Goal: Task Accomplishment & Management: Contribute content

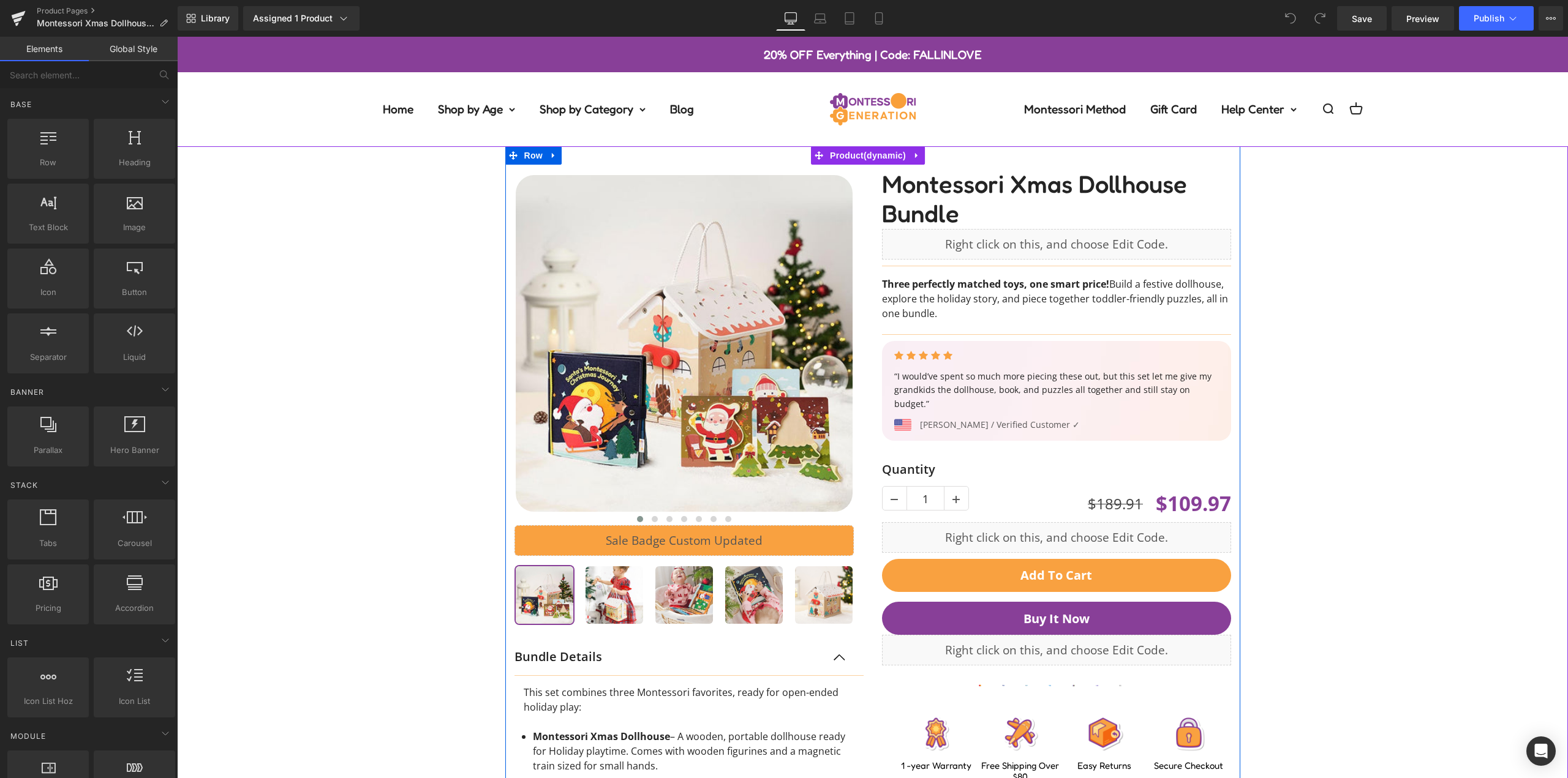
click at [1308, 338] on div "‹ ›" at bounding box center [872, 593] width 1379 height 895
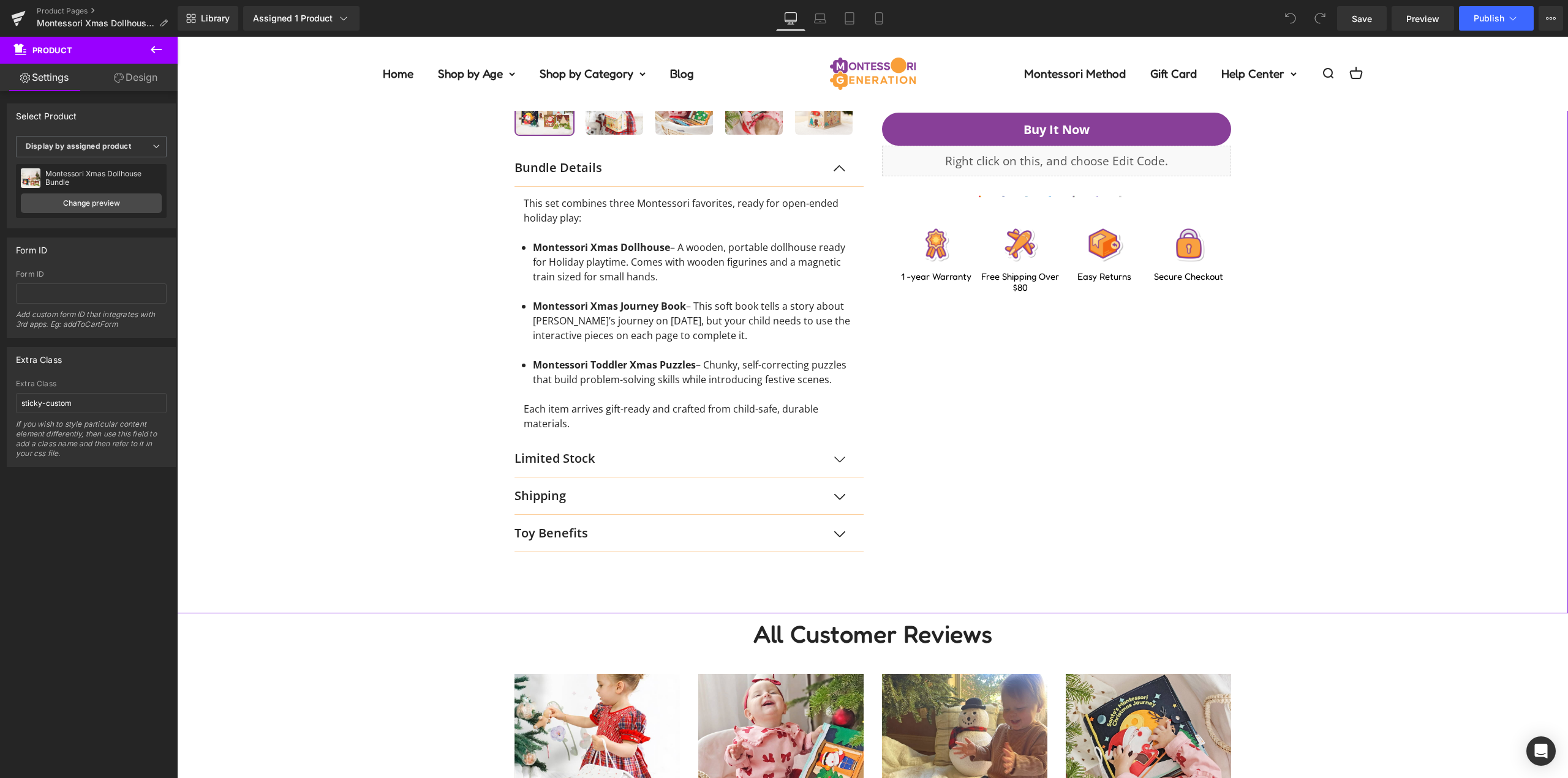
scroll to position [490, 0]
click at [574, 532] on p "Toy Benefits" at bounding box center [677, 533] width 325 height 19
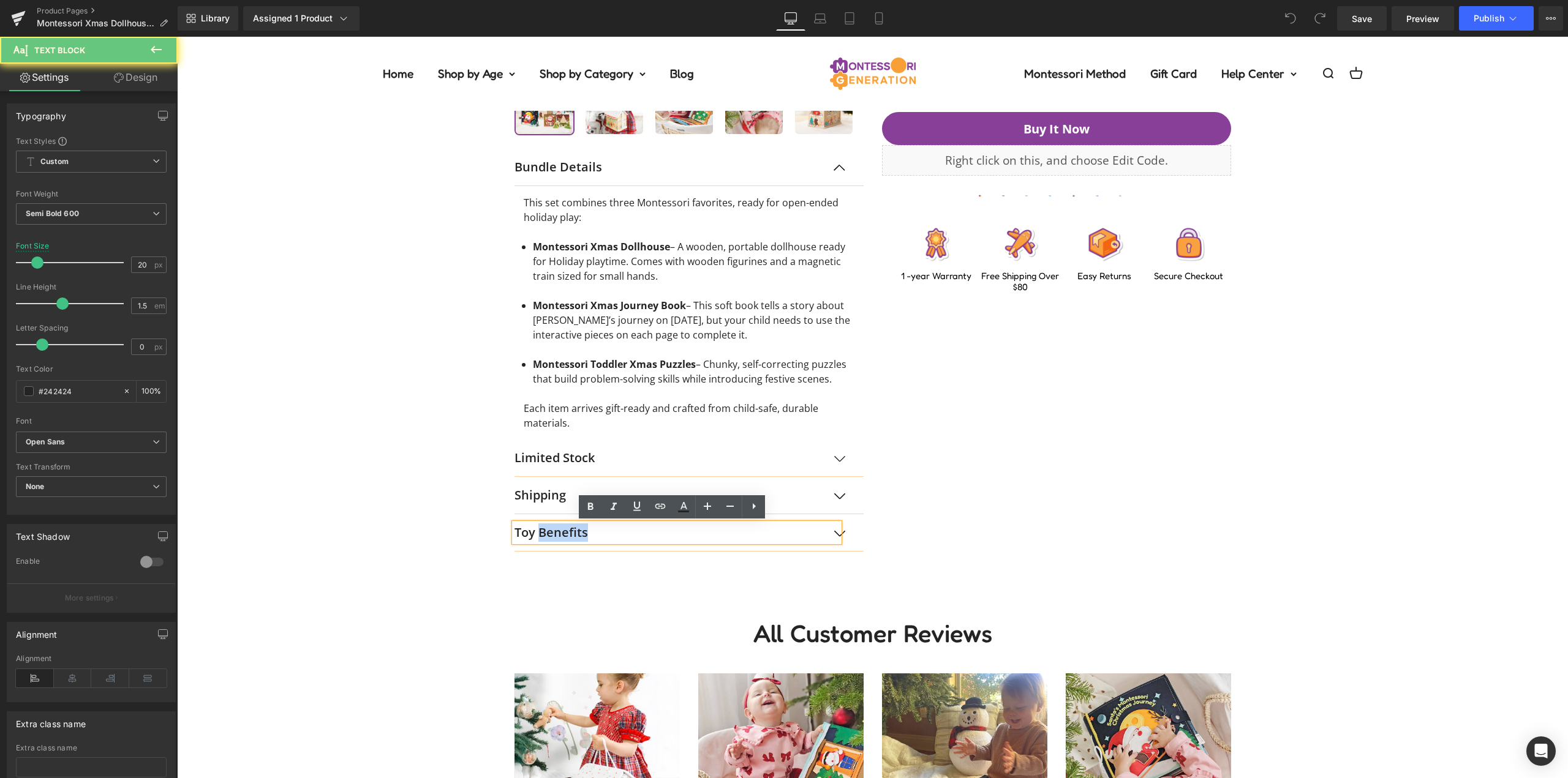
click at [596, 532] on p "Toy Benefits" at bounding box center [677, 533] width 325 height 19
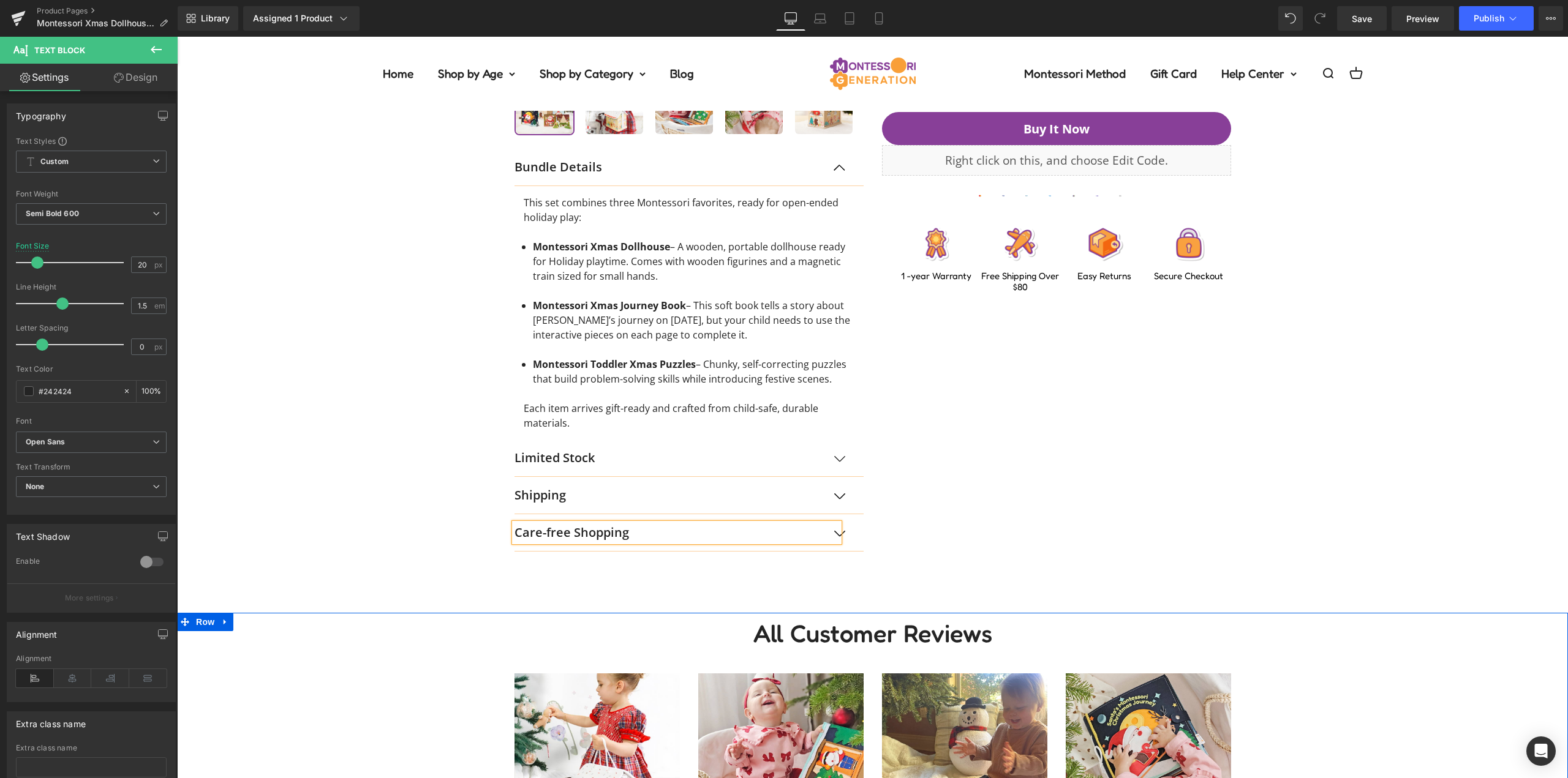
click at [371, 509] on div "‹ ›" at bounding box center [872, 104] width 1379 height 895
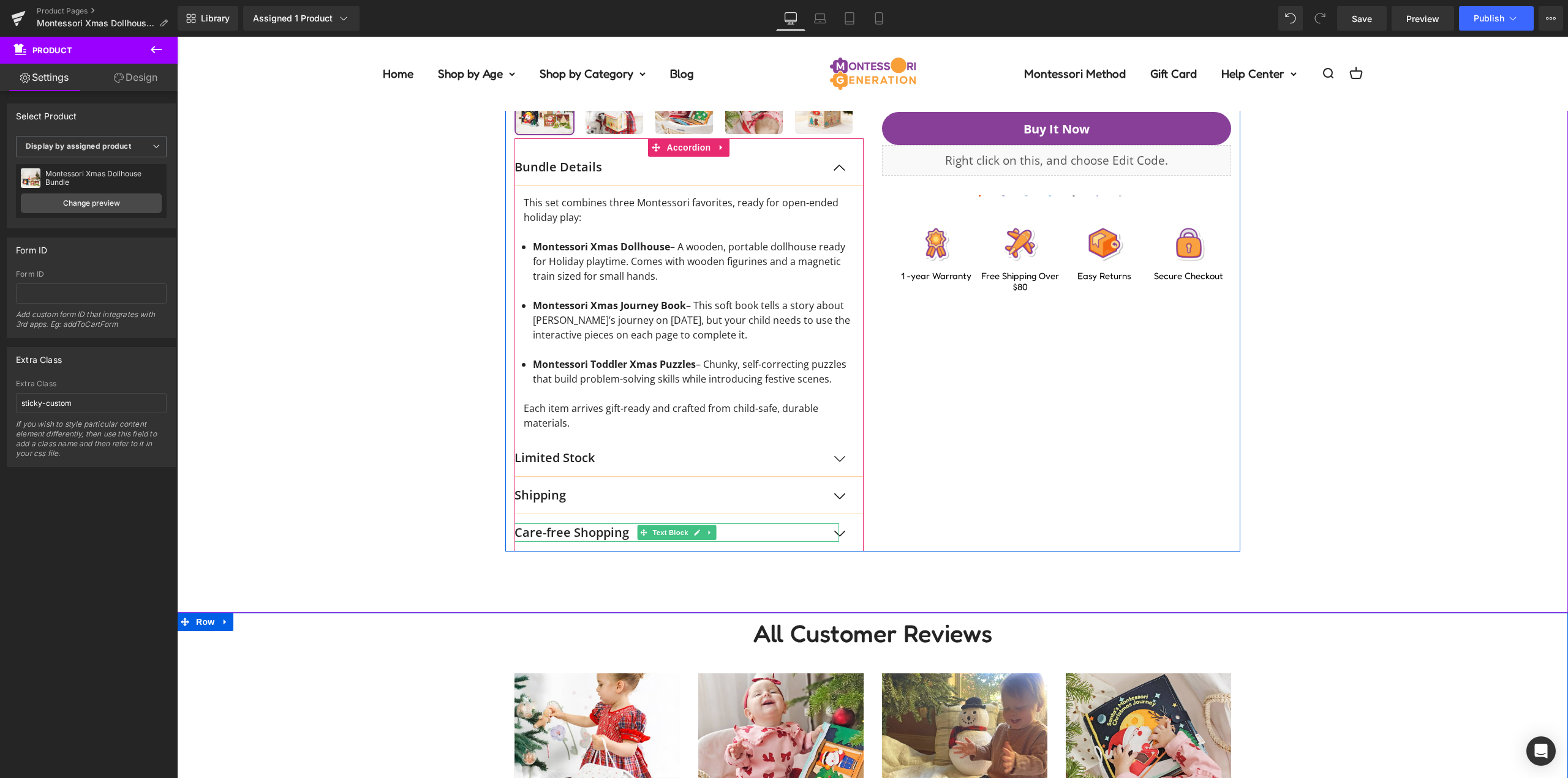
drag, startPoint x: 548, startPoint y: 538, endPoint x: 545, endPoint y: 528, distance: 10.4
click at [548, 538] on p "Care-free Shopping" at bounding box center [677, 533] width 325 height 19
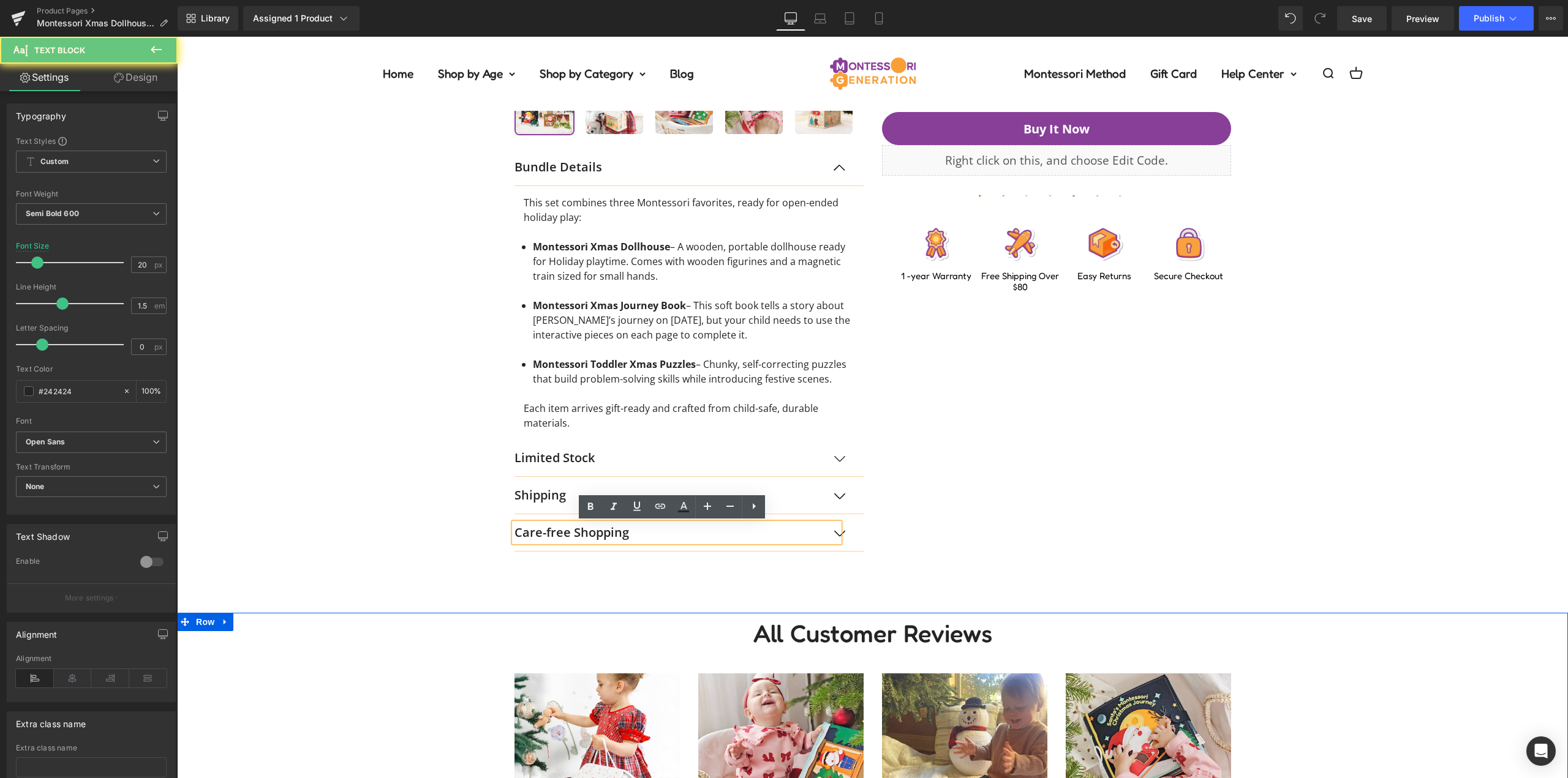
click at [545, 528] on p "Care-free Shopping" at bounding box center [677, 533] width 325 height 19
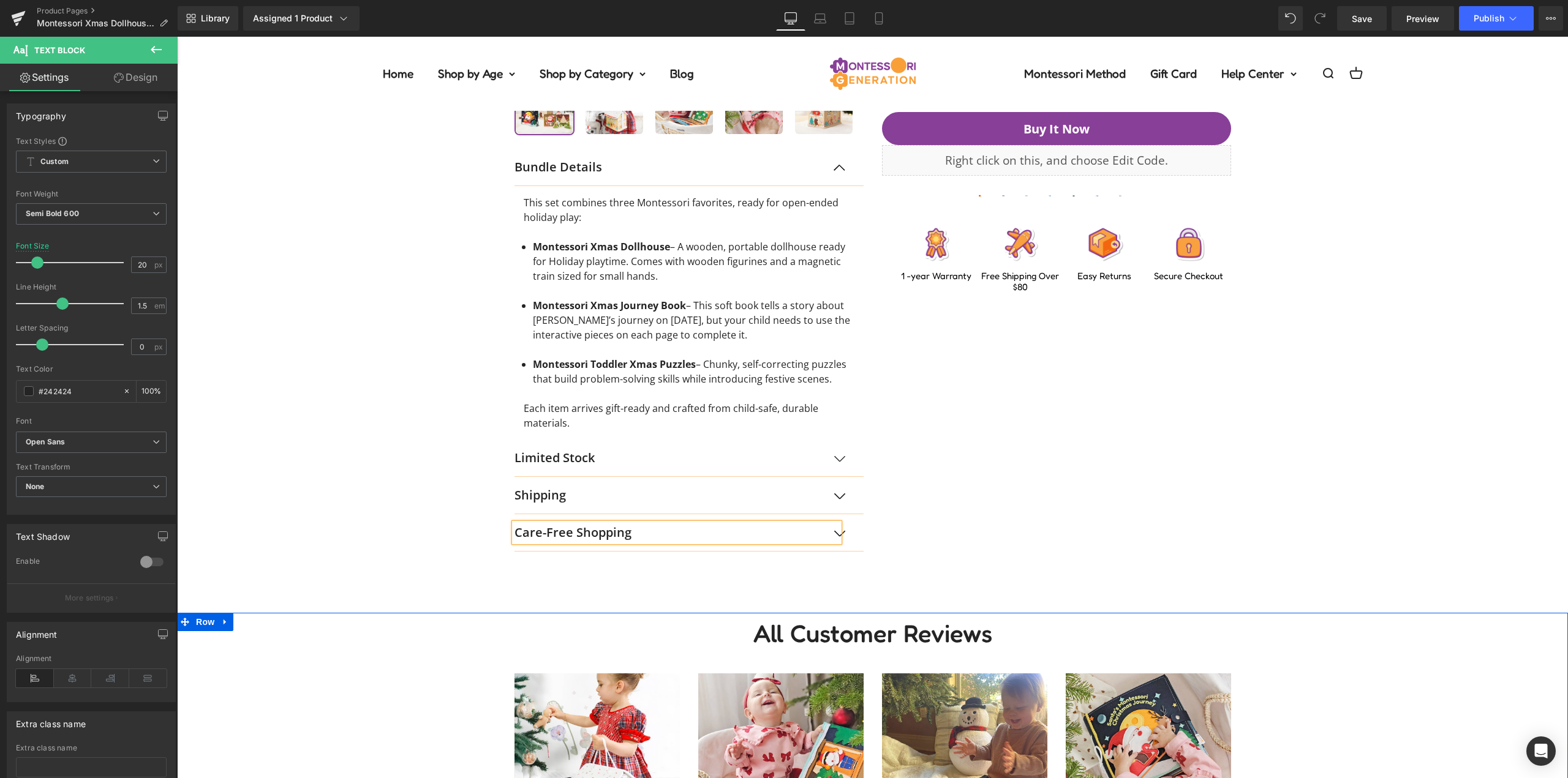
click at [961, 475] on div "‹ ›" at bounding box center [872, 104] width 735 height 895
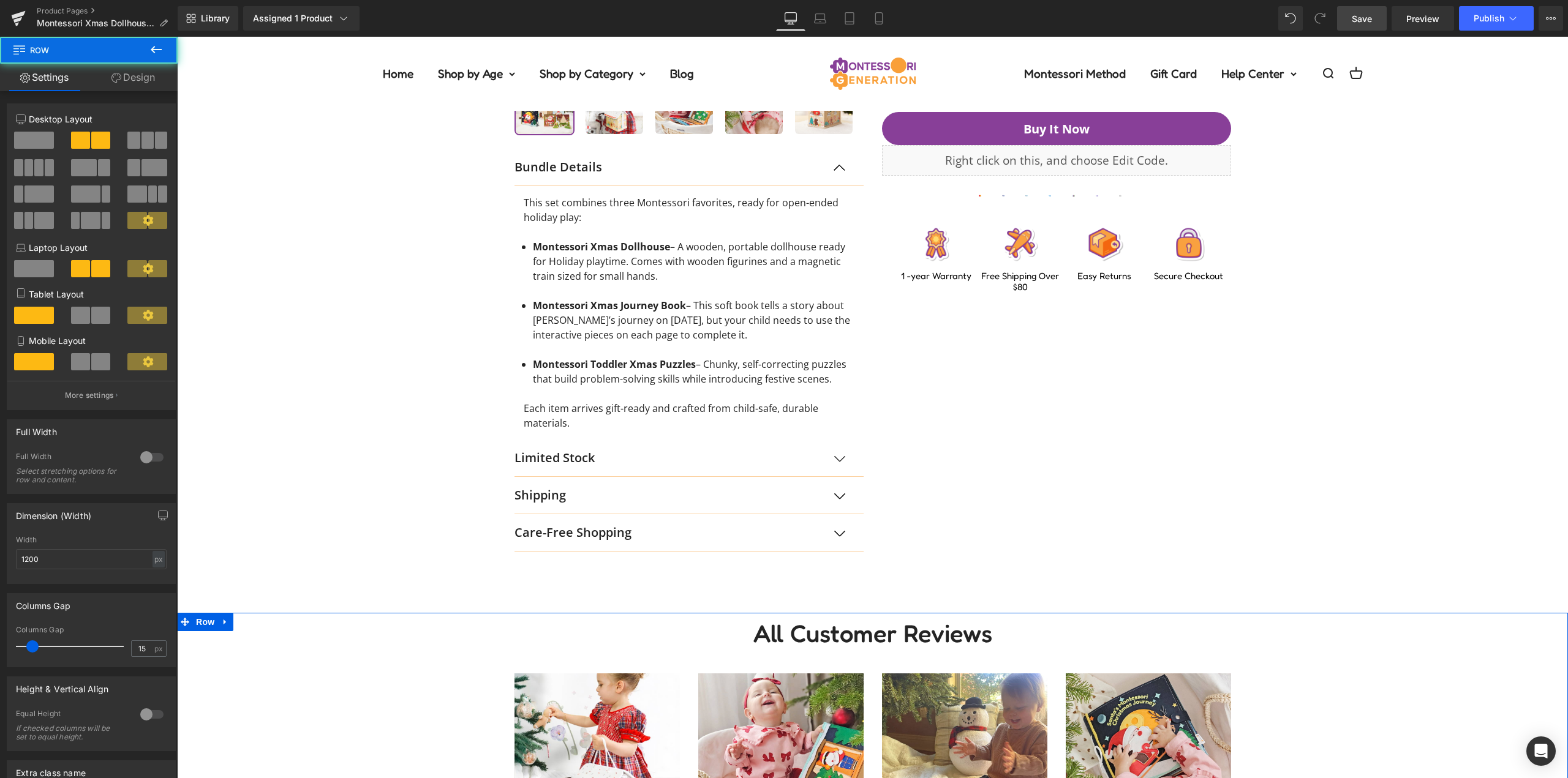
click at [1354, 14] on span "Save" at bounding box center [1362, 19] width 20 height 13
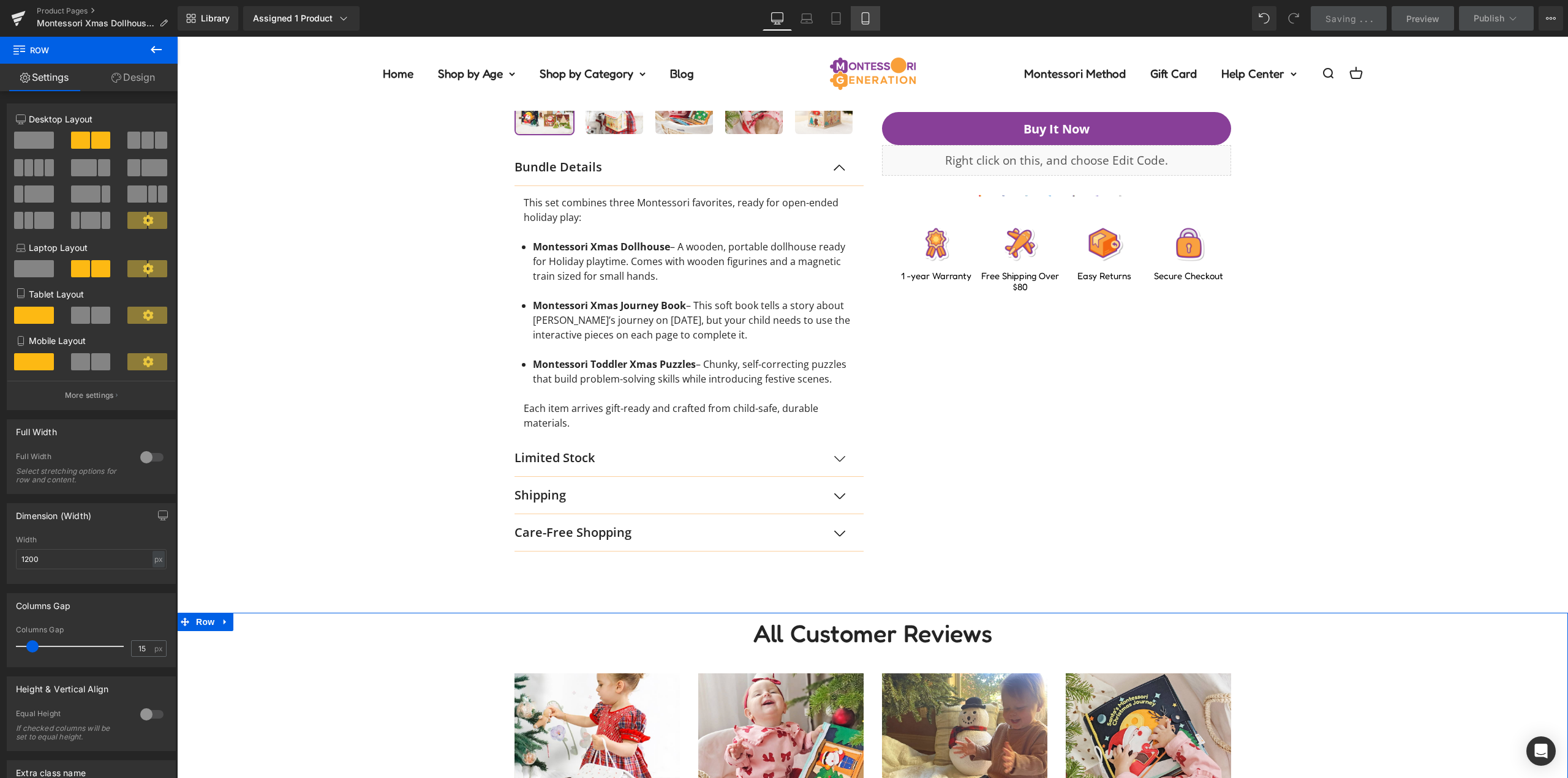
click at [866, 21] on icon at bounding box center [866, 19] width 12 height 12
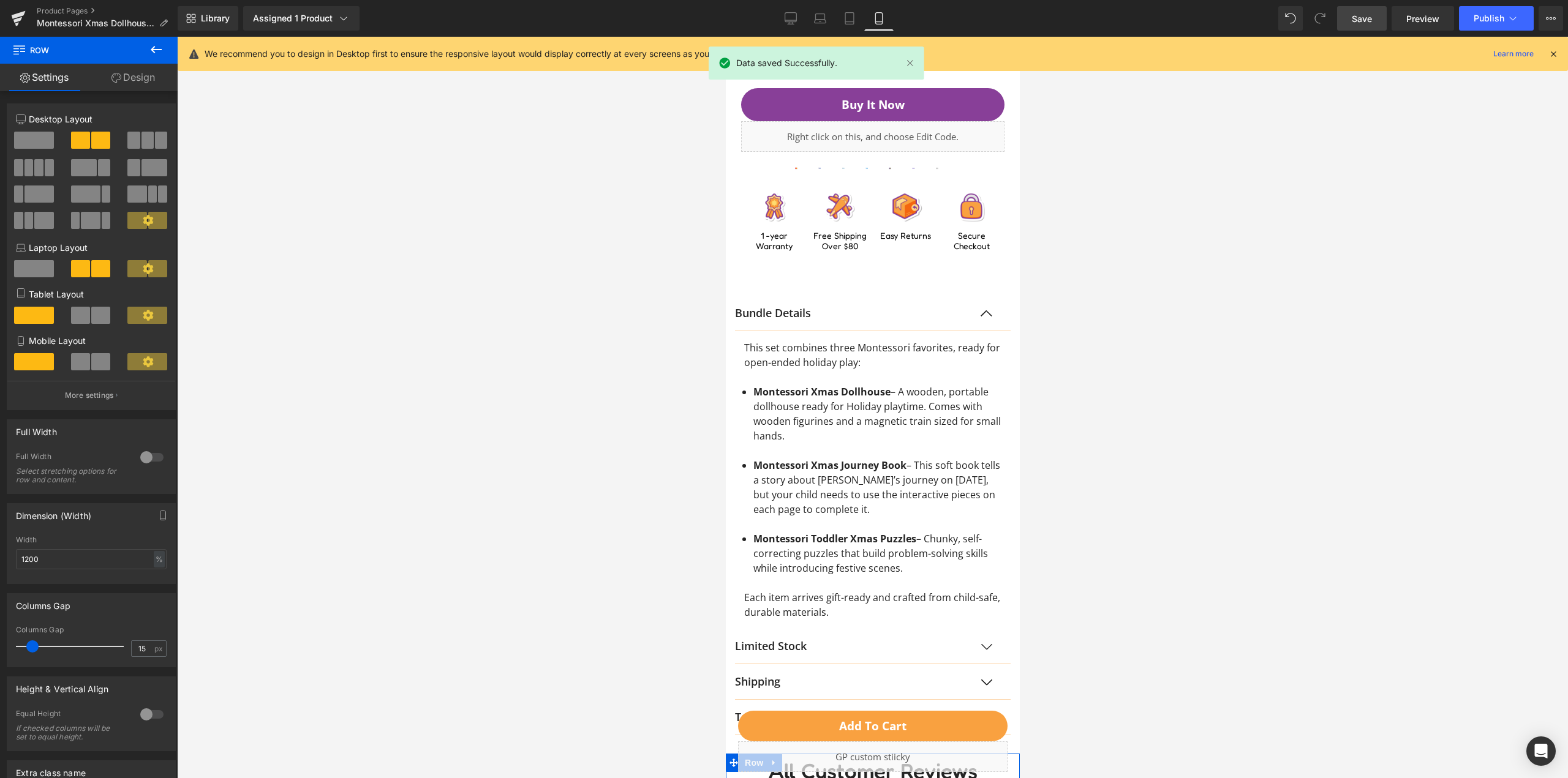
scroll to position [1164, 0]
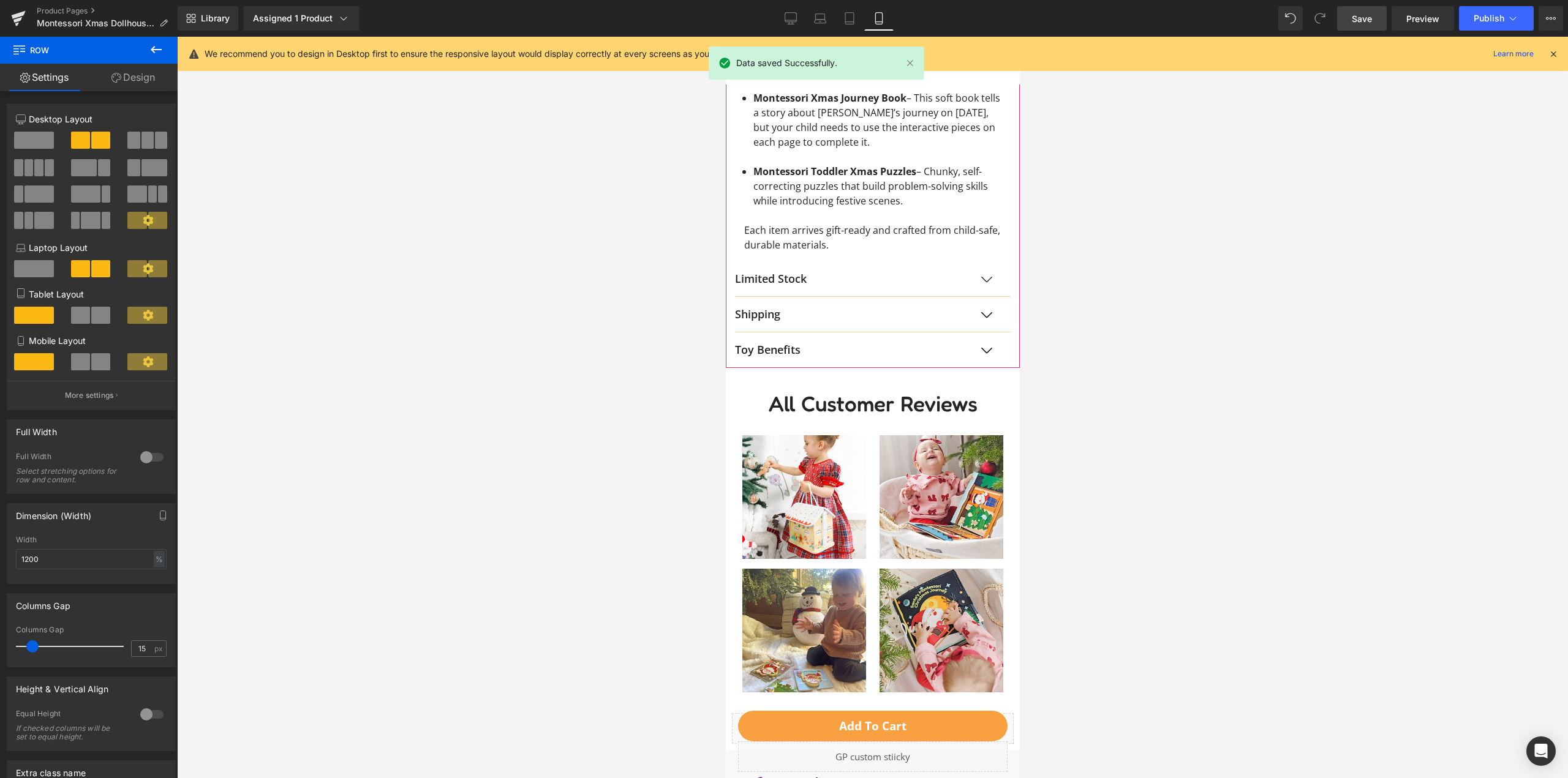
click at [795, 358] on p "Toy Benefits" at bounding box center [859, 349] width 251 height 16
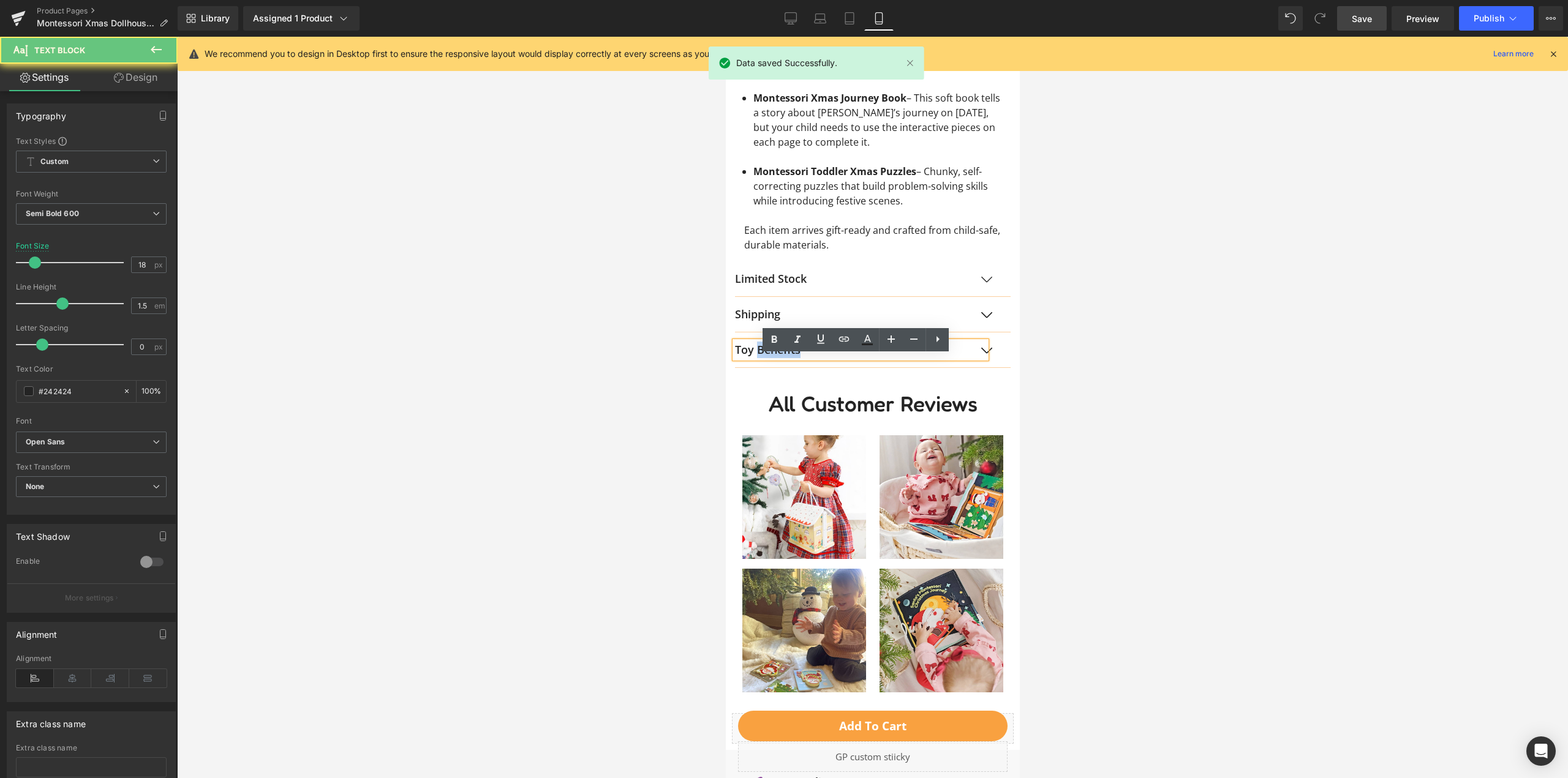
click at [802, 358] on p "Toy Benefits" at bounding box center [859, 349] width 251 height 16
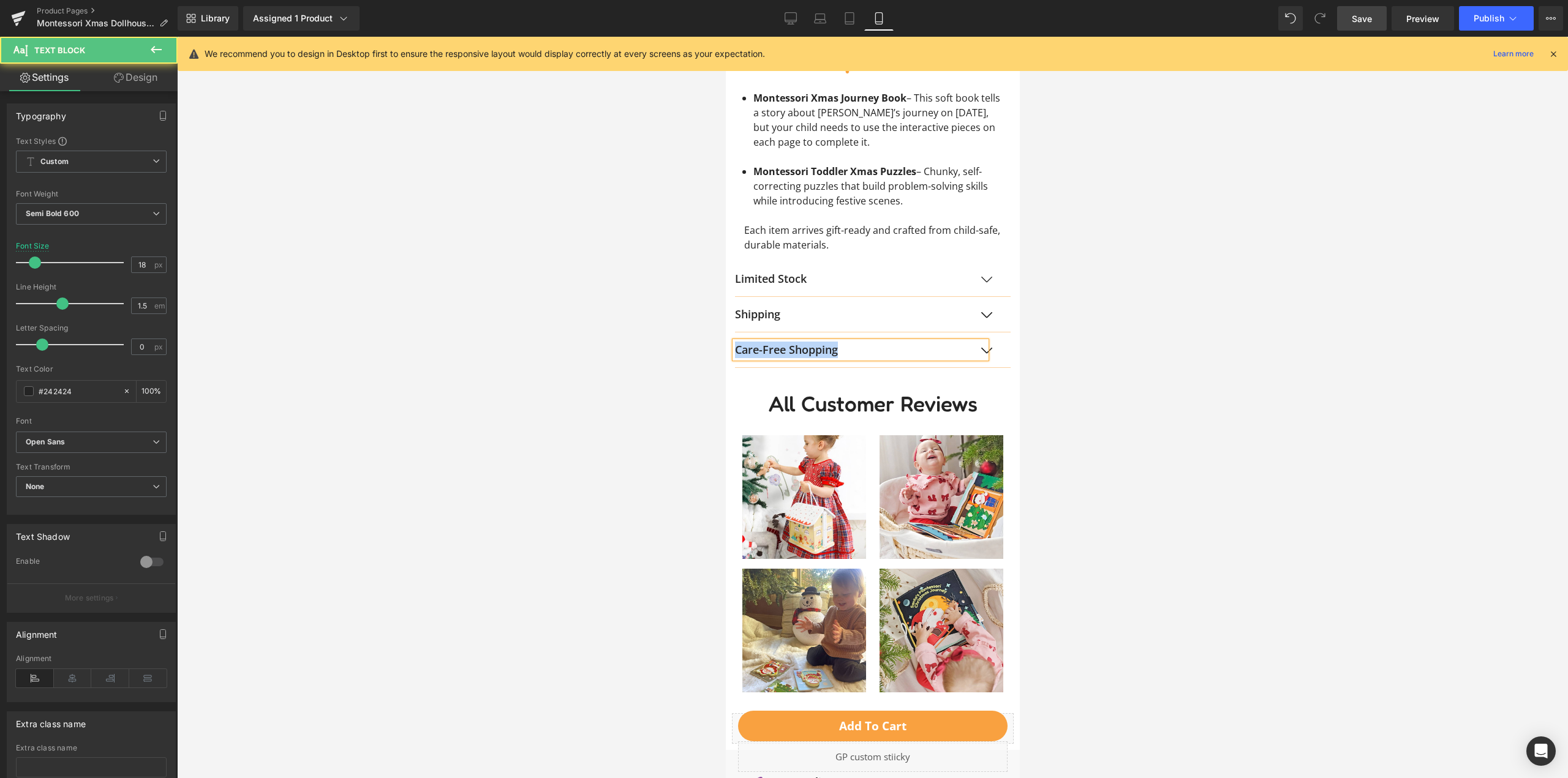
drag, startPoint x: 828, startPoint y: 370, endPoint x: 644, endPoint y: 363, distance: 184.1
click at [725, 363] on html "Skip to content 20% OFF Everything | Code: FALLINLOVE Open navigation menu Open…" at bounding box center [872, 306] width 294 height 2866
copy p "Care-Free Shopping"
click at [616, 358] on div at bounding box center [872, 408] width 1391 height 742
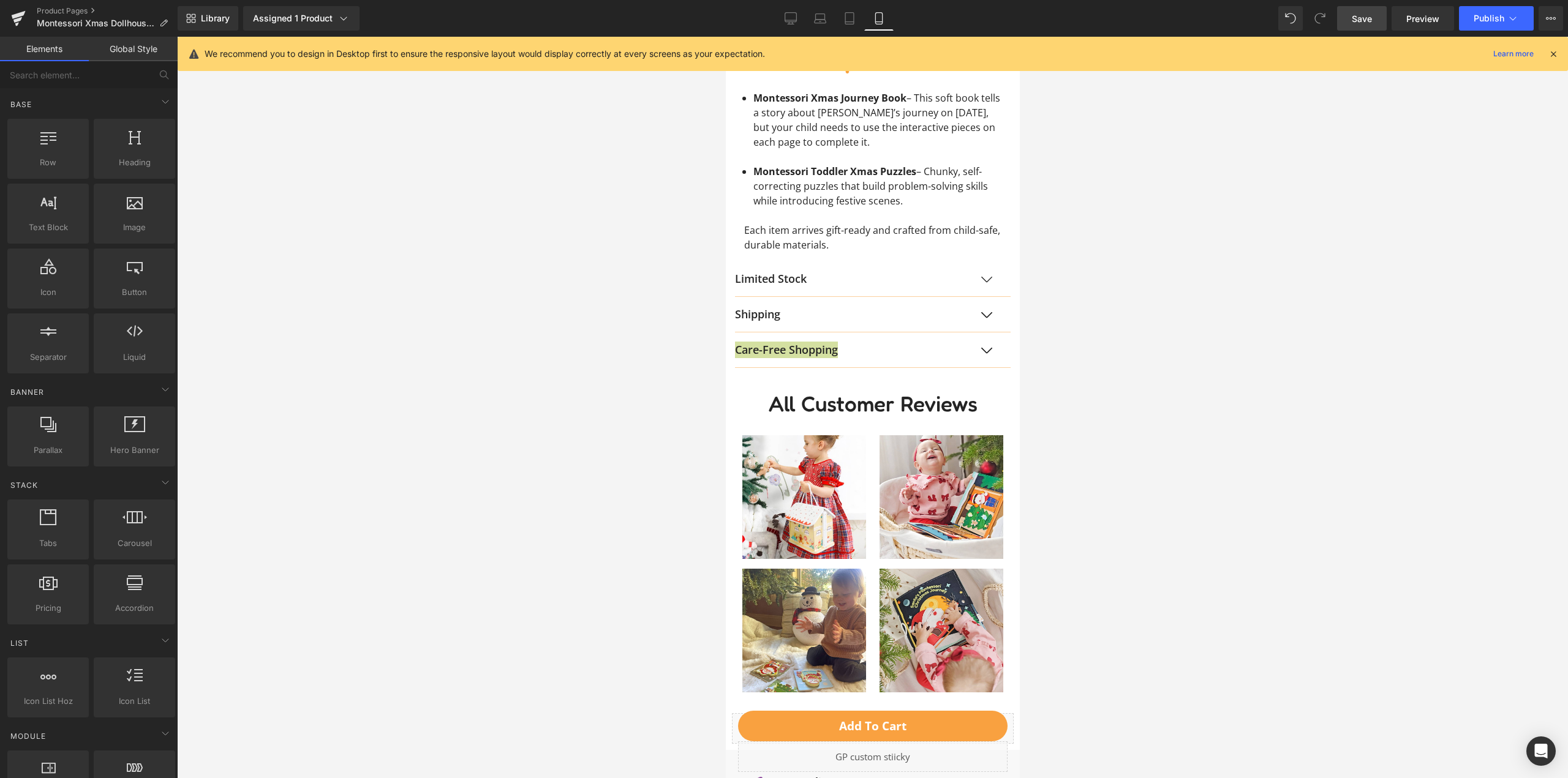
click at [1362, 19] on span "Save" at bounding box center [1362, 19] width 20 height 13
click at [1537, 15] on div "Save Preview Publish Scheduled View Live Page View with current Template Save T…" at bounding box center [1450, 19] width 236 height 25
click at [1508, 19] on icon at bounding box center [1513, 19] width 12 height 12
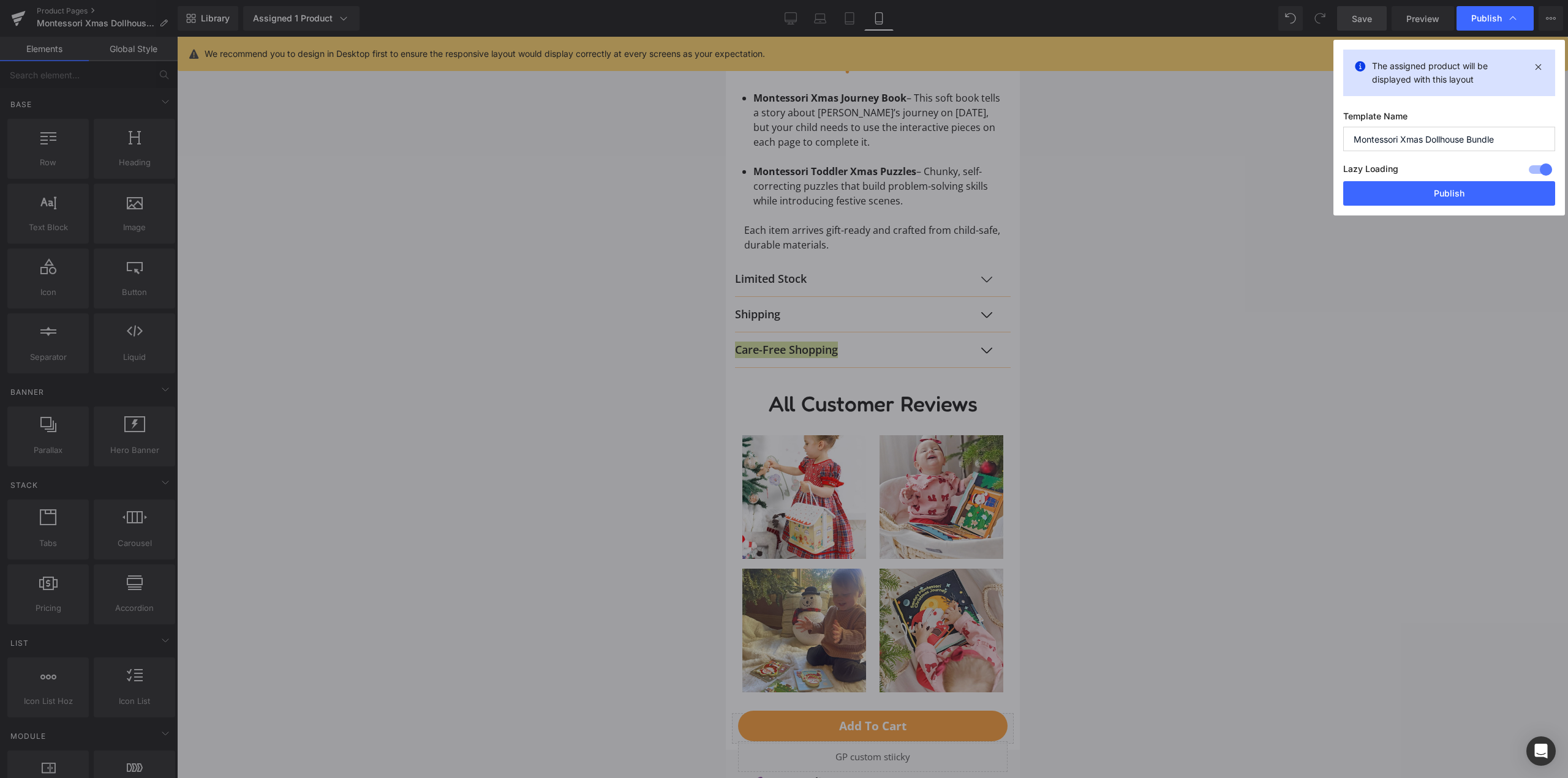
click at [1444, 195] on button "Publish" at bounding box center [1449, 194] width 212 height 25
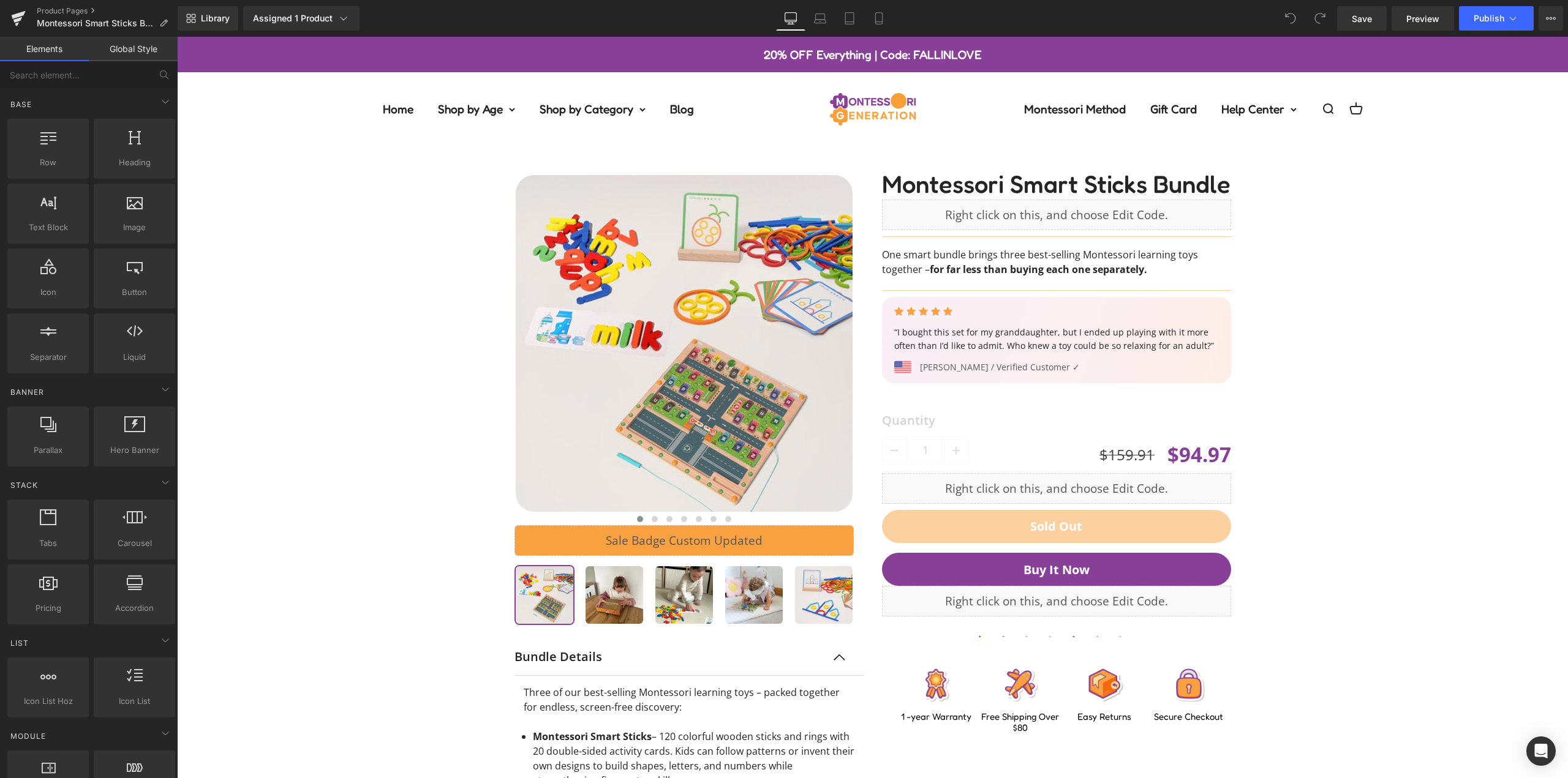
scroll to position [368, 0]
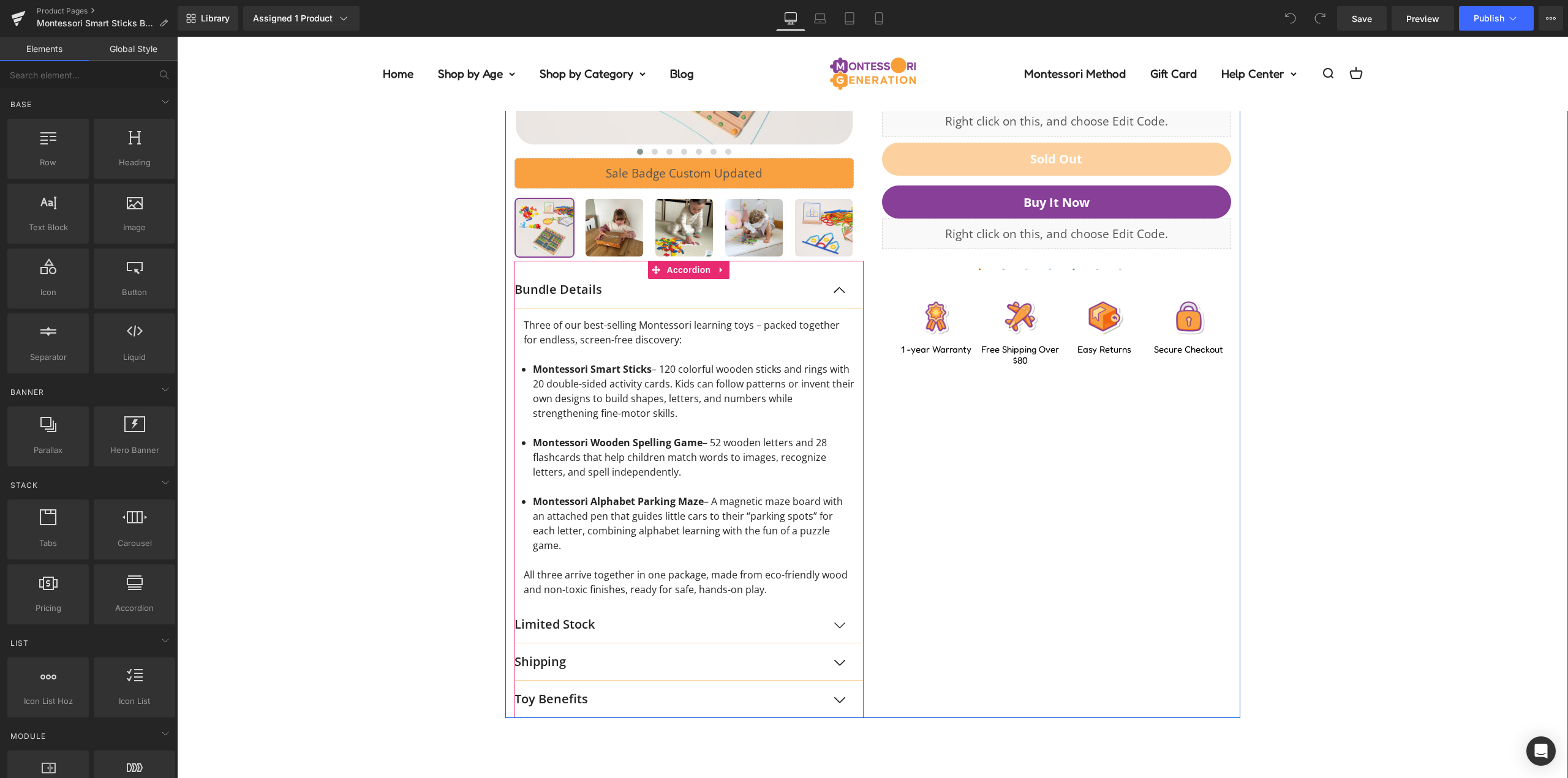
click at [582, 690] on p "Toy Benefits" at bounding box center [677, 699] width 325 height 19
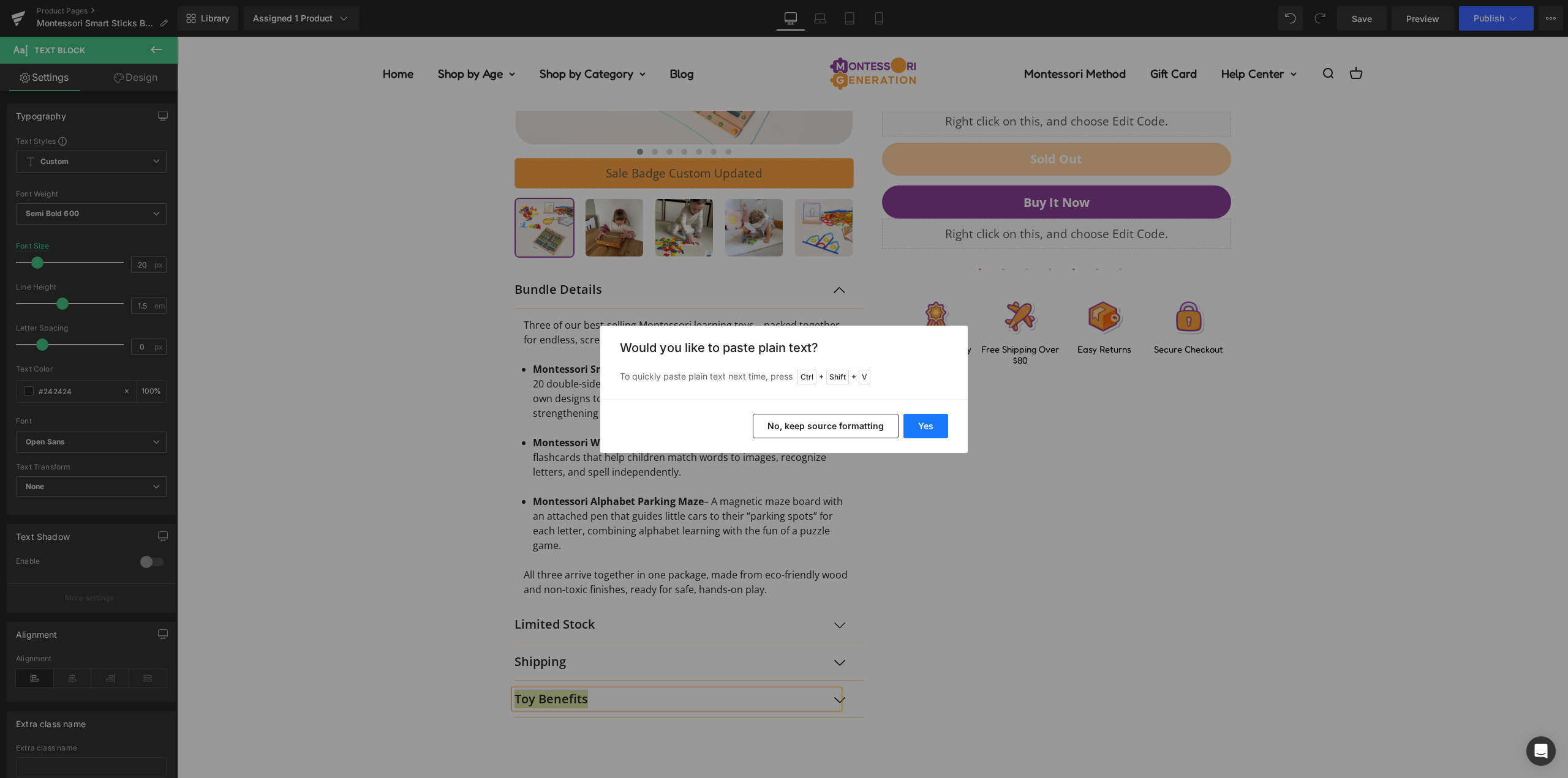
click at [926, 433] on button "Yes" at bounding box center [926, 426] width 45 height 25
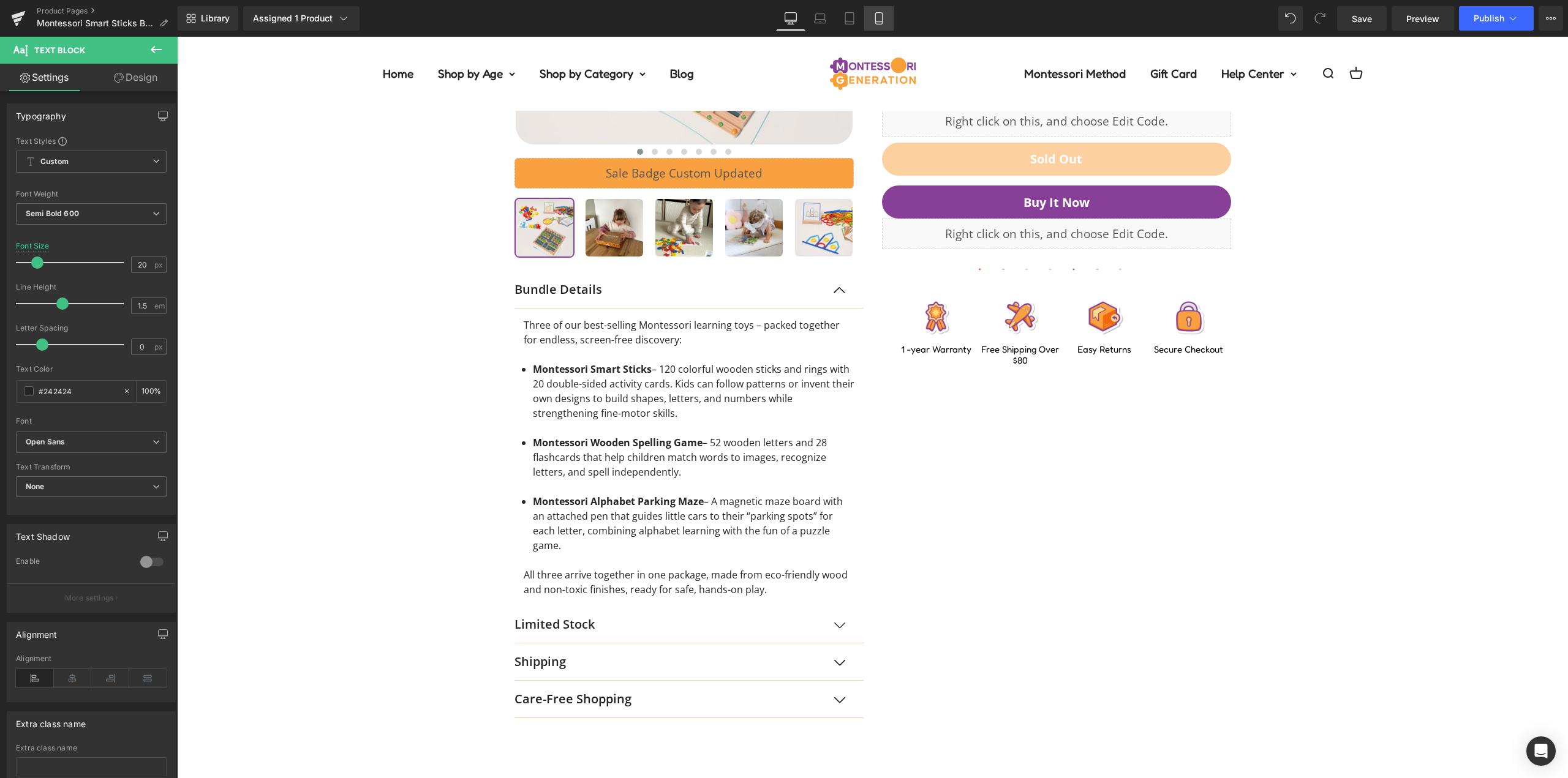
click at [893, 12] on link "Mobile" at bounding box center [879, 19] width 29 height 25
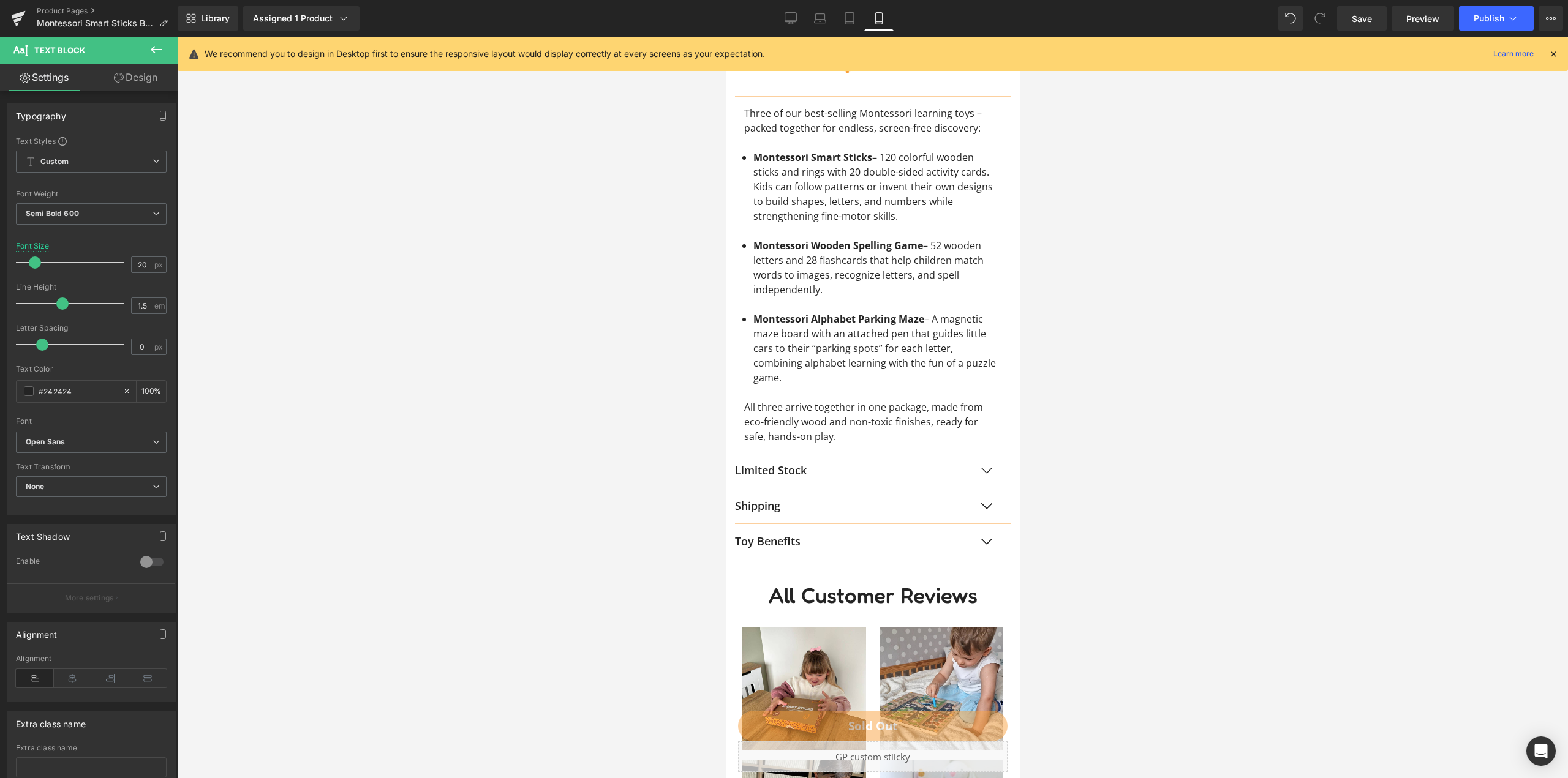
scroll to position [1286, 0]
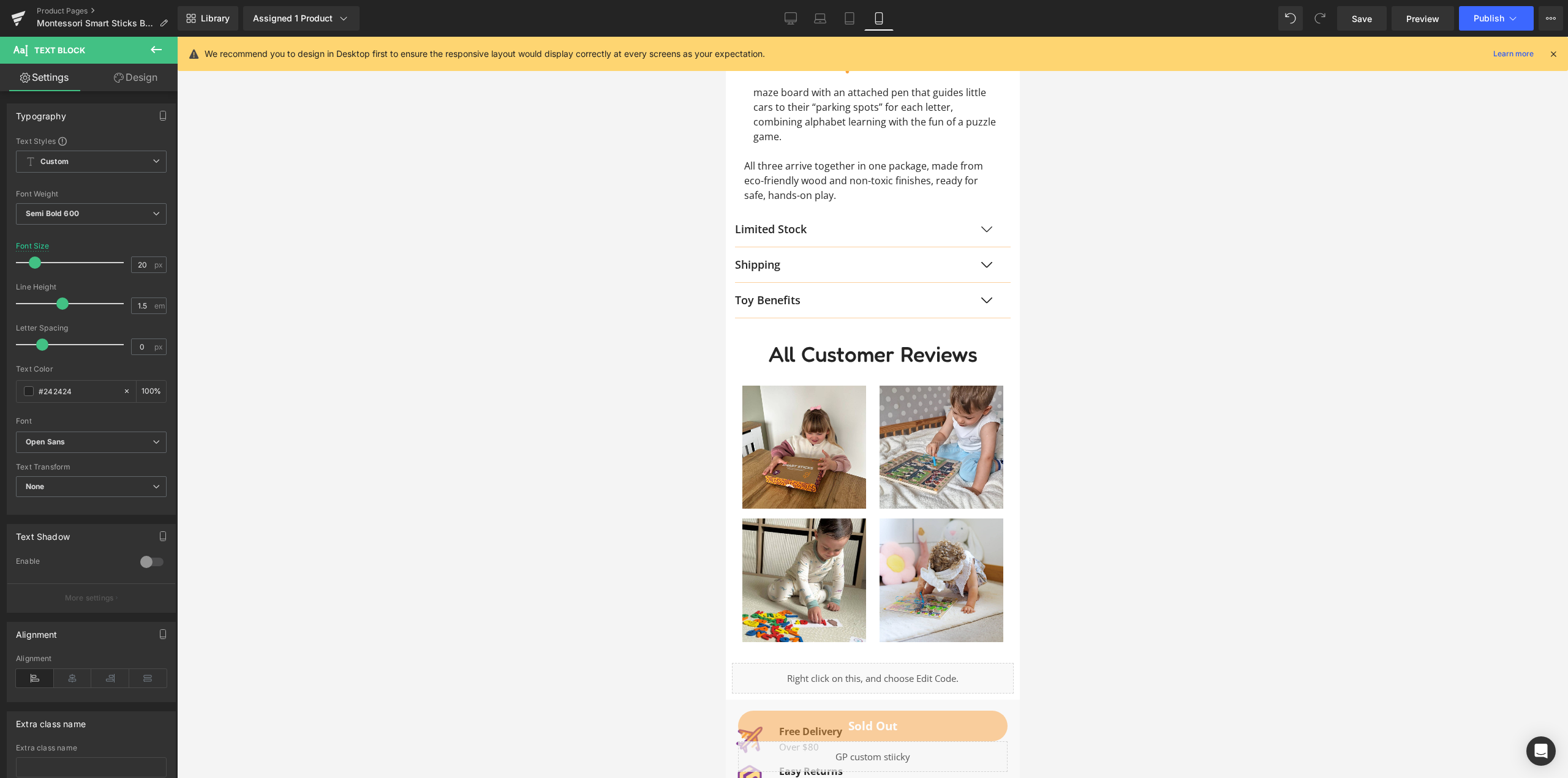
click at [796, 303] on p "Toy Benefits" at bounding box center [859, 300] width 251 height 16
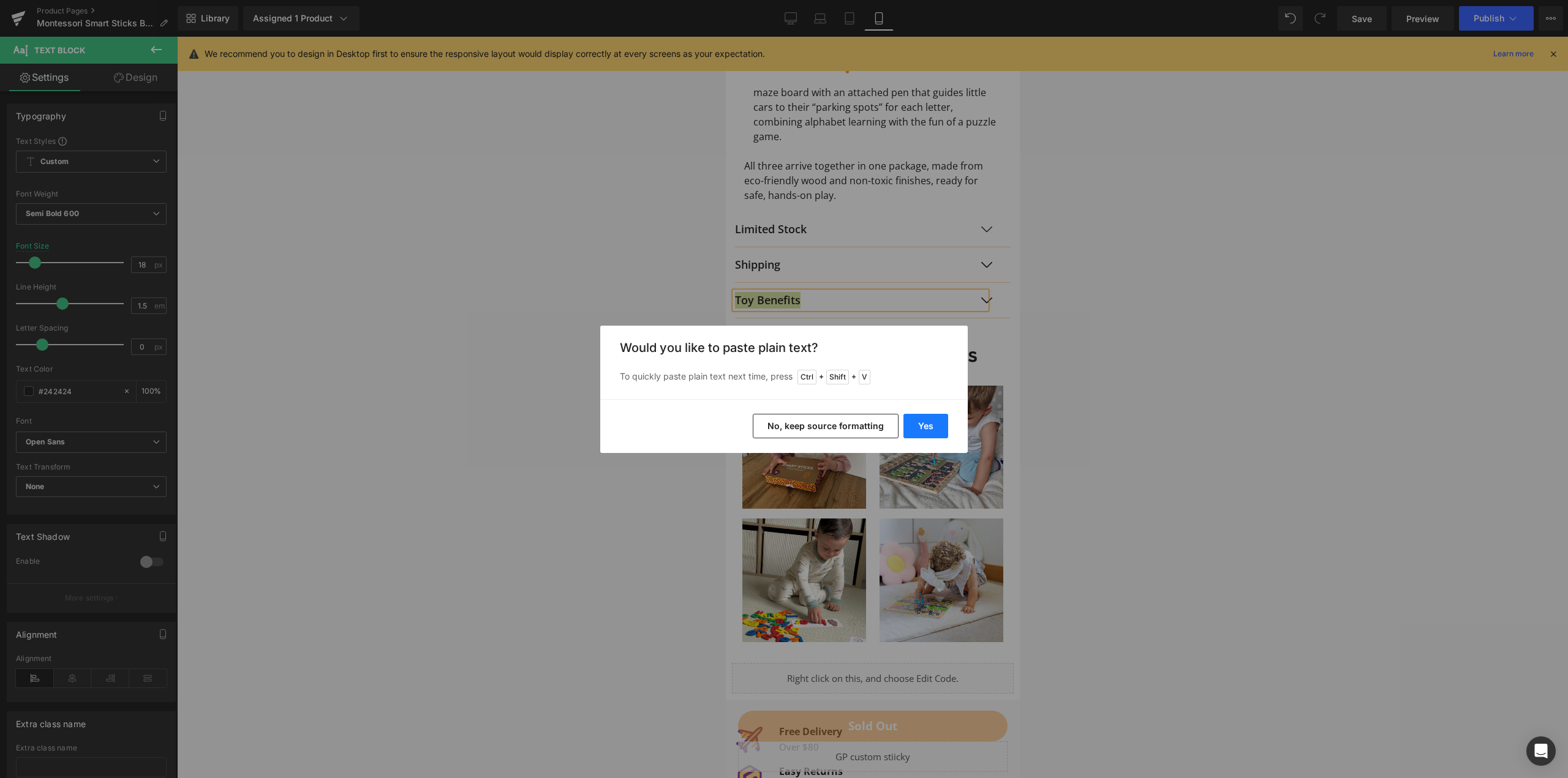
click at [920, 426] on button "Yes" at bounding box center [926, 426] width 45 height 25
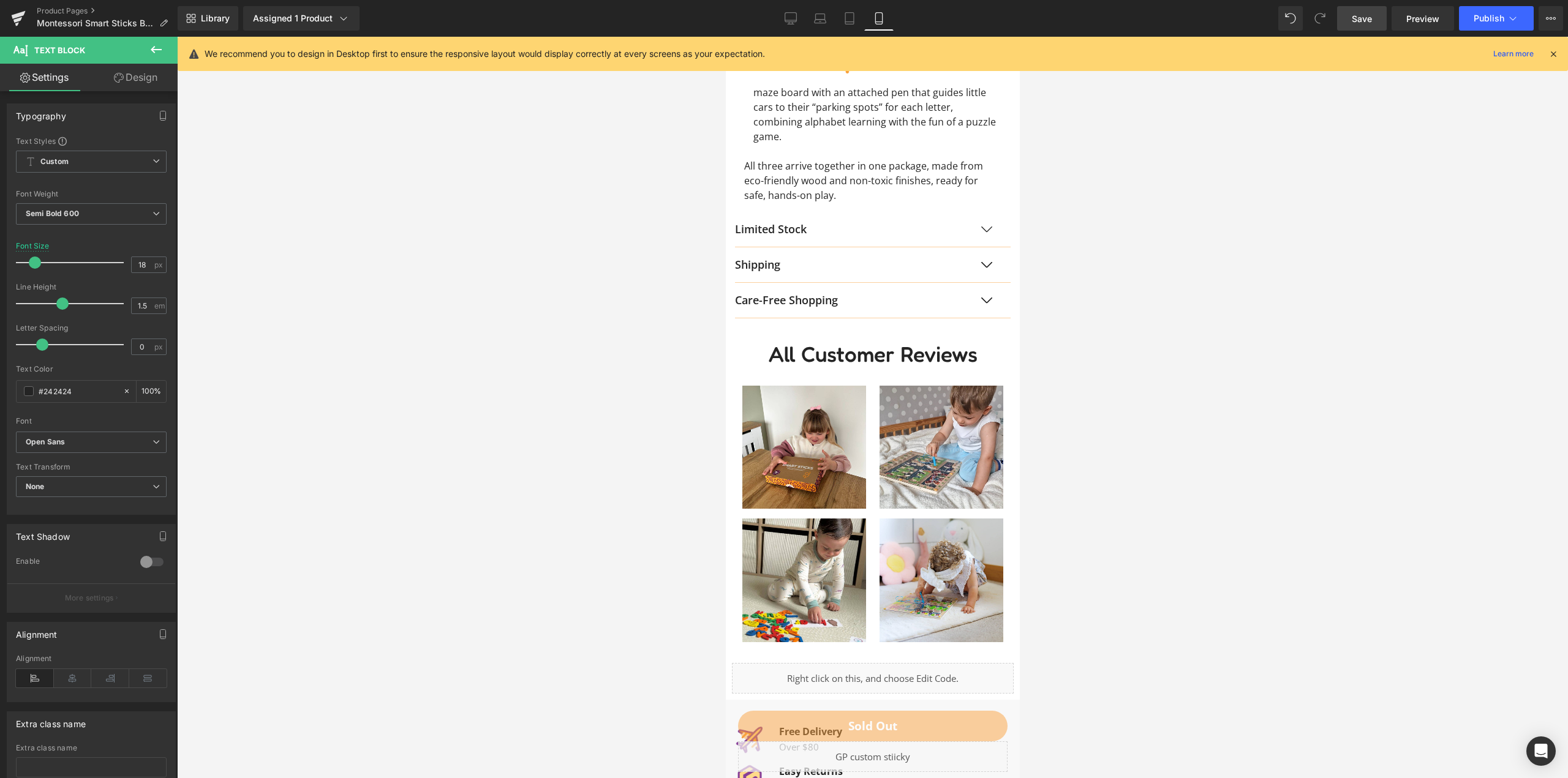
click at [1376, 23] on link "Save" at bounding box center [1362, 19] width 49 height 25
click at [1492, 15] on span "Publish" at bounding box center [1489, 18] width 31 height 10
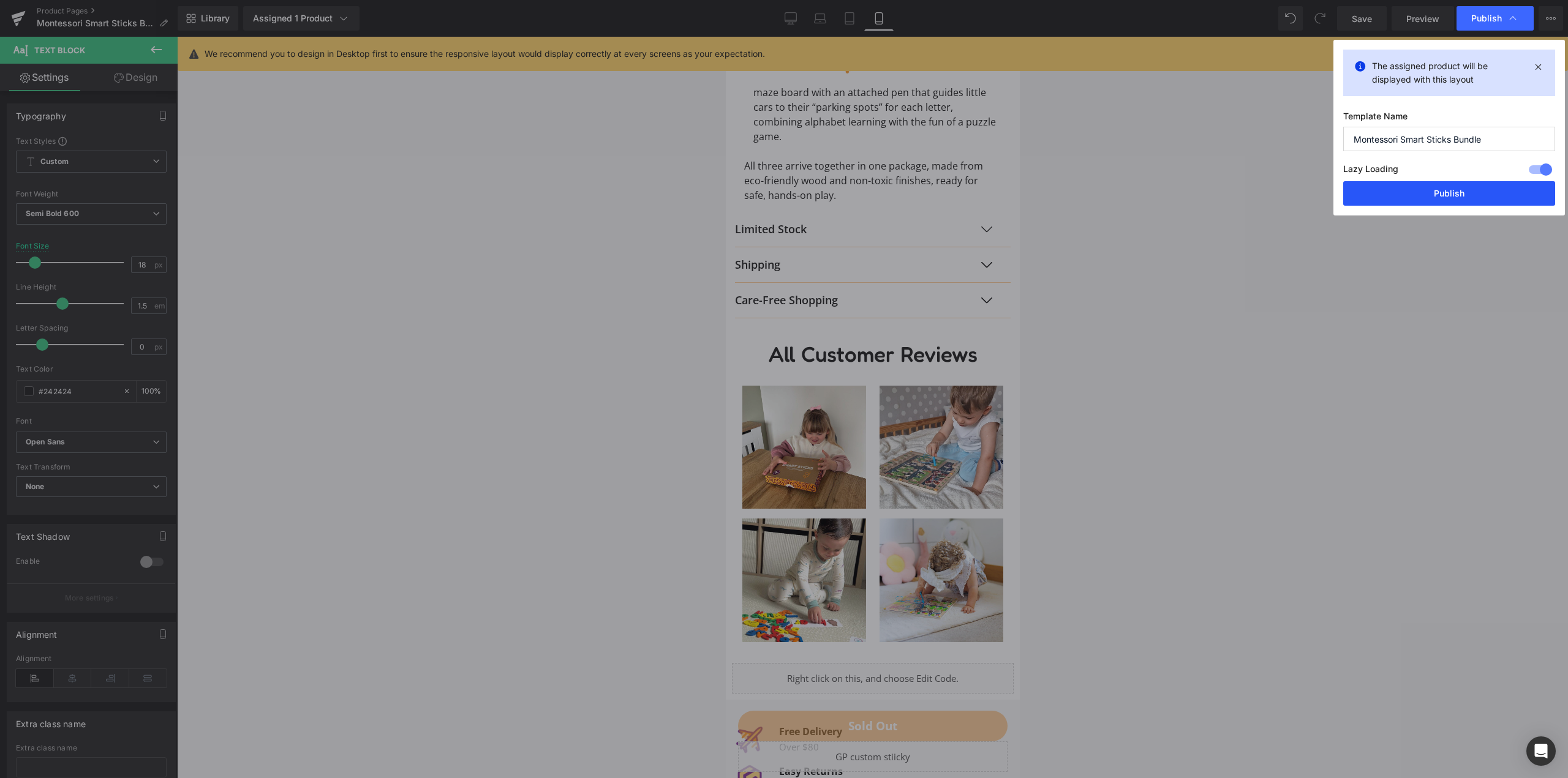
click at [1456, 188] on button "Publish" at bounding box center [1449, 194] width 212 height 25
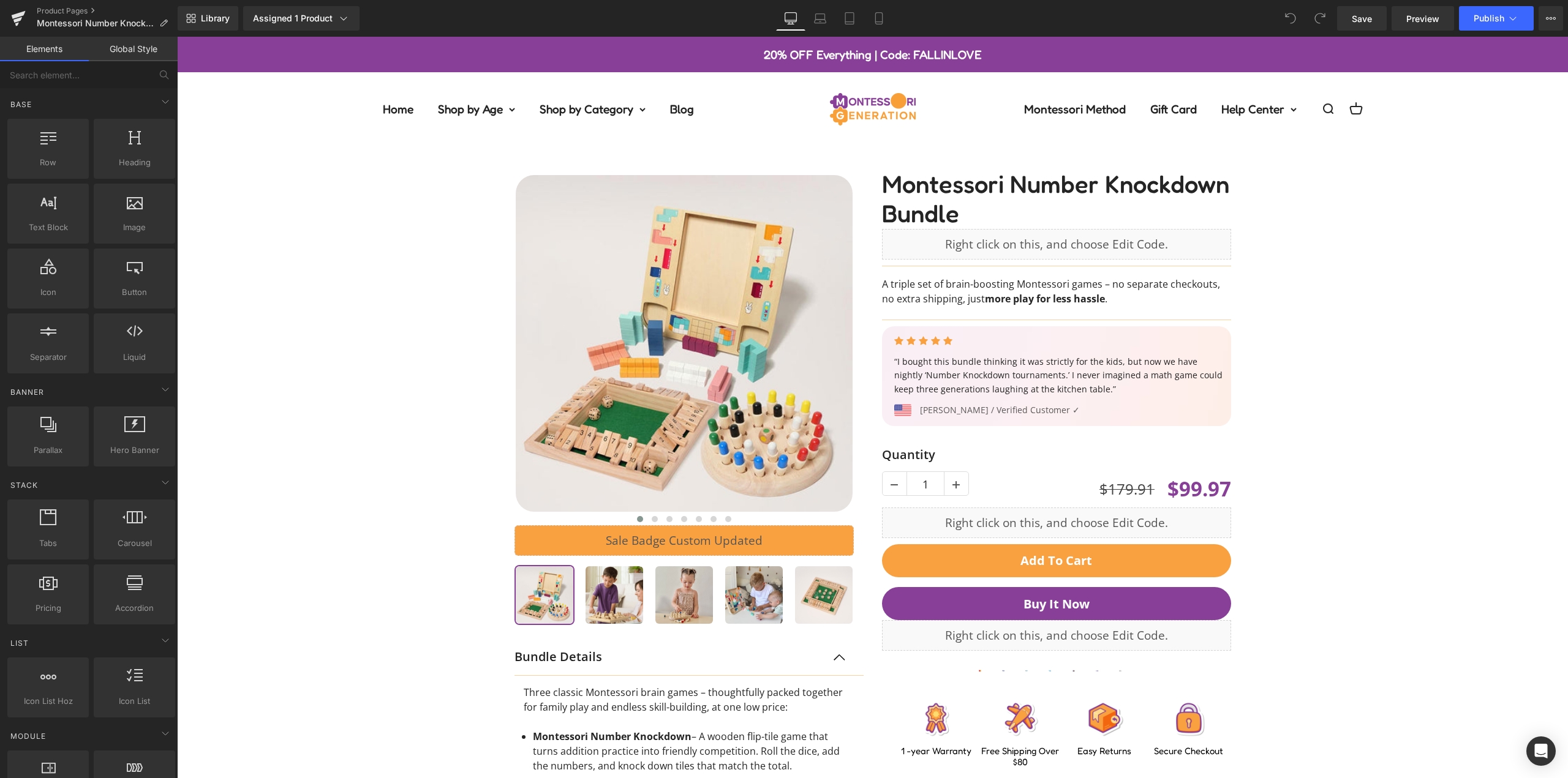
scroll to position [429, 0]
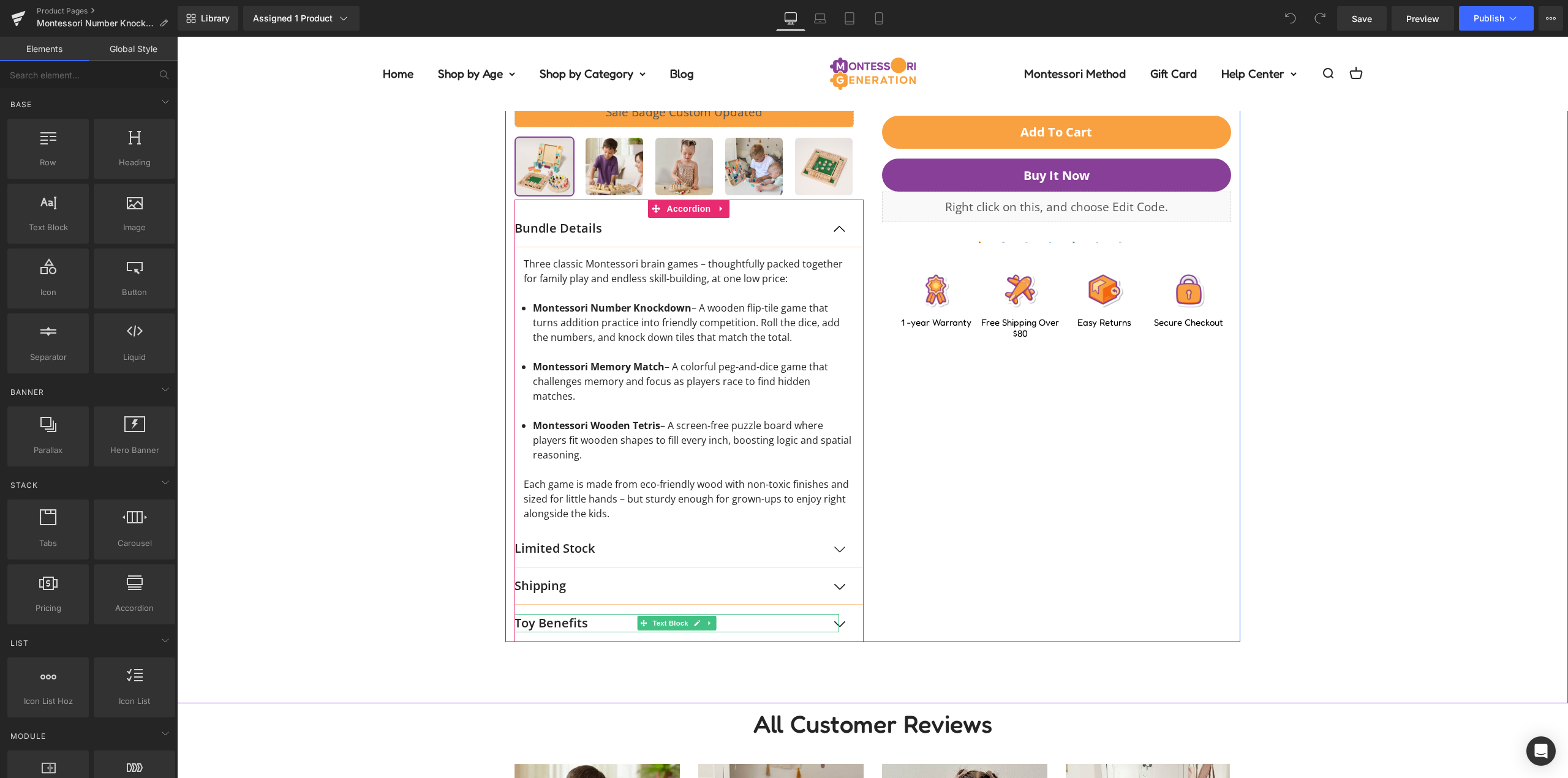
click at [572, 614] on p "Toy Benefits" at bounding box center [677, 623] width 325 height 19
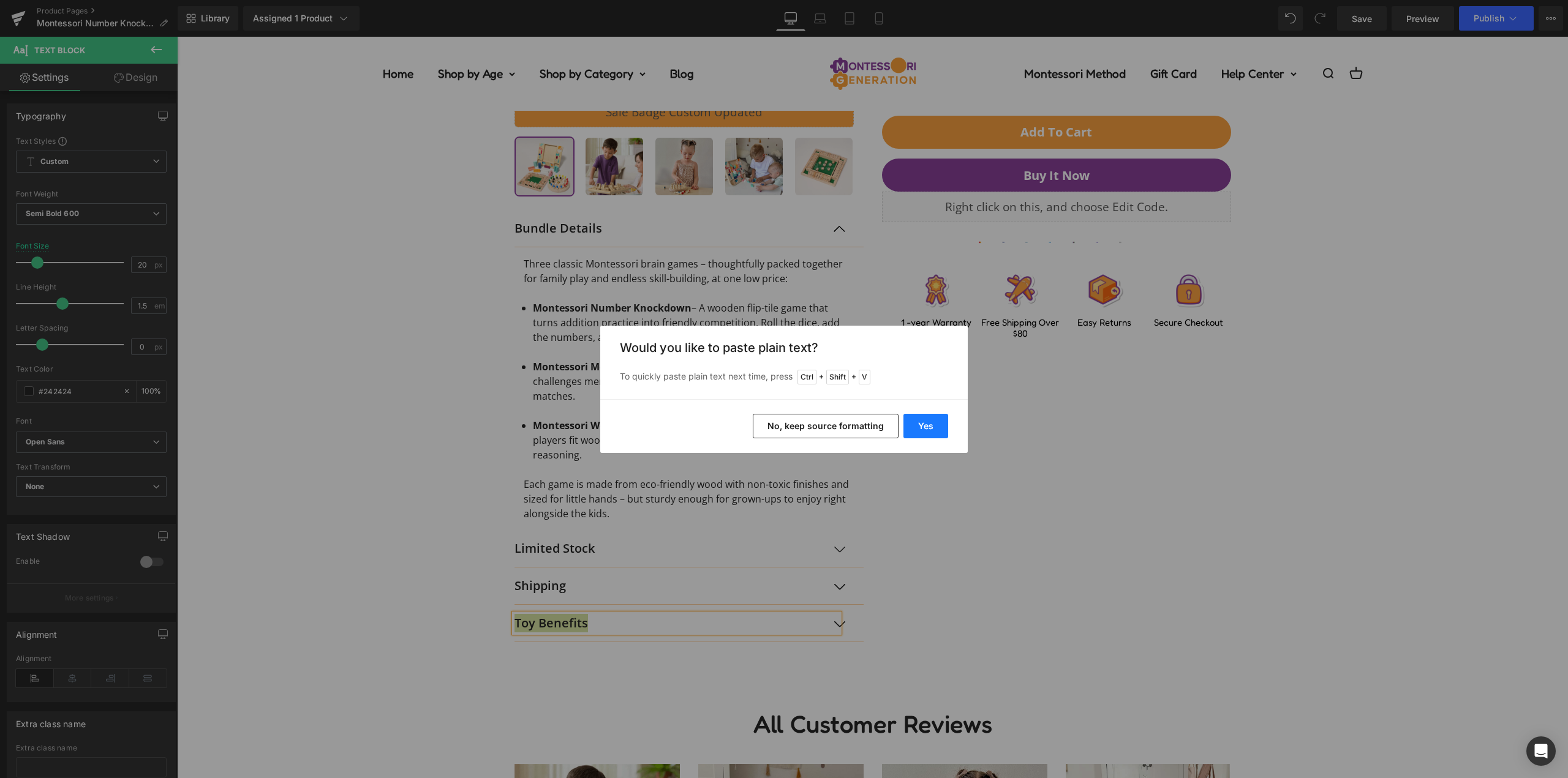
click at [932, 430] on button "Yes" at bounding box center [926, 426] width 45 height 25
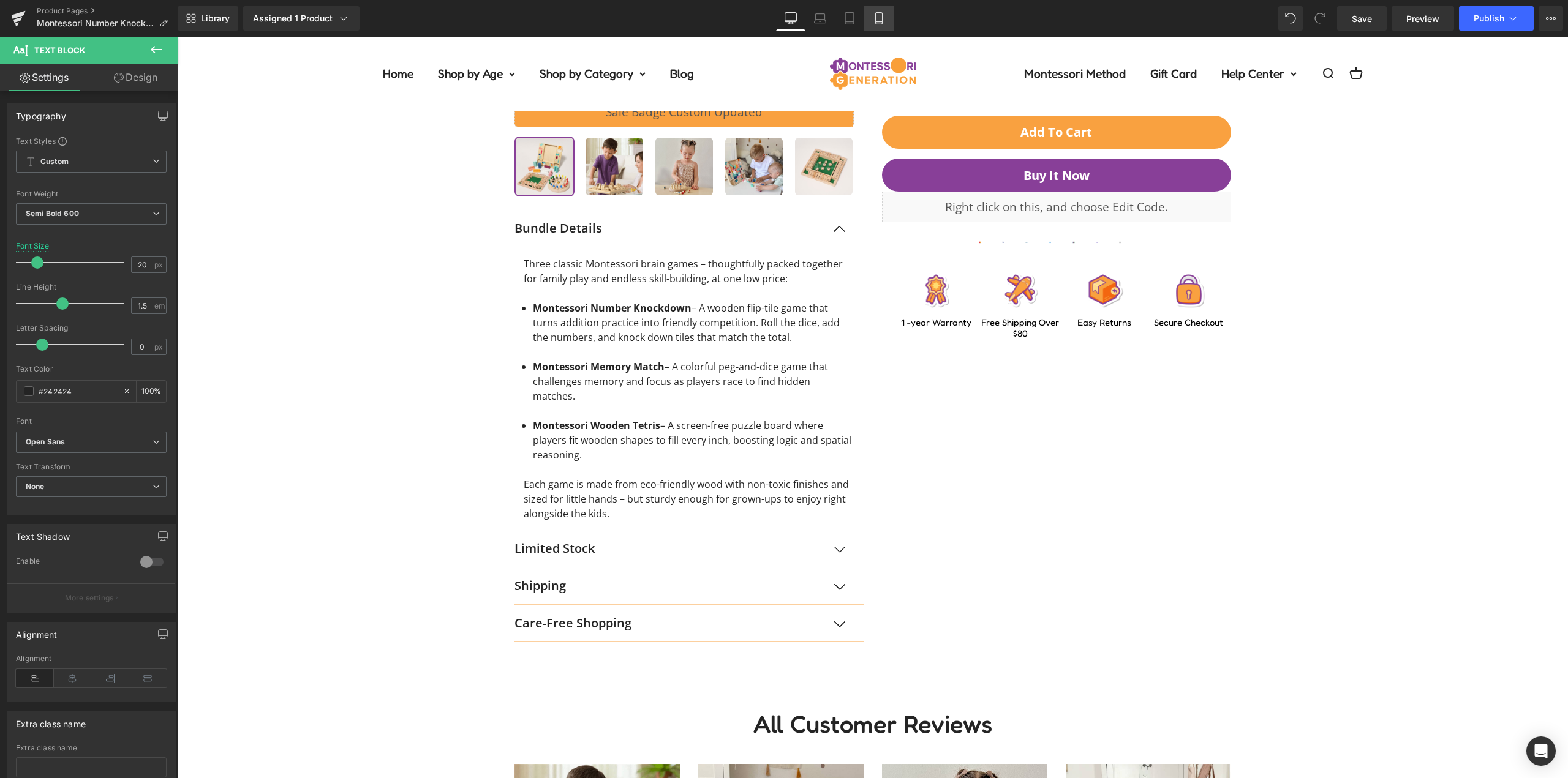
click at [879, 16] on icon at bounding box center [879, 19] width 12 height 12
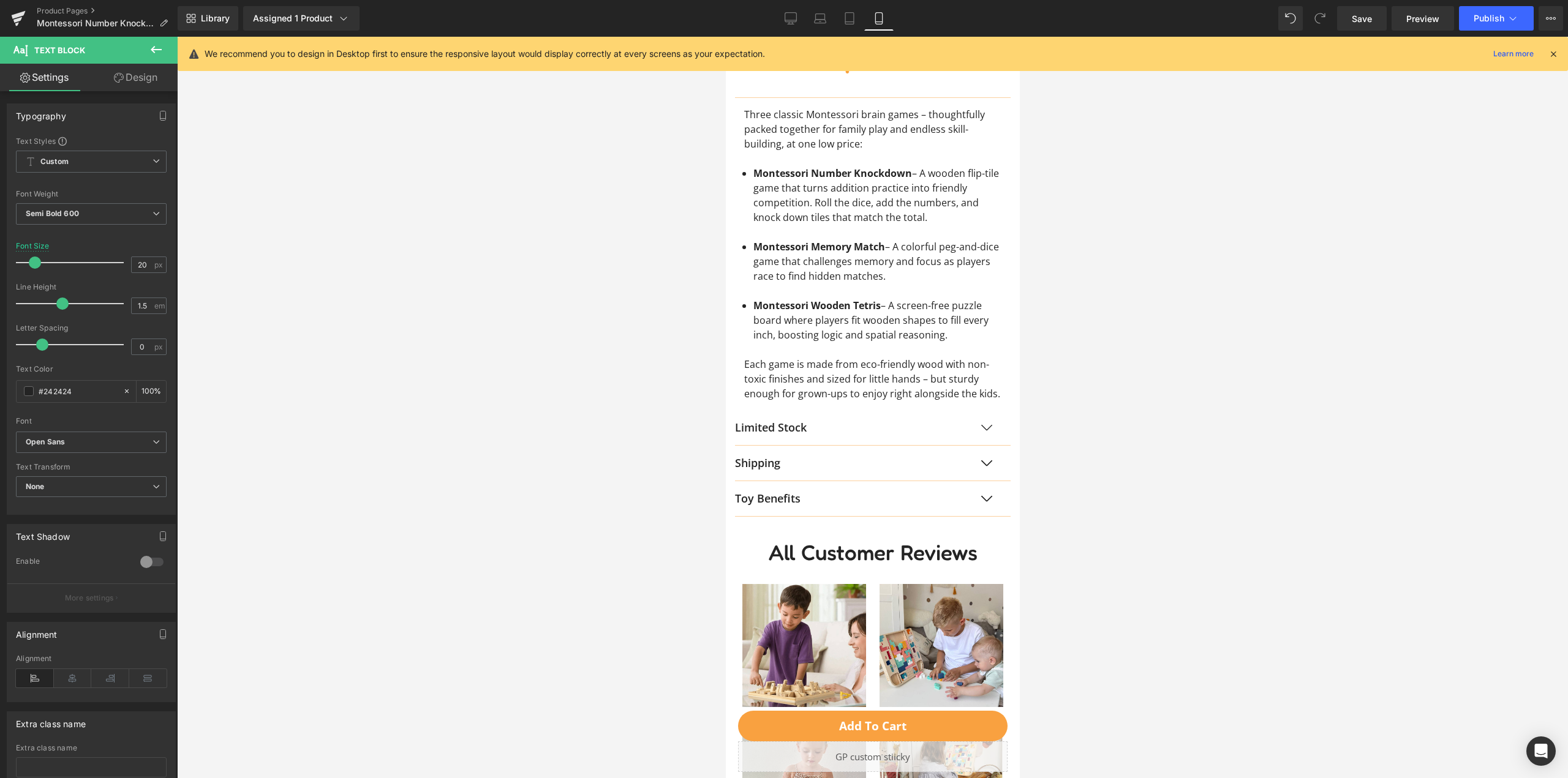
scroll to position [1102, 0]
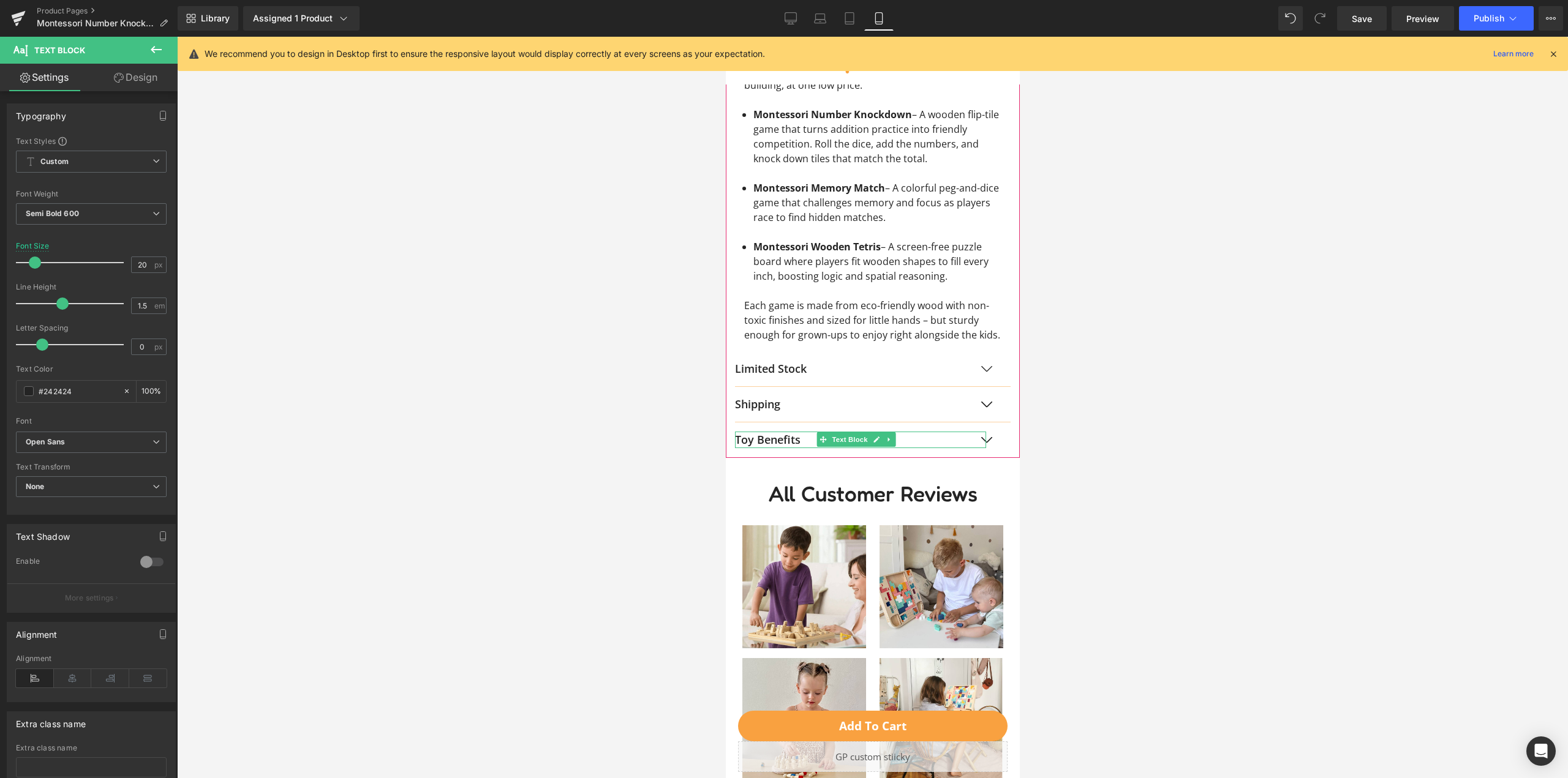
click at [794, 448] on p "Toy Benefits" at bounding box center [859, 440] width 251 height 16
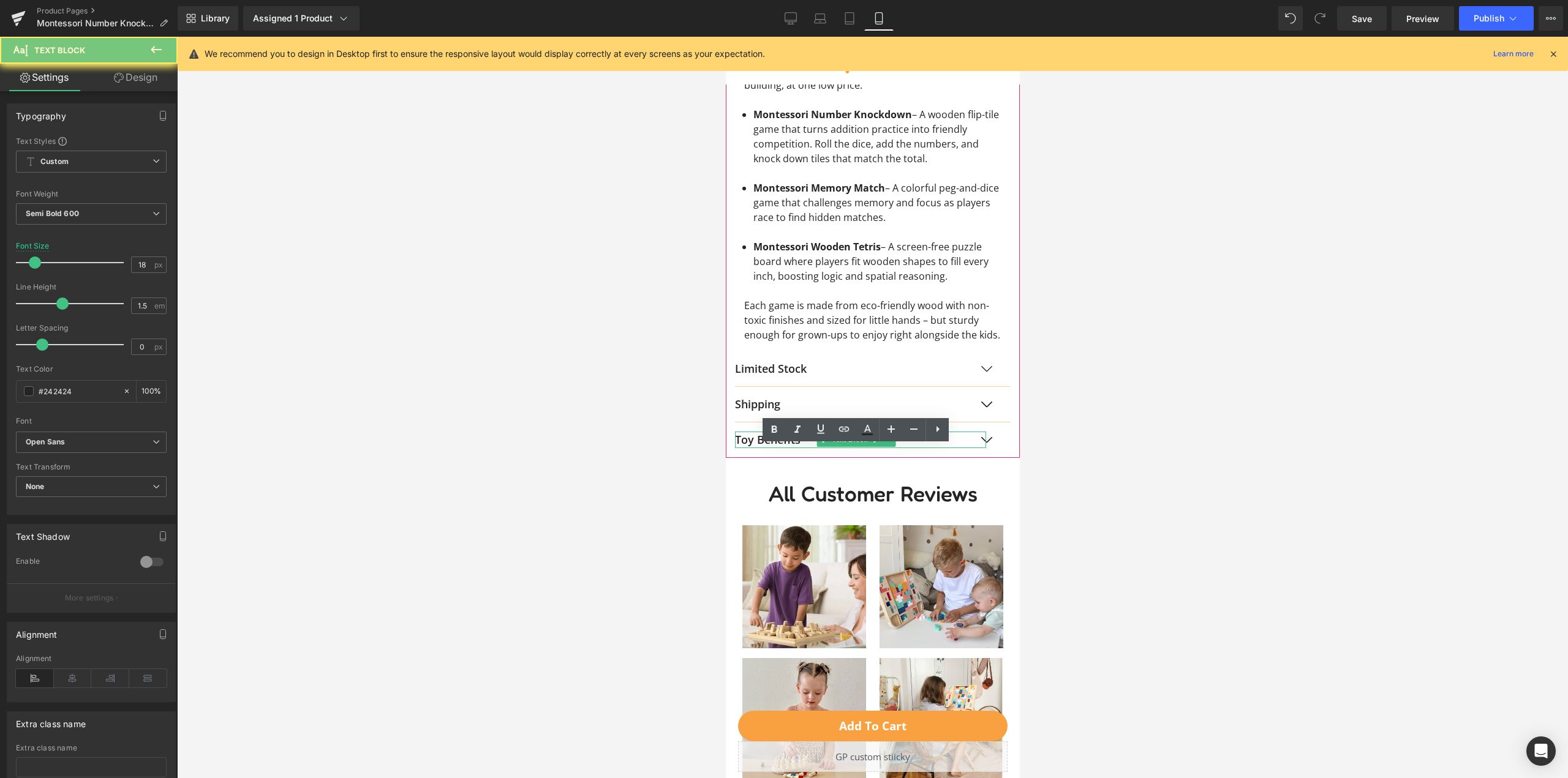
click at [794, 448] on p "Toy Benefits" at bounding box center [859, 440] width 251 height 16
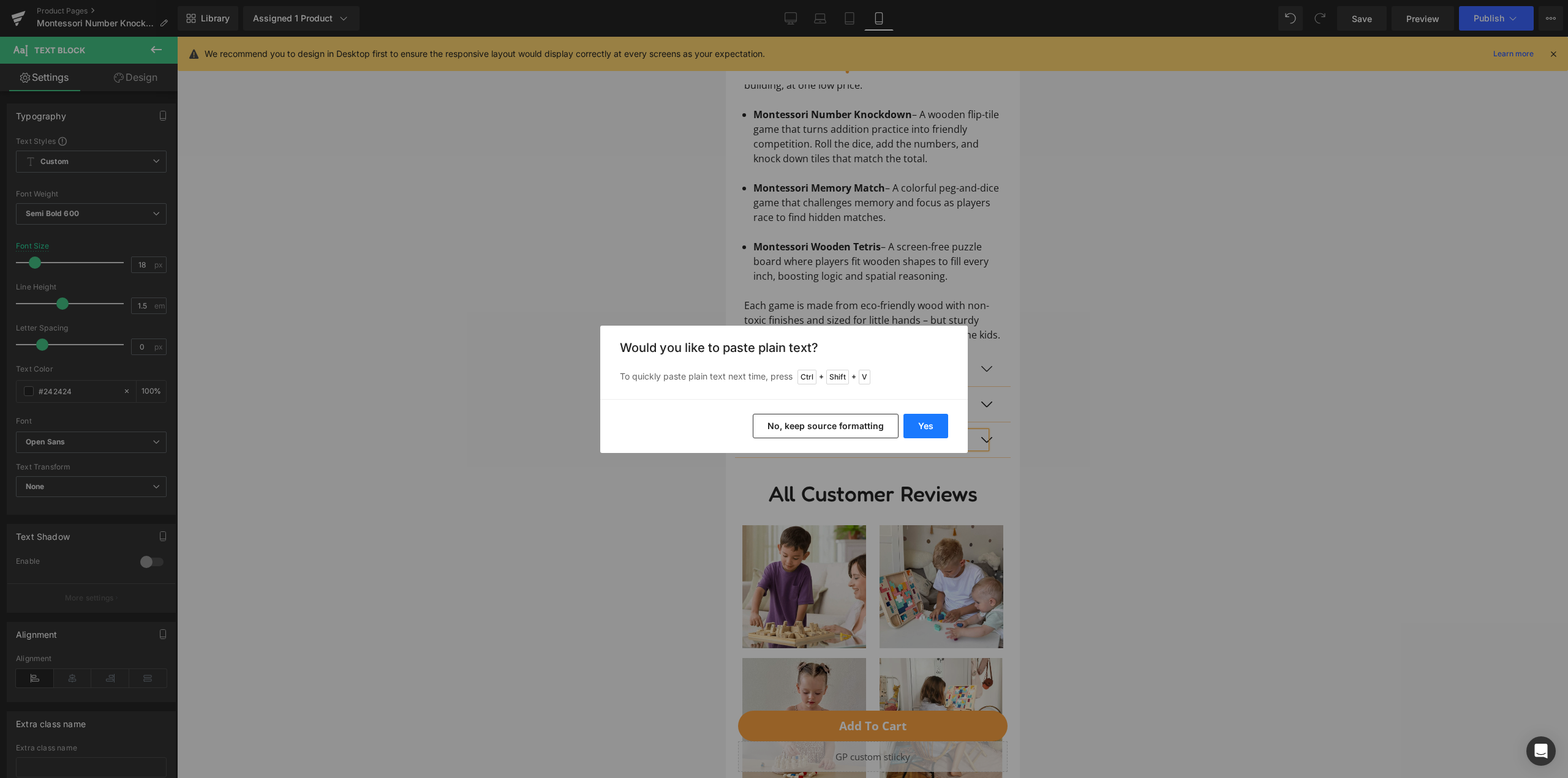
click at [917, 427] on button "Yes" at bounding box center [926, 426] width 45 height 25
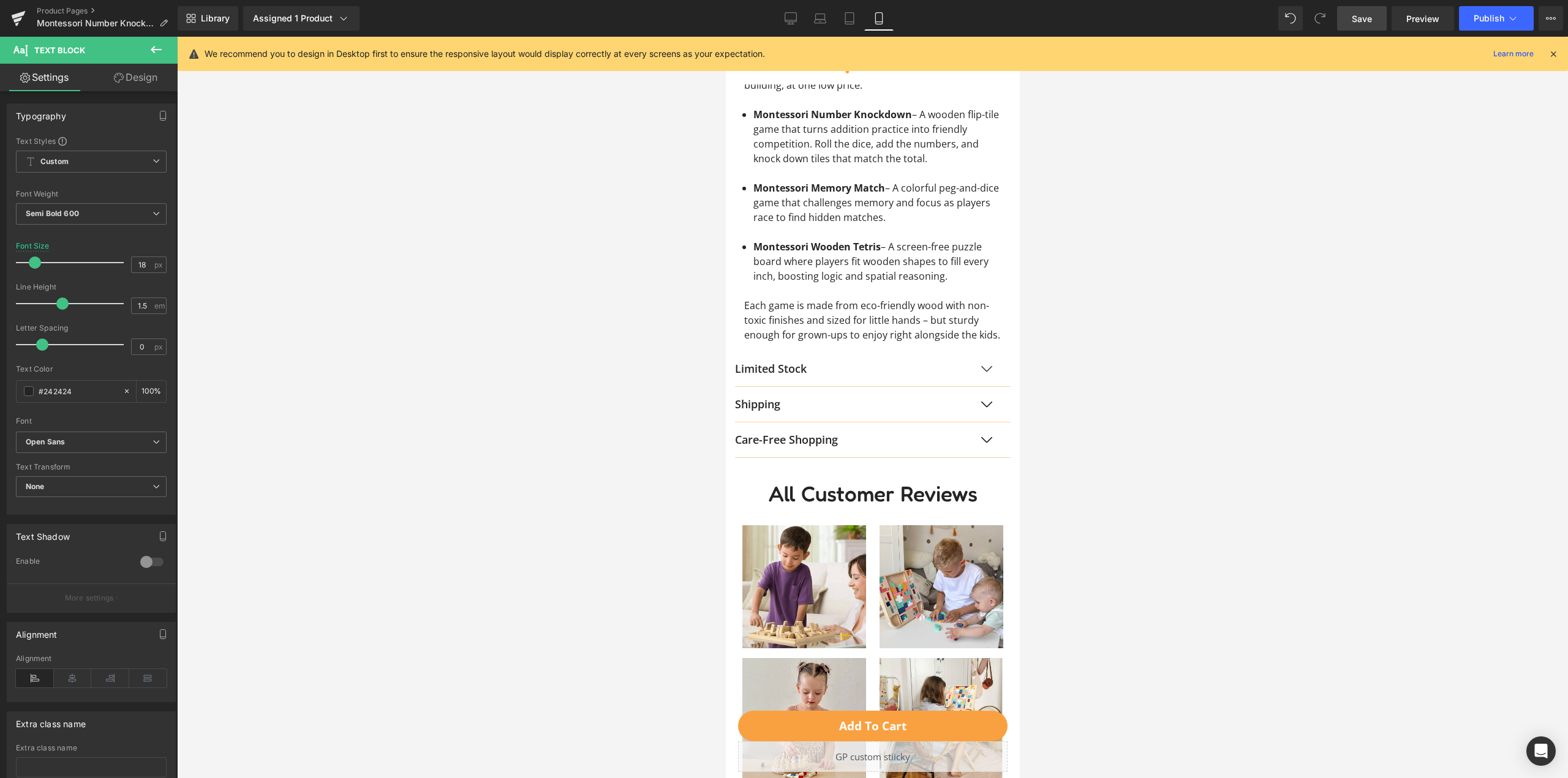
click at [1361, 16] on span "Save" at bounding box center [1362, 19] width 20 height 13
click at [1512, 13] on icon at bounding box center [1513, 19] width 12 height 12
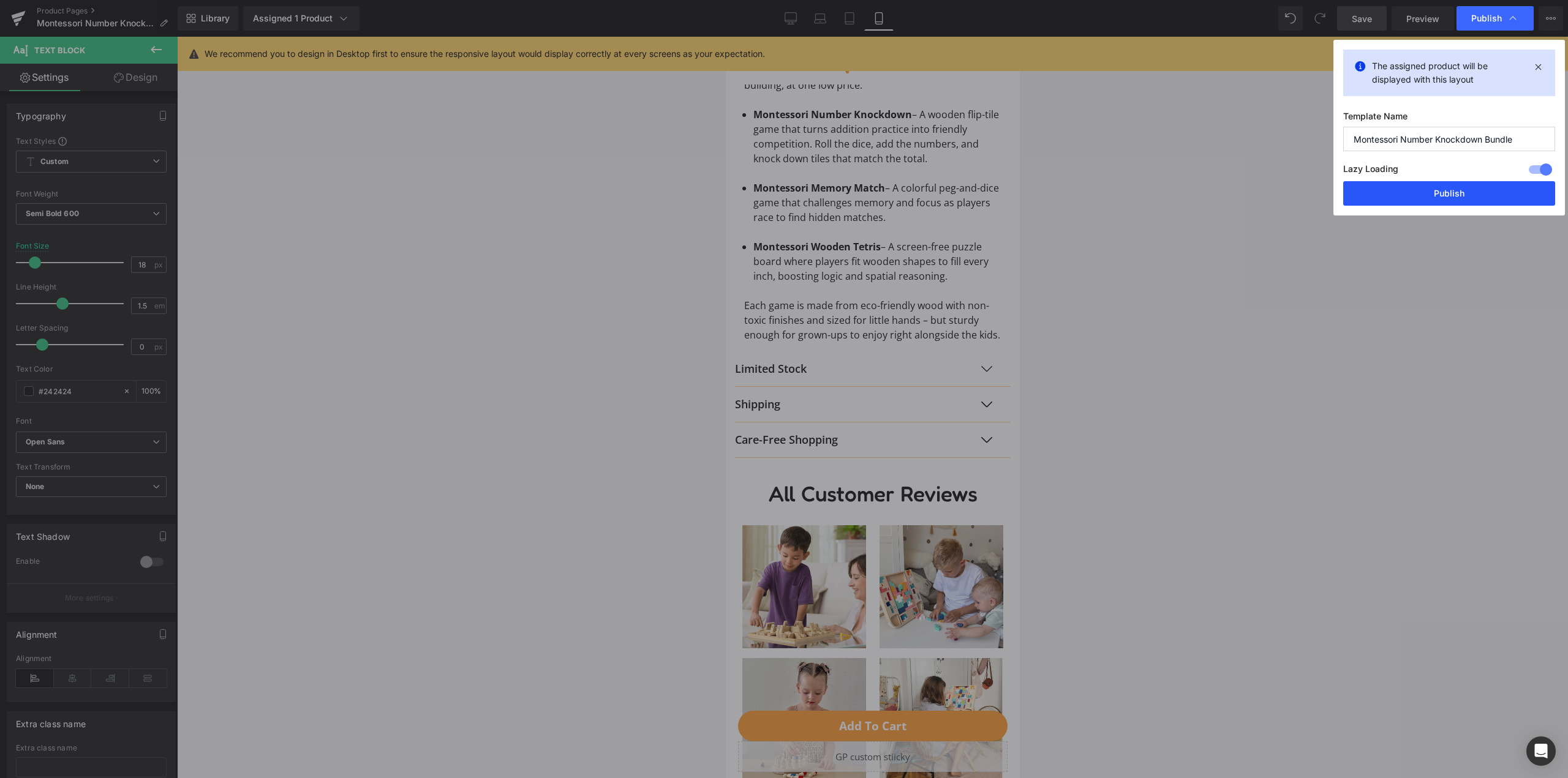
click at [1461, 192] on button "Publish" at bounding box center [1449, 194] width 212 height 25
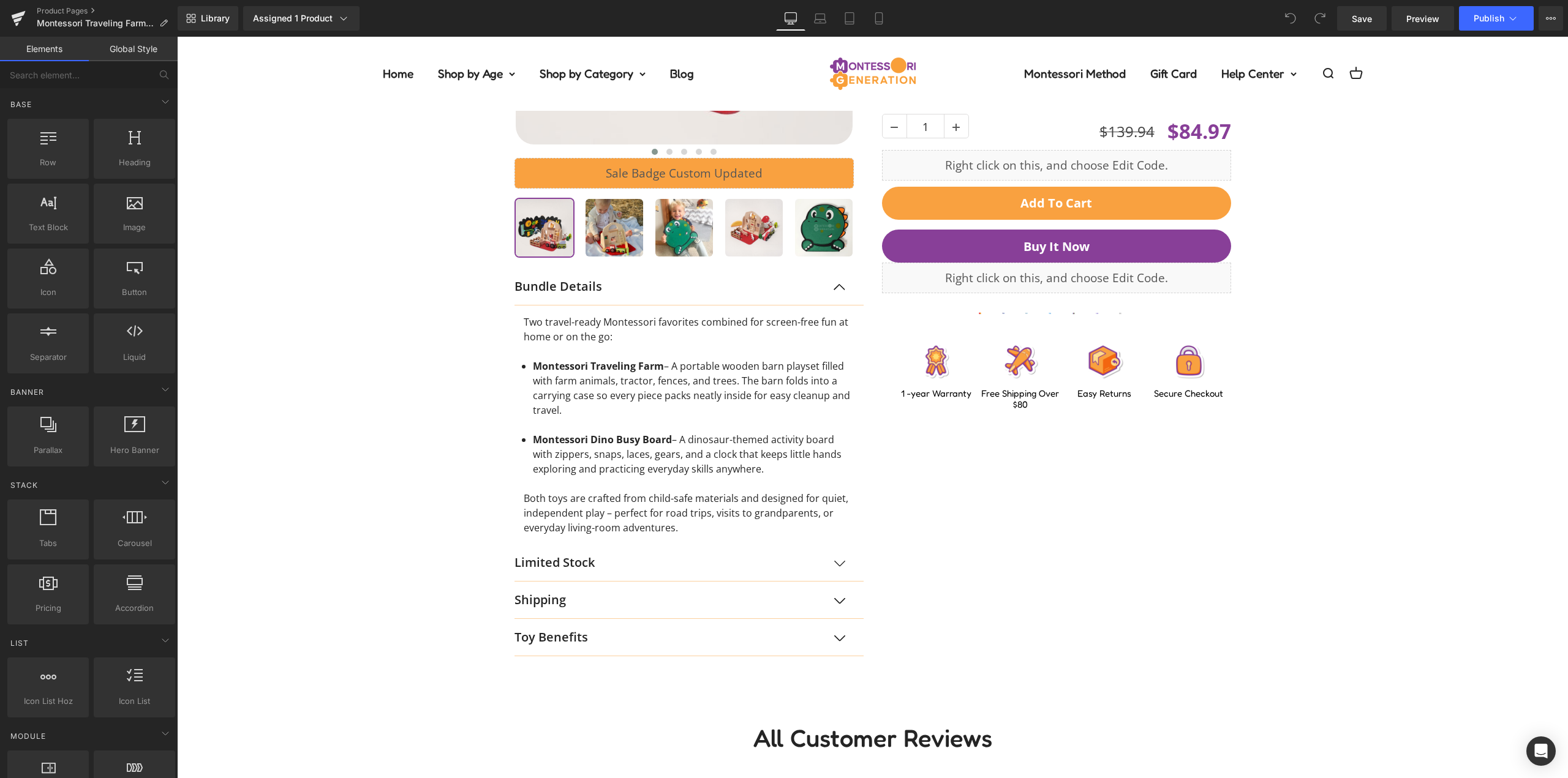
scroll to position [613, 0]
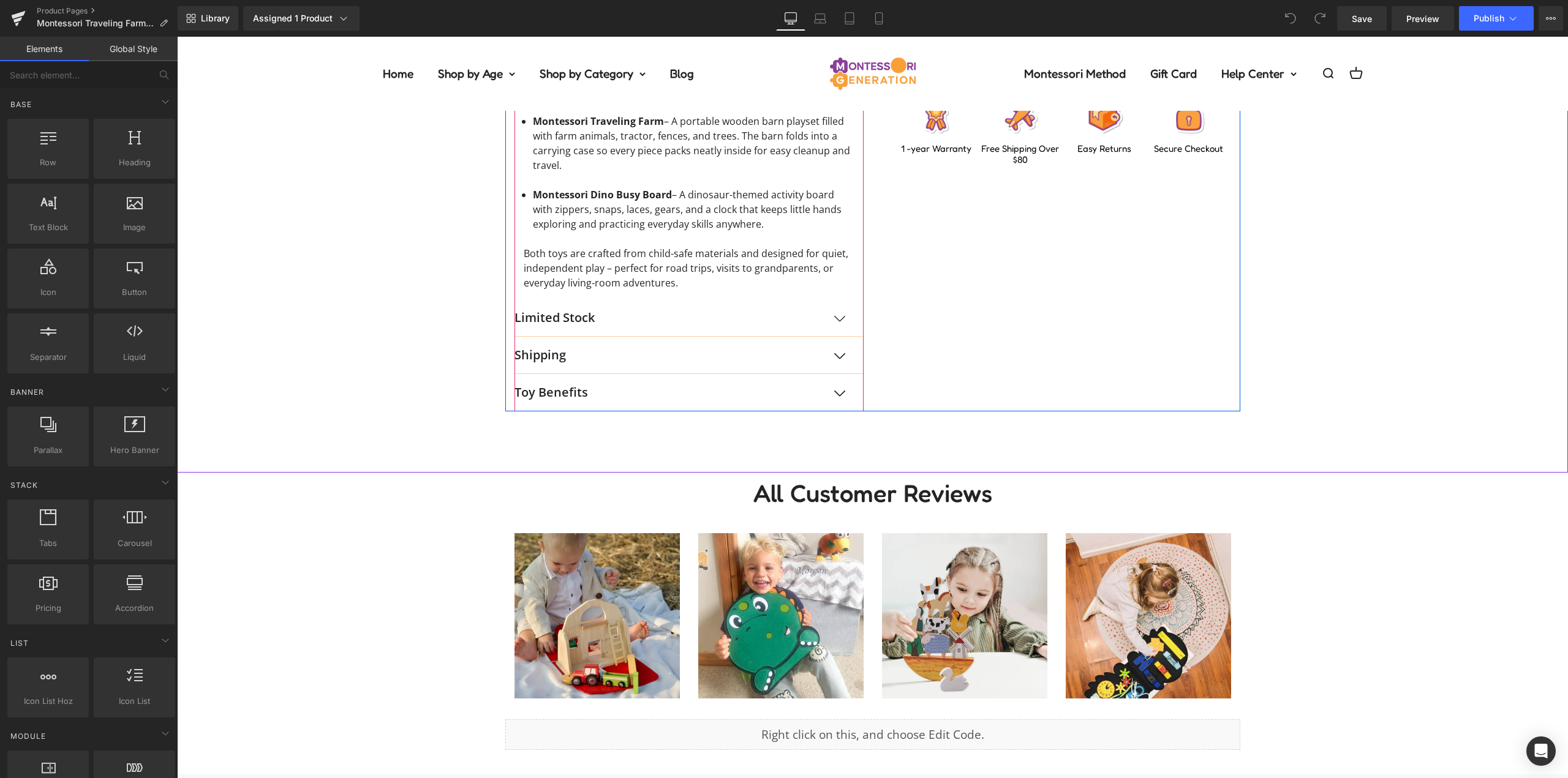
click at [597, 389] on p "Toy Benefits" at bounding box center [677, 392] width 325 height 19
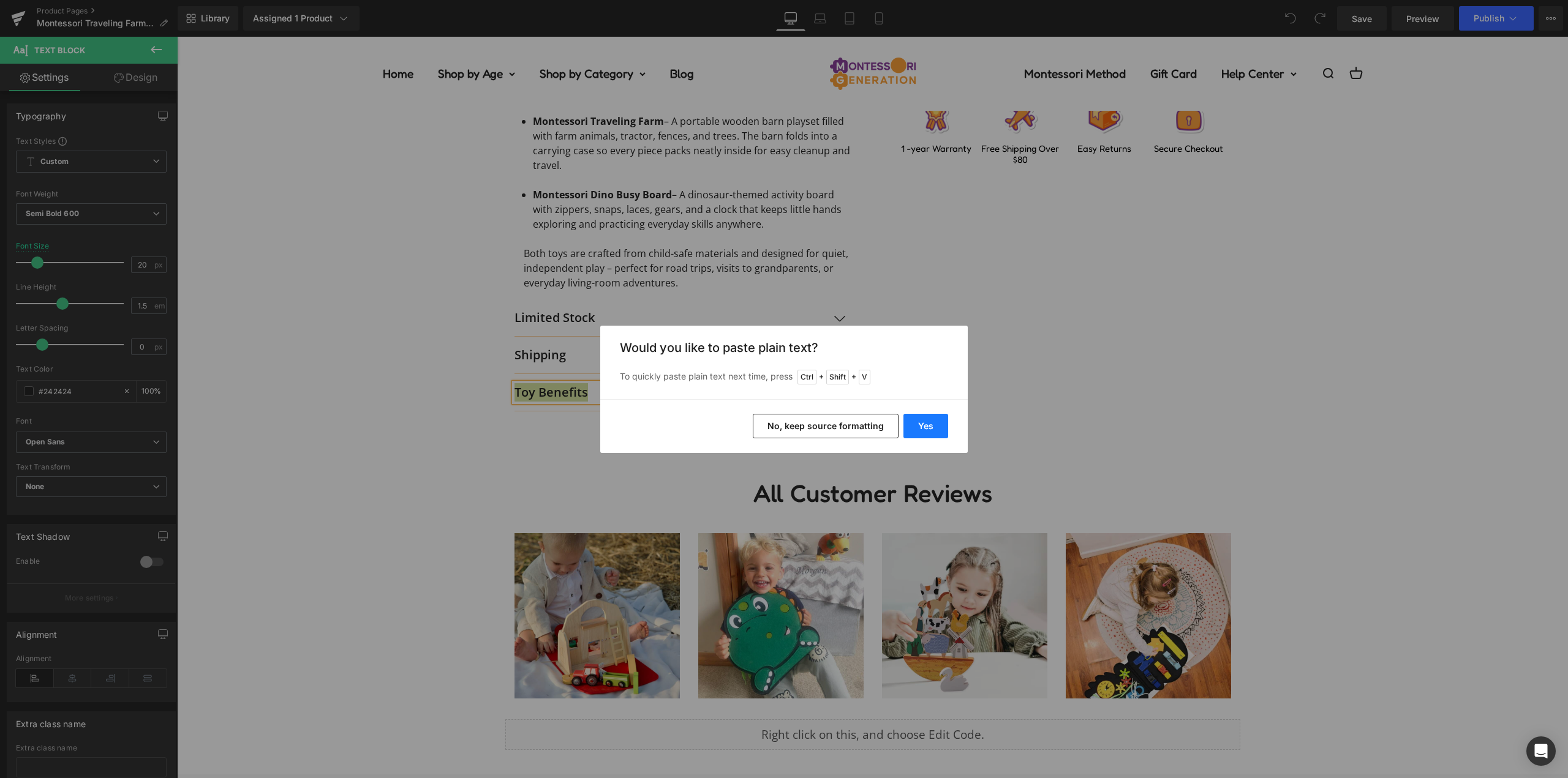
click at [917, 421] on button "Yes" at bounding box center [926, 426] width 45 height 25
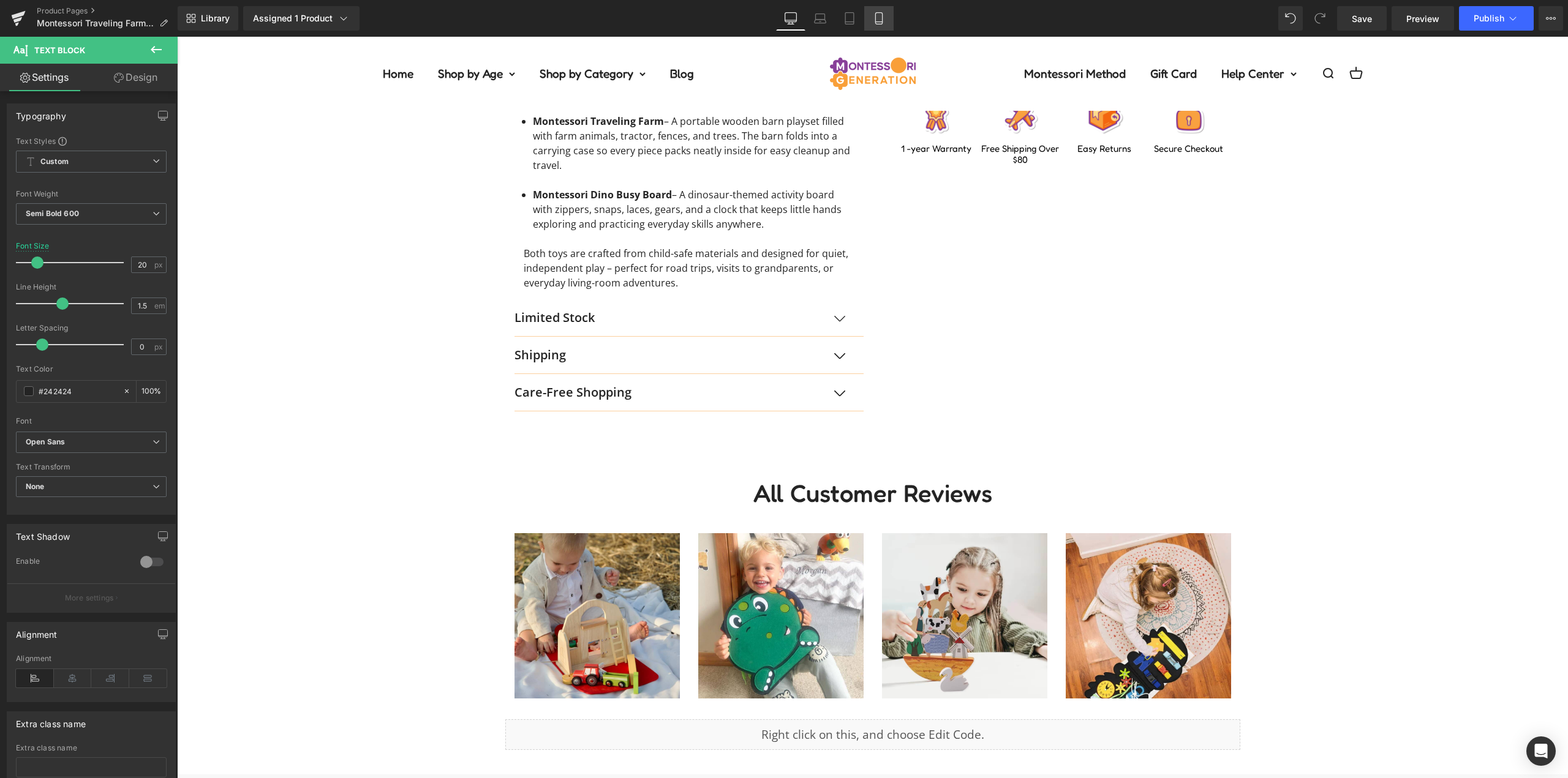
click at [872, 29] on link "Mobile" at bounding box center [879, 19] width 29 height 25
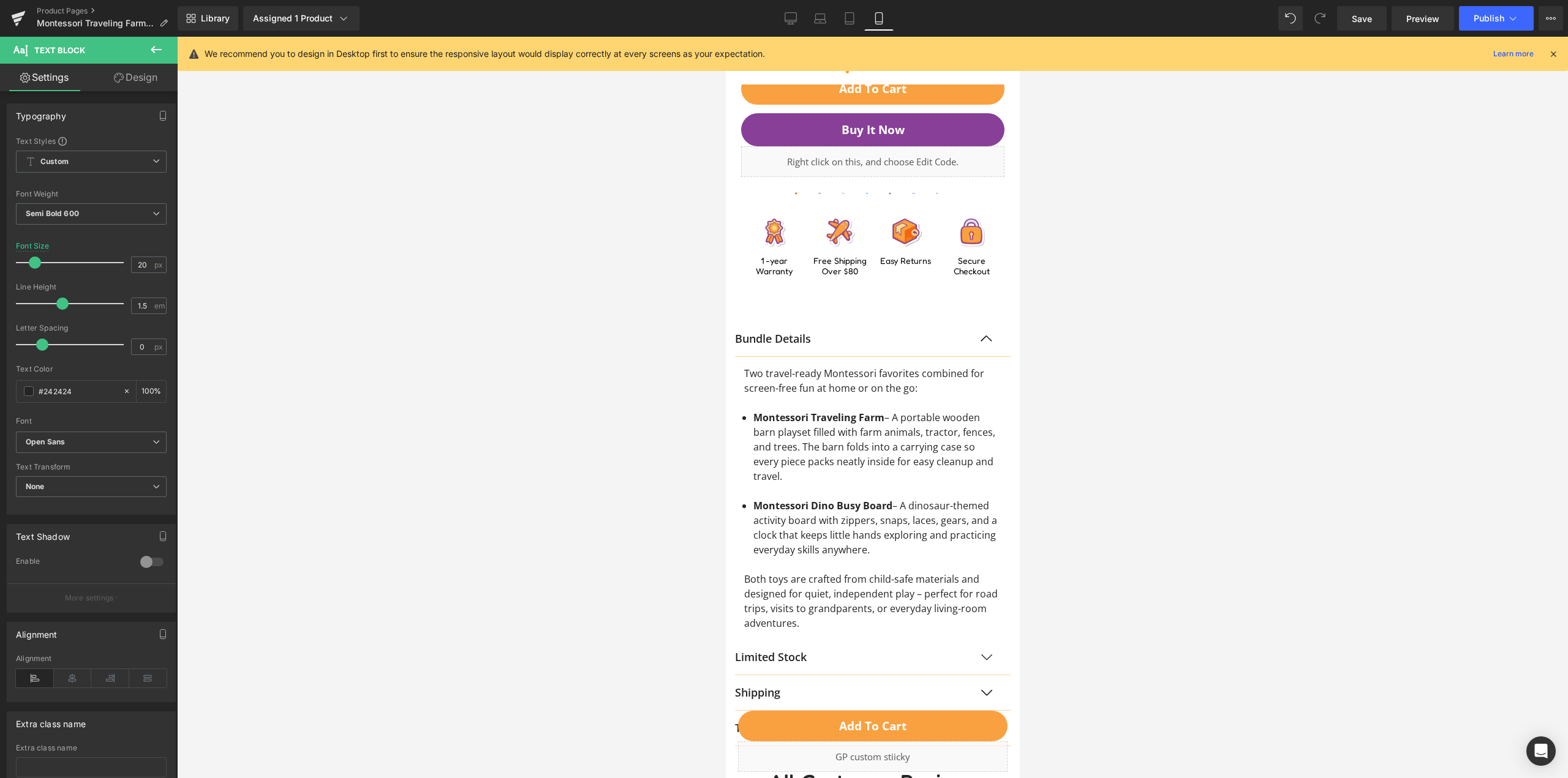
scroll to position [1102, 0]
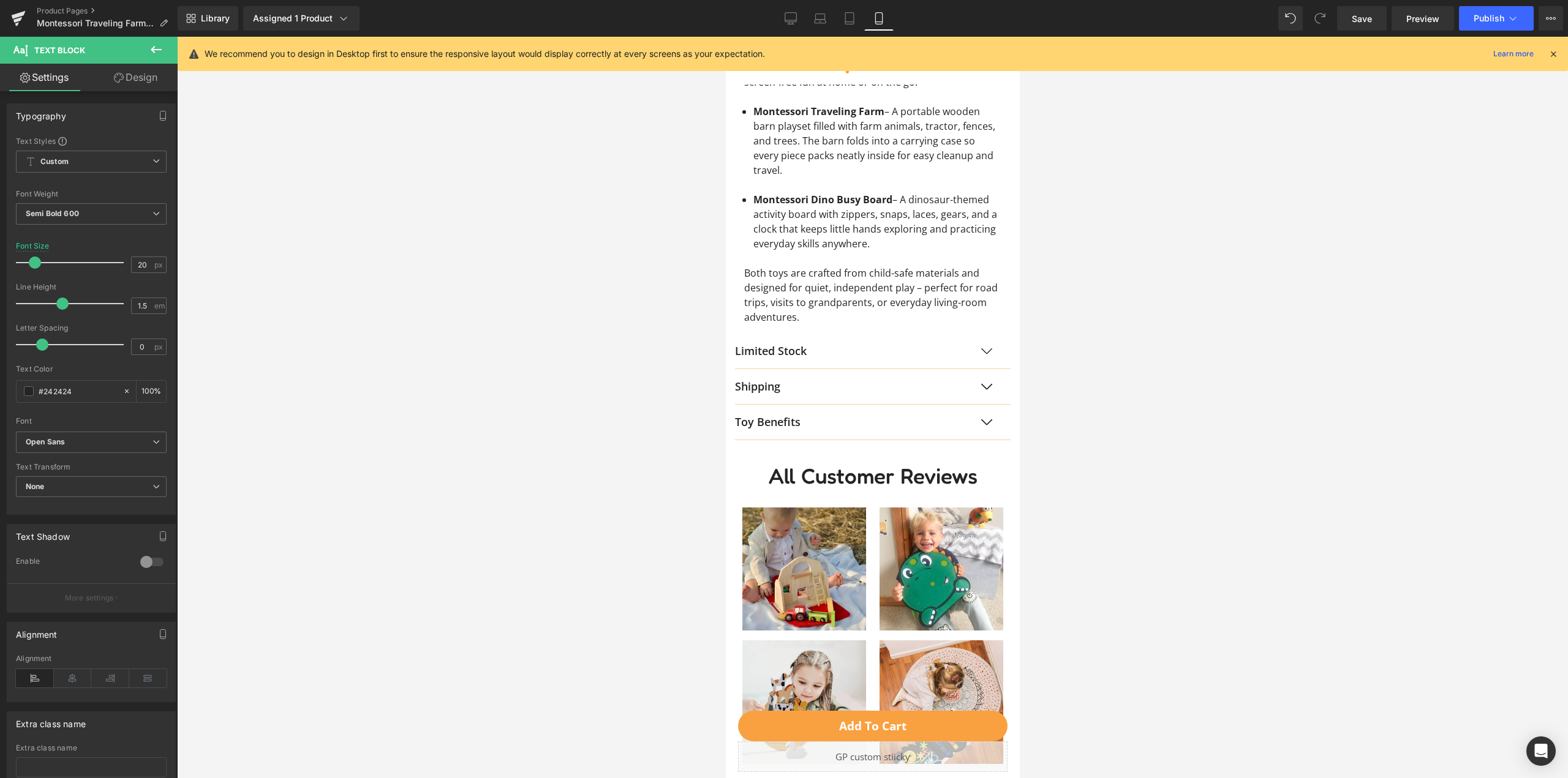
click at [794, 416] on div "Toy Benefits Text Block" at bounding box center [859, 422] width 251 height 16
click at [794, 416] on p "Toy Benefits" at bounding box center [859, 422] width 251 height 16
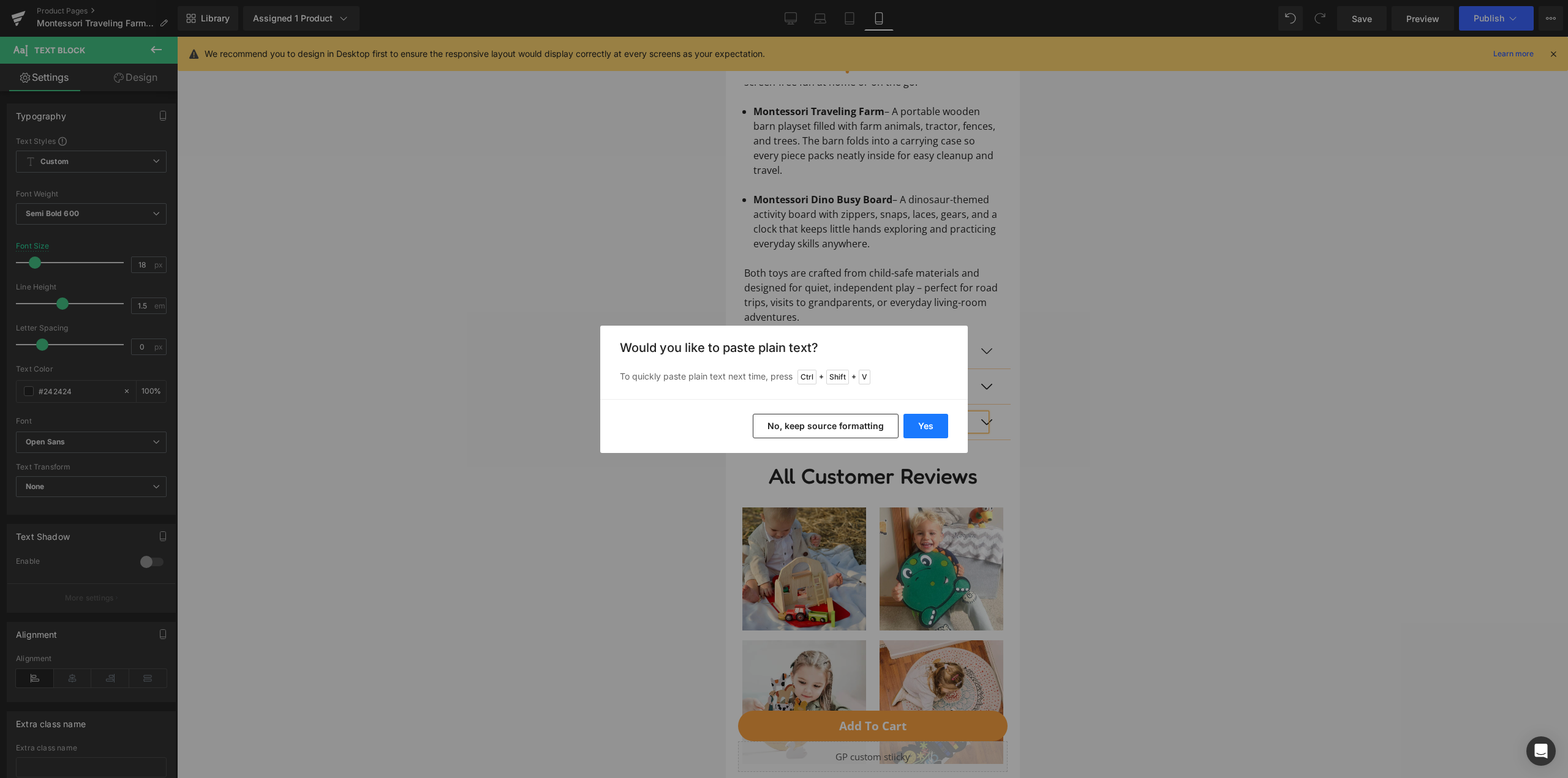
click at [927, 434] on button "Yes" at bounding box center [926, 426] width 45 height 25
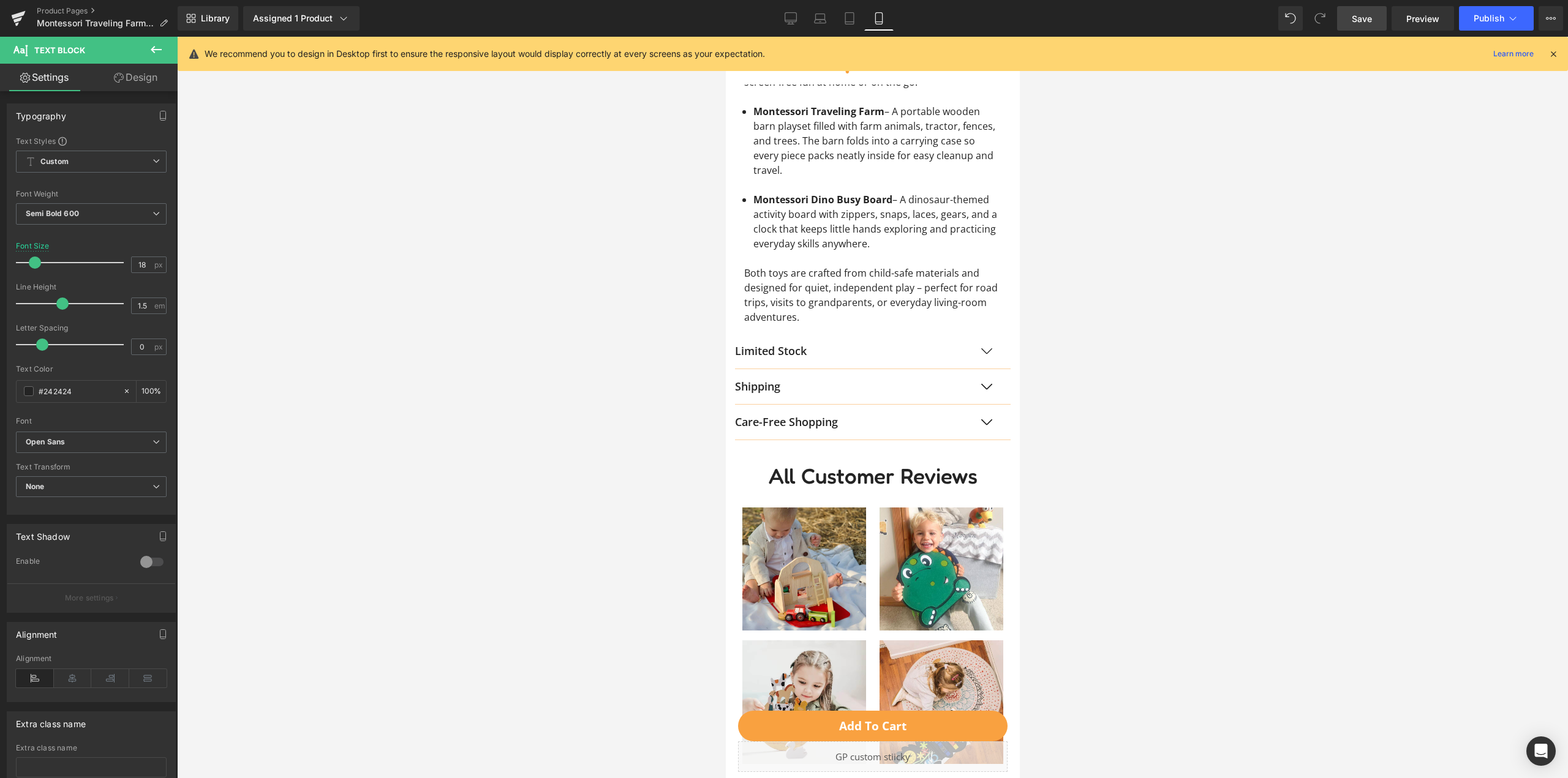
click at [1369, 16] on span "Save" at bounding box center [1362, 19] width 20 height 13
click at [1500, 24] on button "Publish" at bounding box center [1496, 19] width 75 height 25
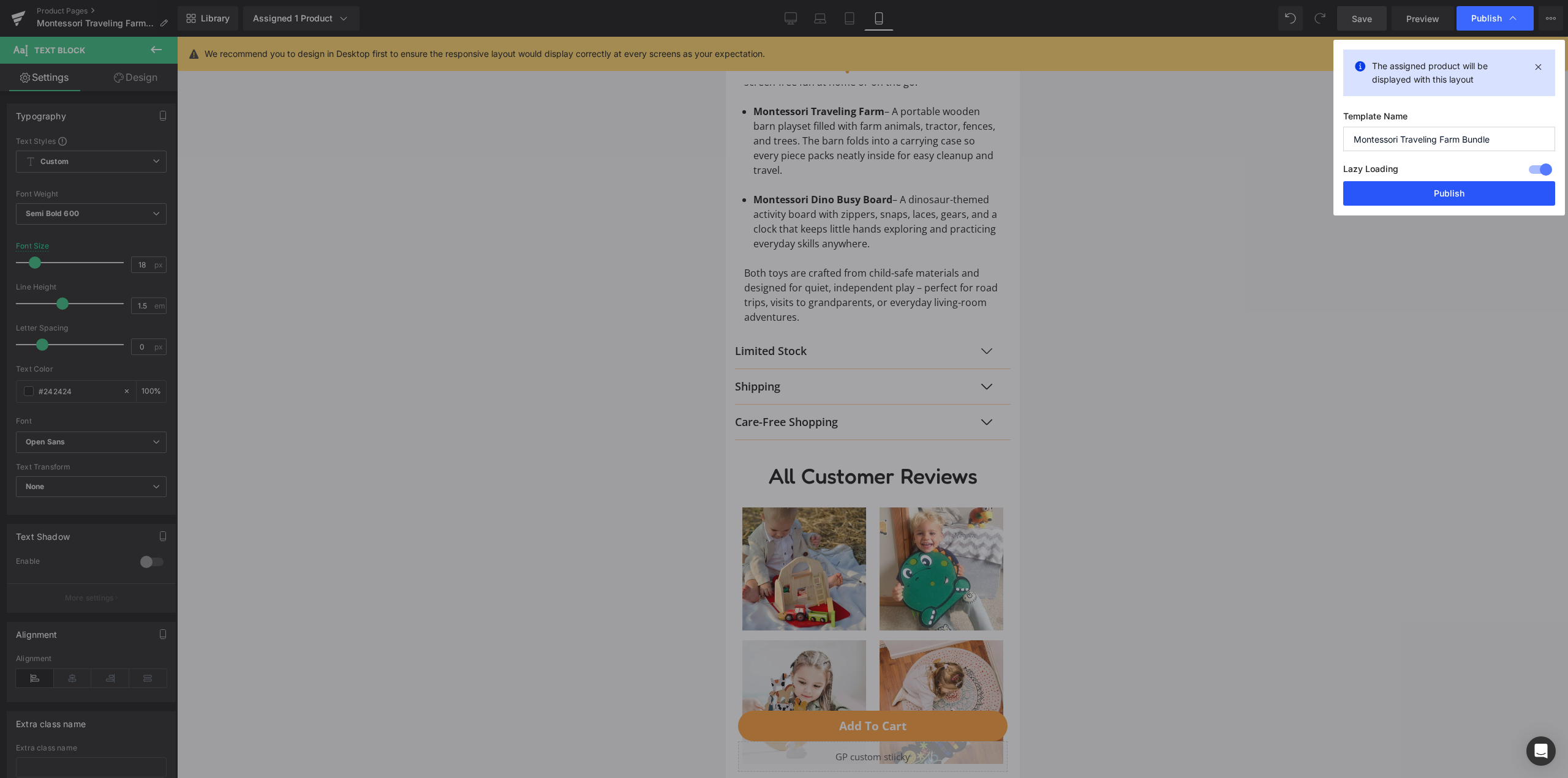
click at [1458, 185] on button "Publish" at bounding box center [1449, 194] width 212 height 25
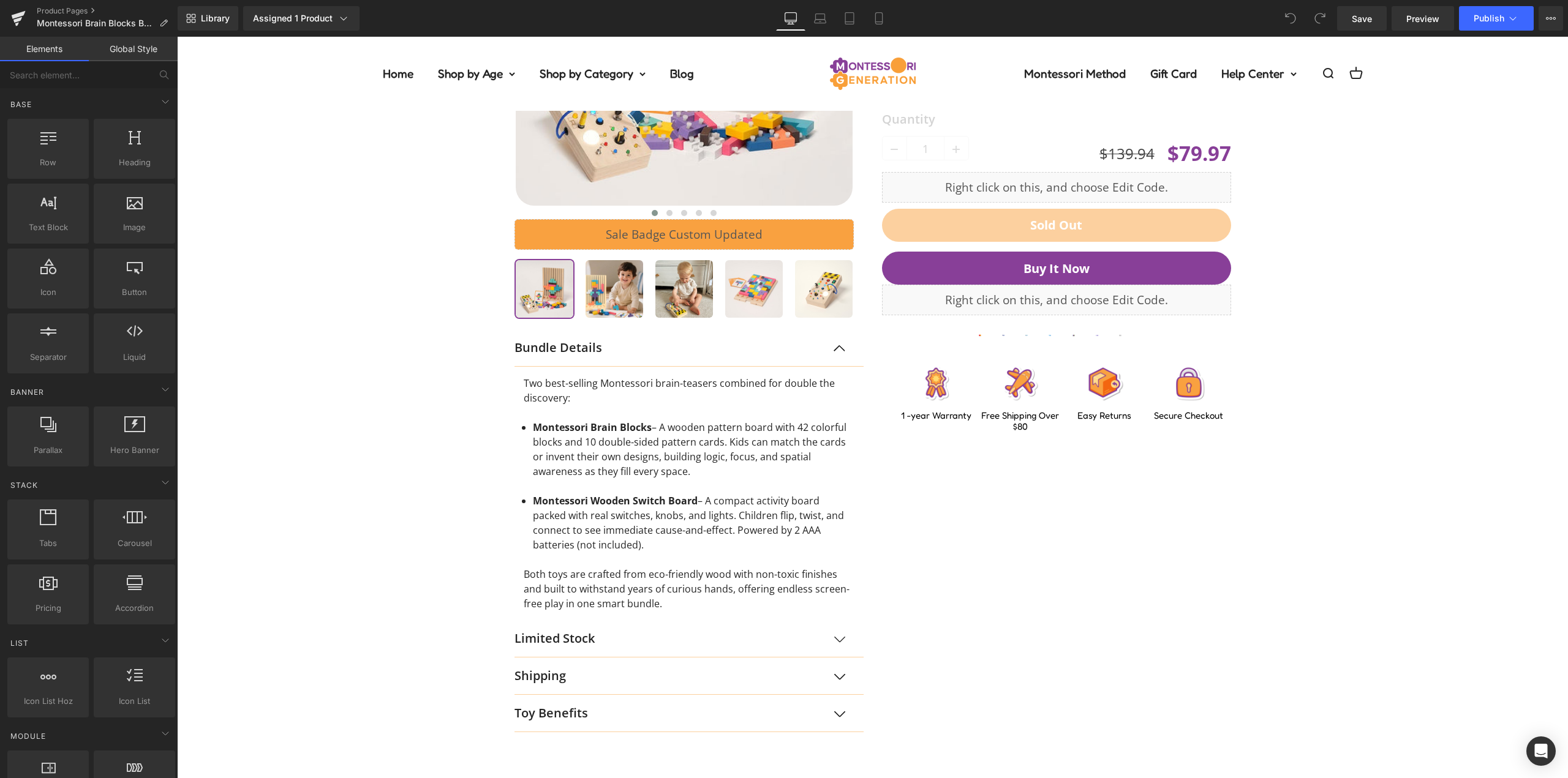
scroll to position [613, 0]
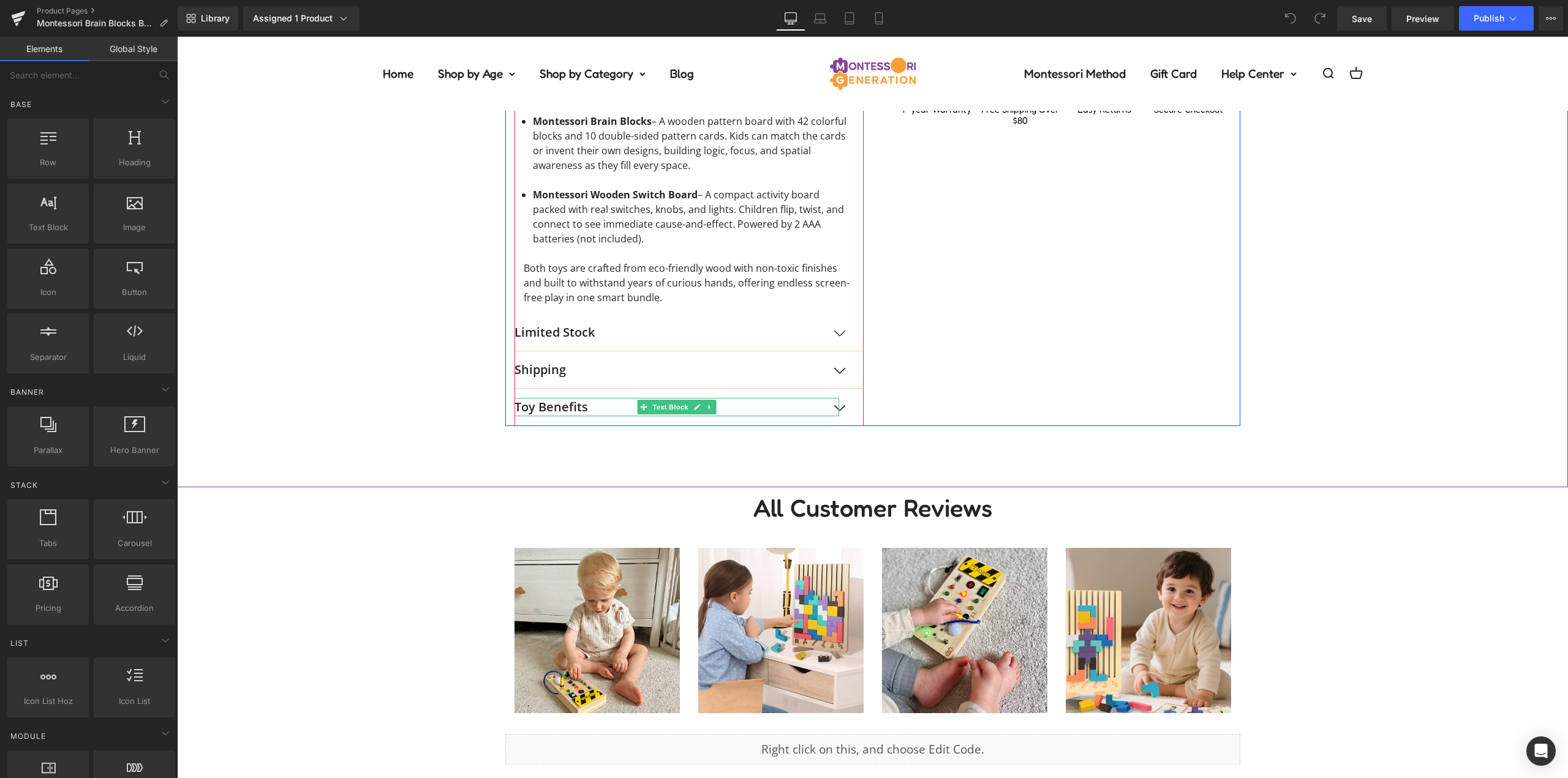
click at [573, 409] on p "Toy Benefits" at bounding box center [677, 407] width 325 height 19
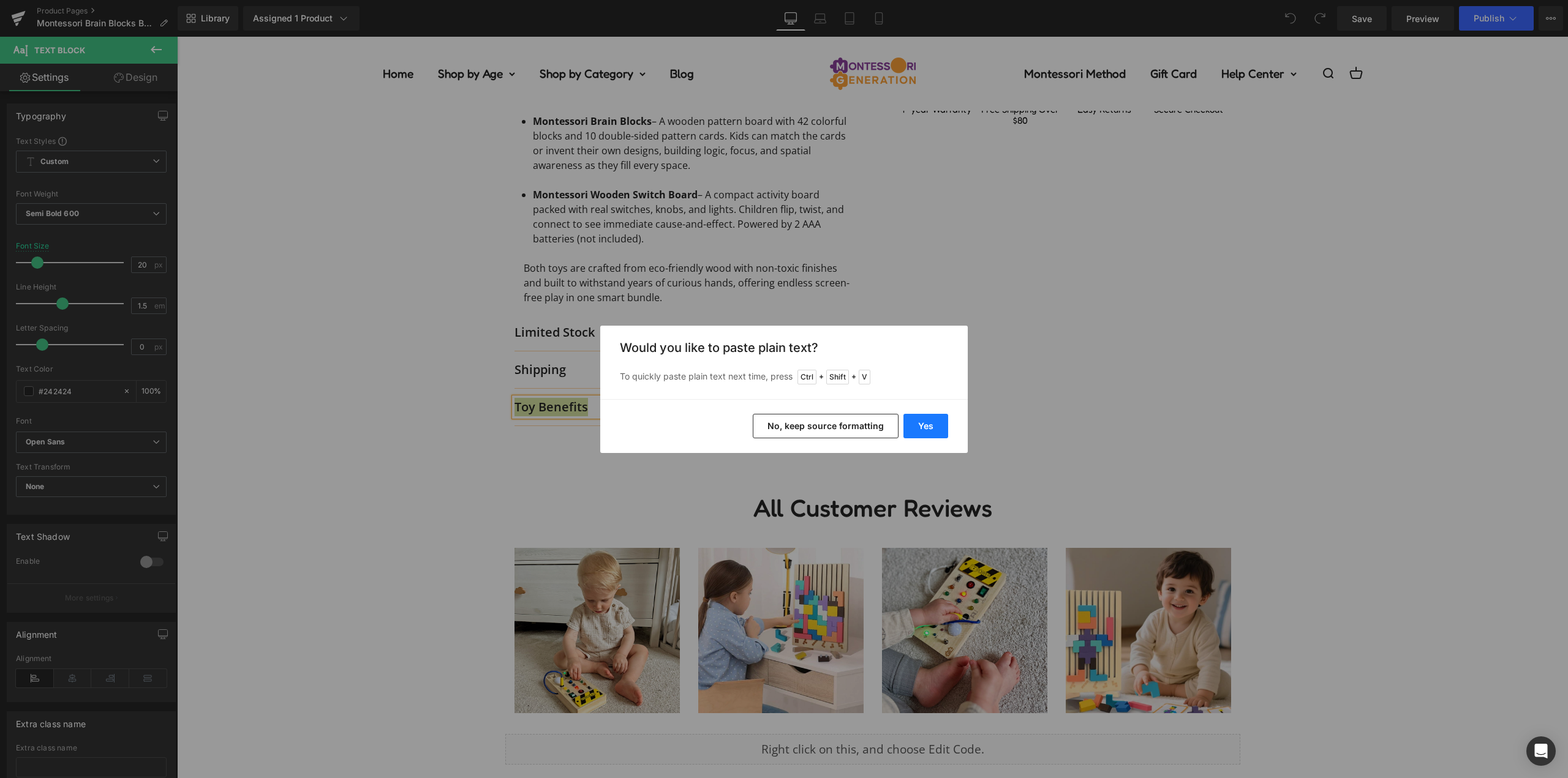
click at [912, 428] on button "Yes" at bounding box center [926, 426] width 45 height 25
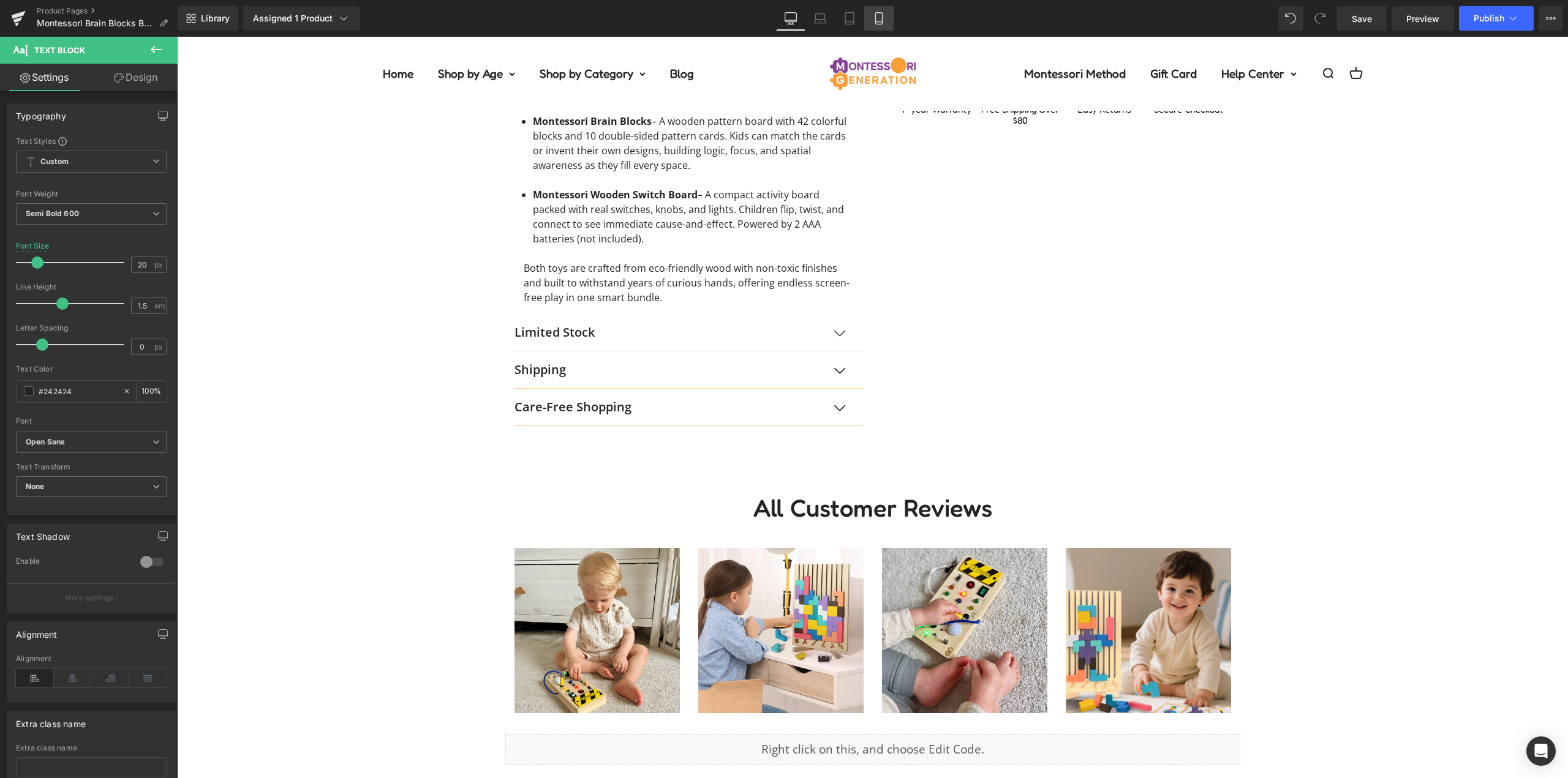
click at [886, 16] on link "Mobile" at bounding box center [879, 19] width 29 height 25
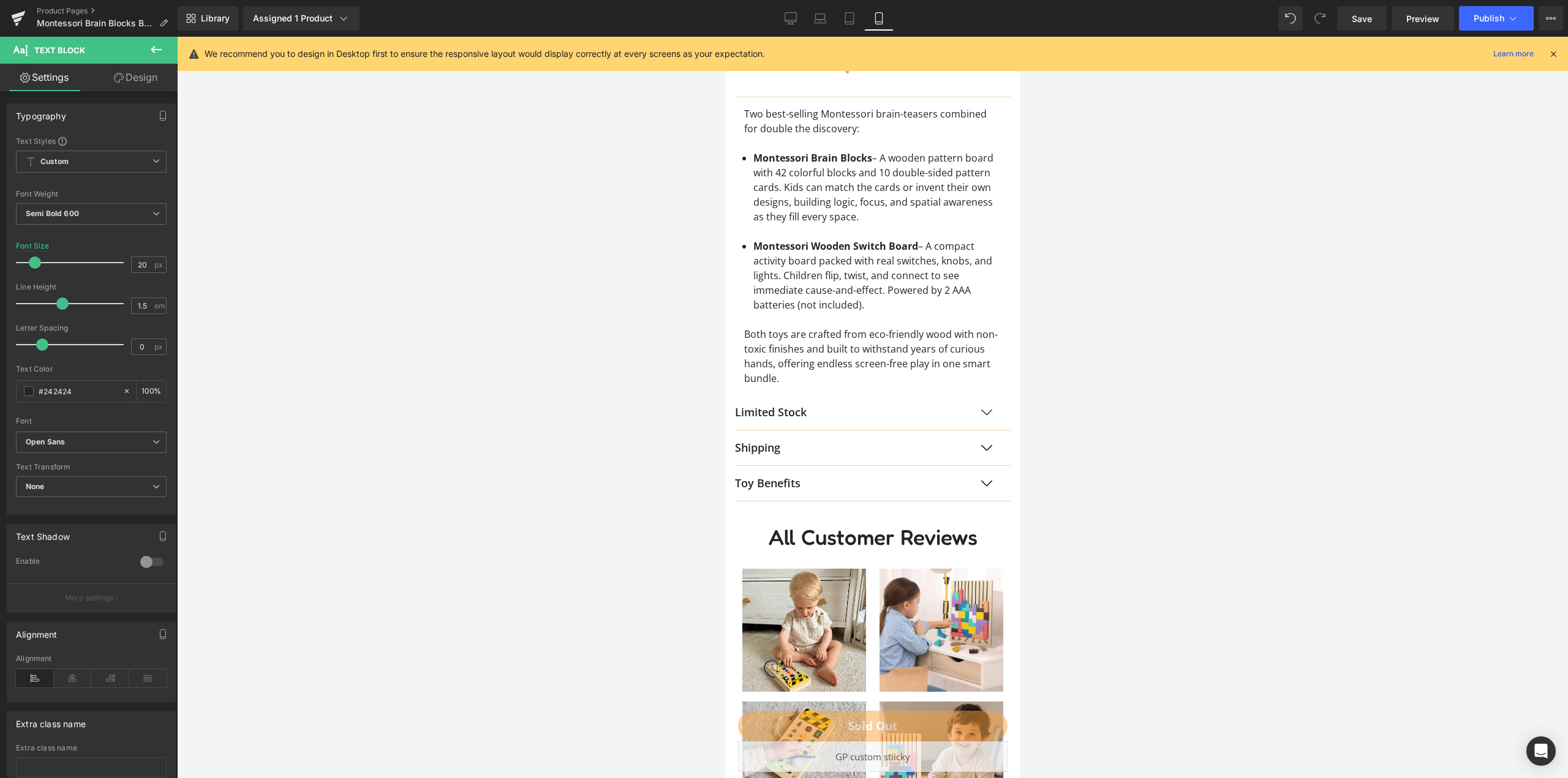
scroll to position [1408, 0]
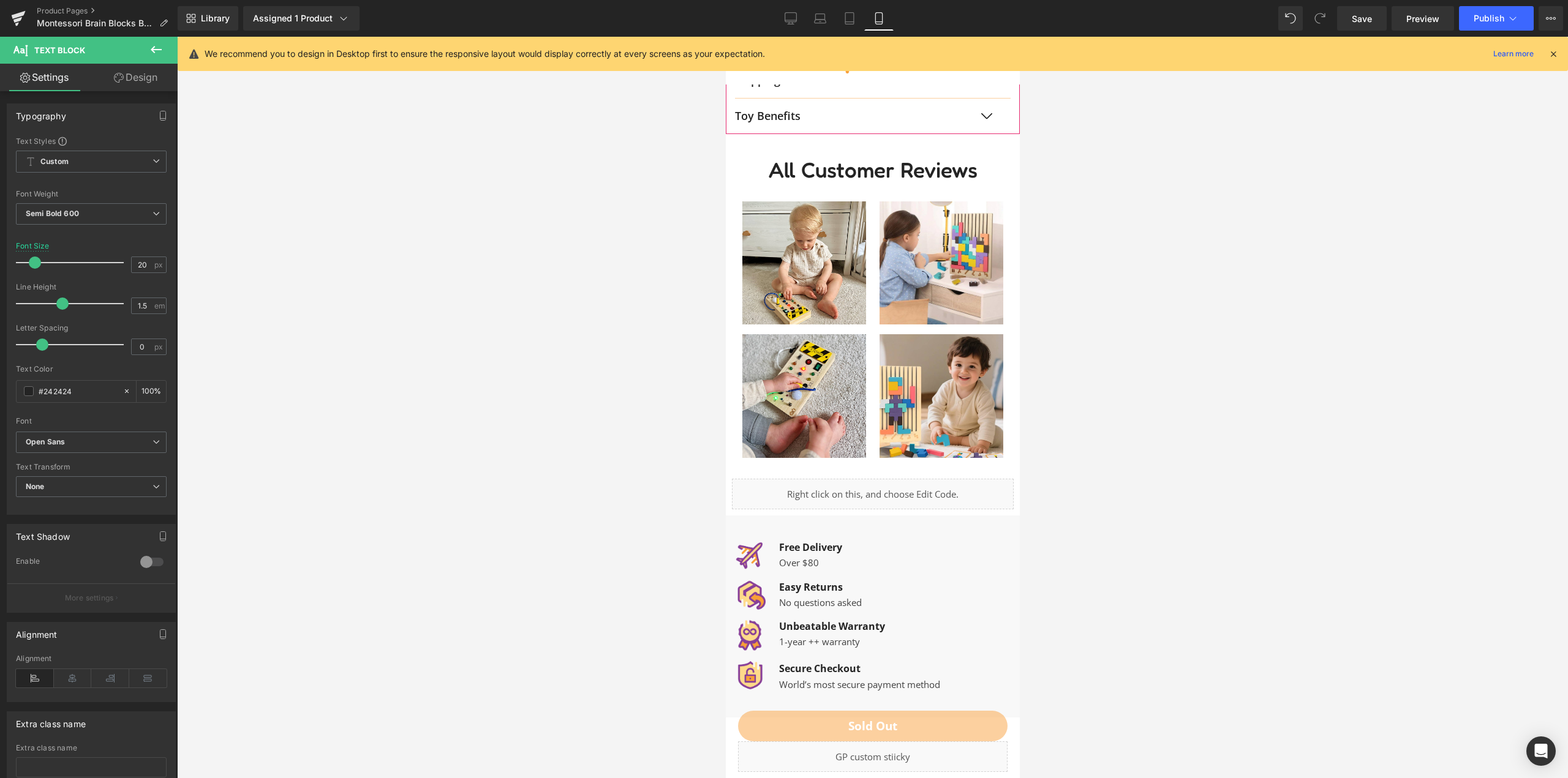
click at [794, 121] on div "Toy Benefits Text Block" at bounding box center [859, 116] width 251 height 16
click at [794, 121] on p "Toy Benefits" at bounding box center [859, 116] width 251 height 16
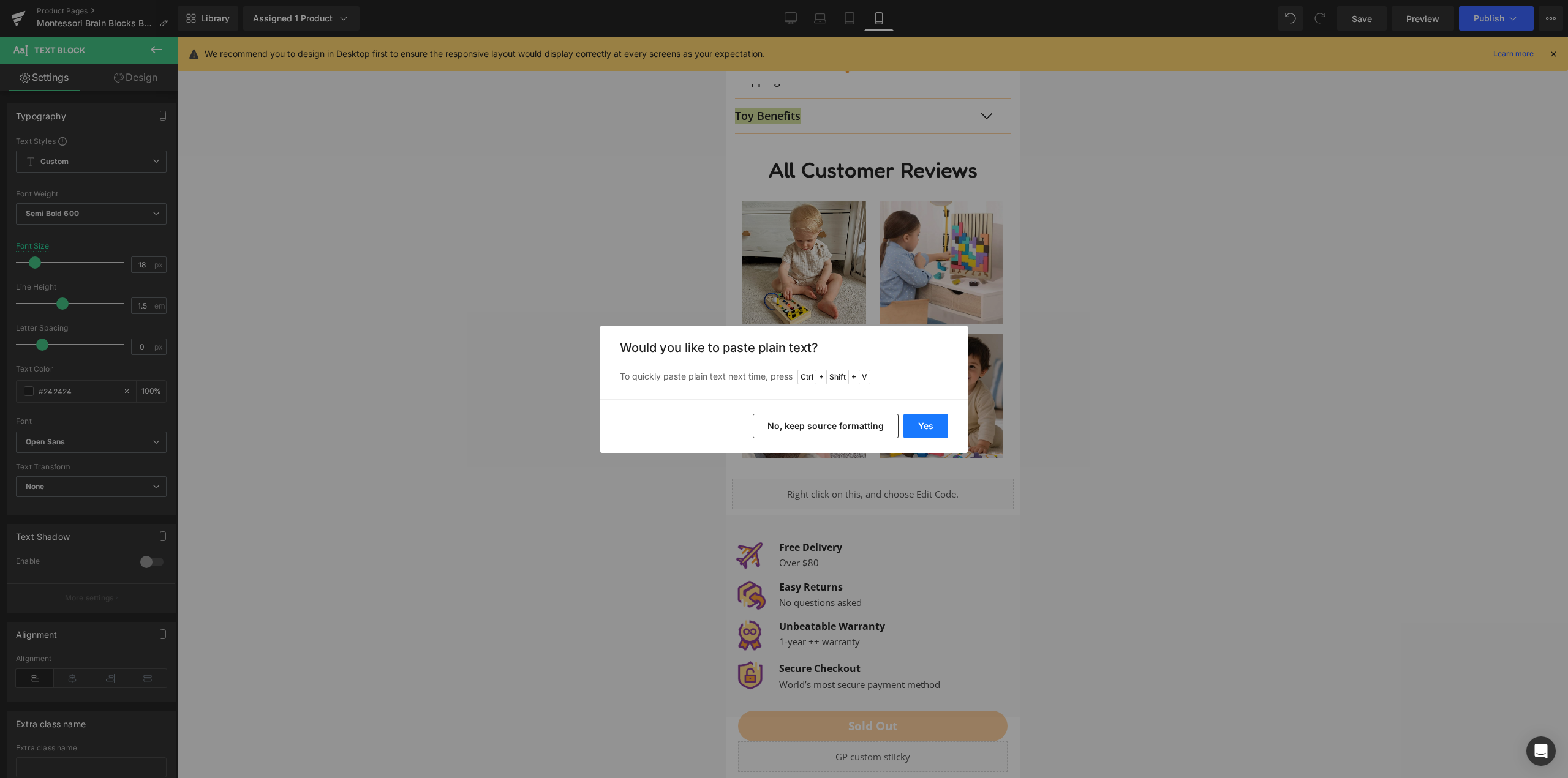
click at [919, 429] on button "Yes" at bounding box center [926, 426] width 45 height 25
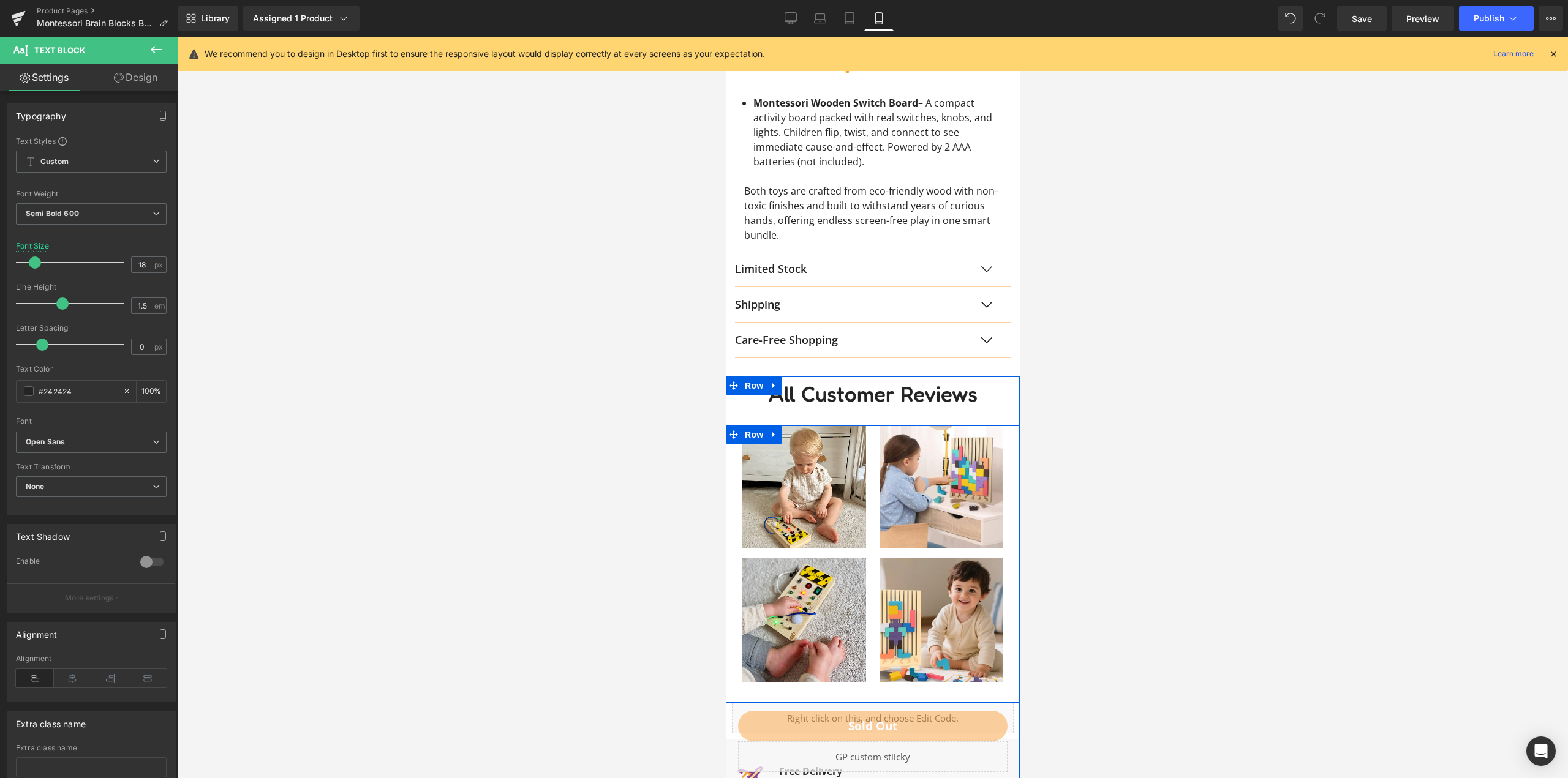
scroll to position [1164, 0]
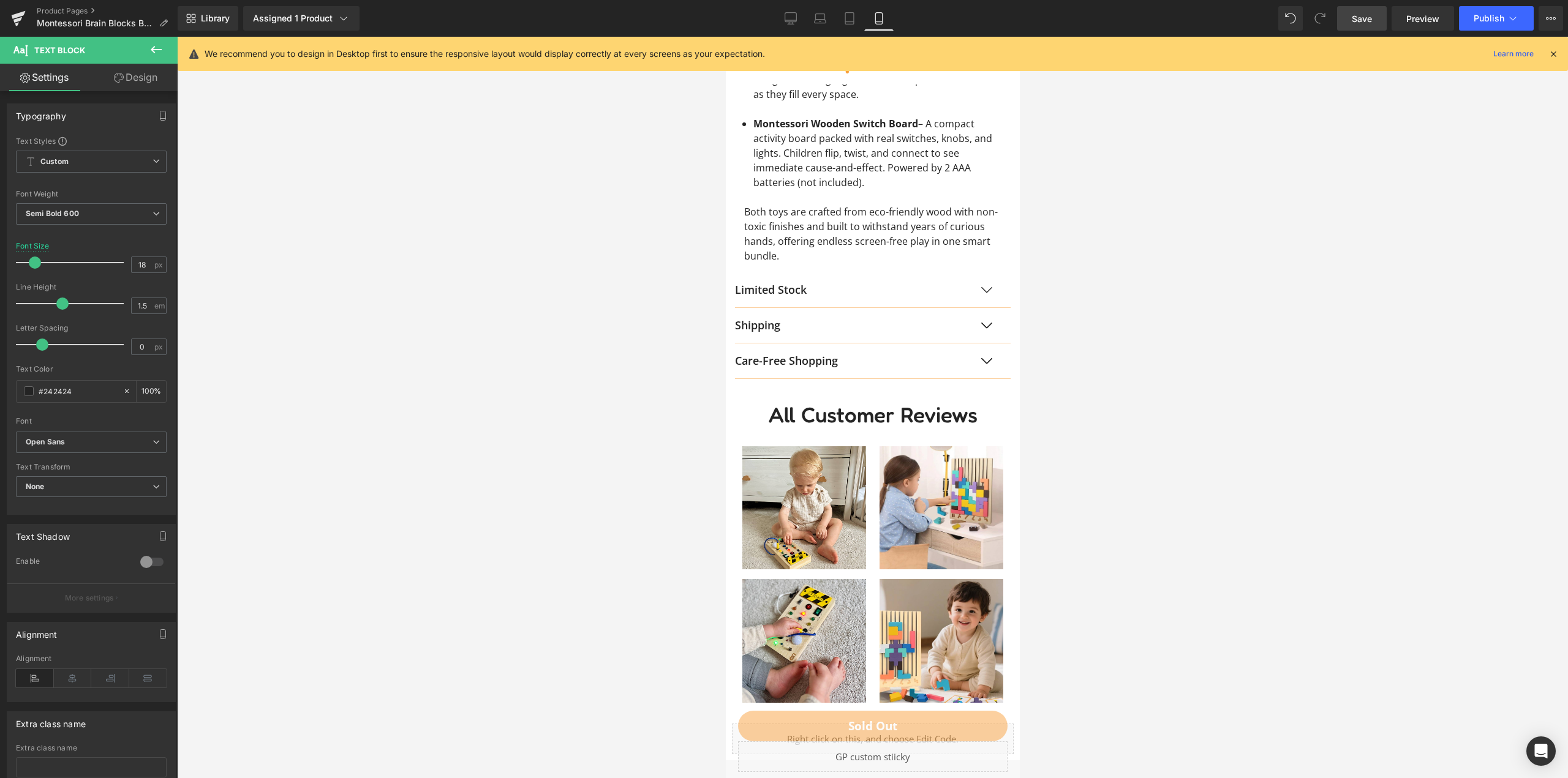
click at [1359, 16] on span "Save" at bounding box center [1362, 19] width 20 height 13
click at [1480, 13] on span "Publish" at bounding box center [1489, 18] width 31 height 10
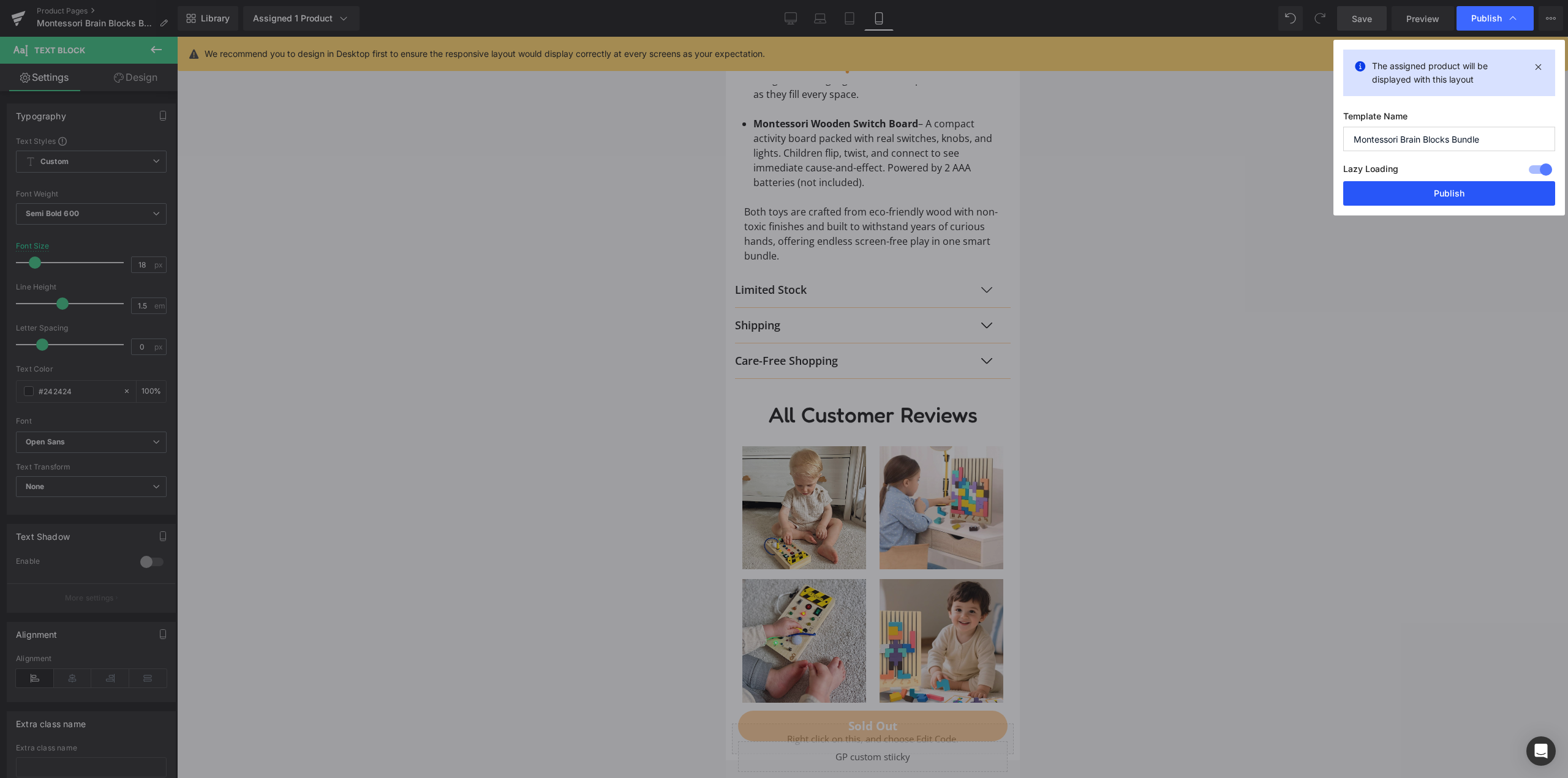
click at [1459, 195] on button "Publish" at bounding box center [1449, 194] width 212 height 25
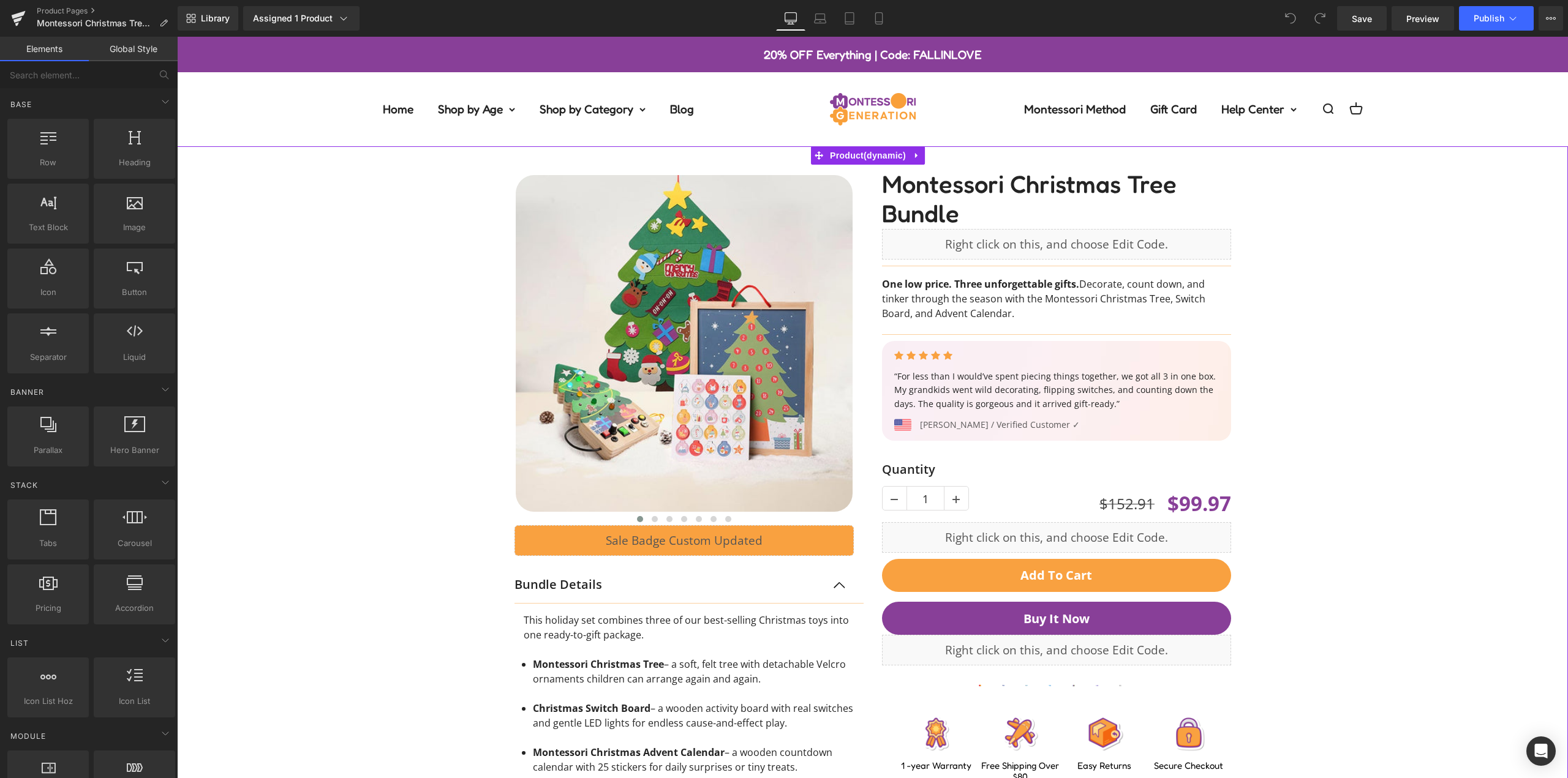
scroll to position [429, 0]
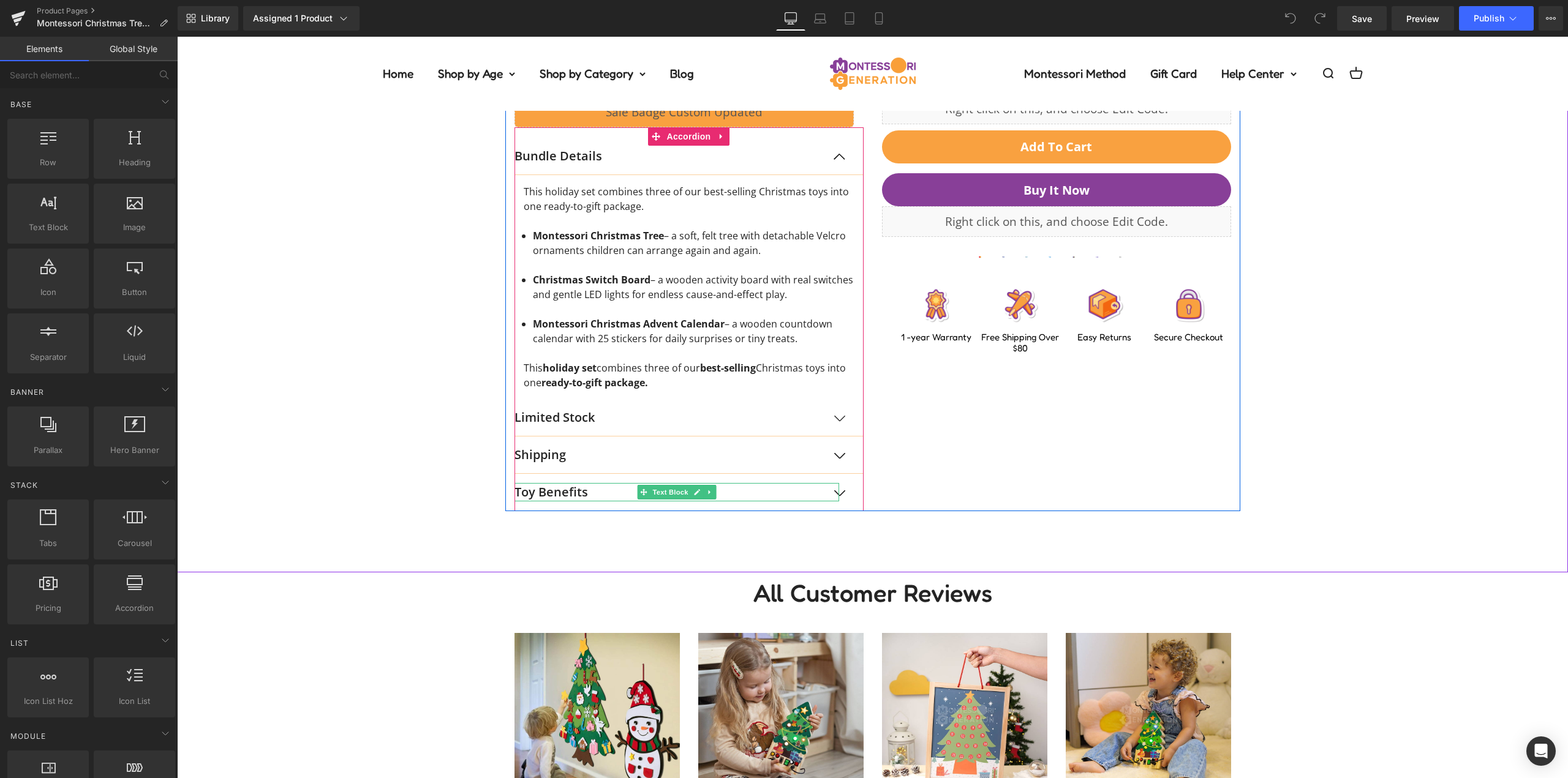
click at [592, 496] on p "Toy Benefits" at bounding box center [677, 492] width 325 height 19
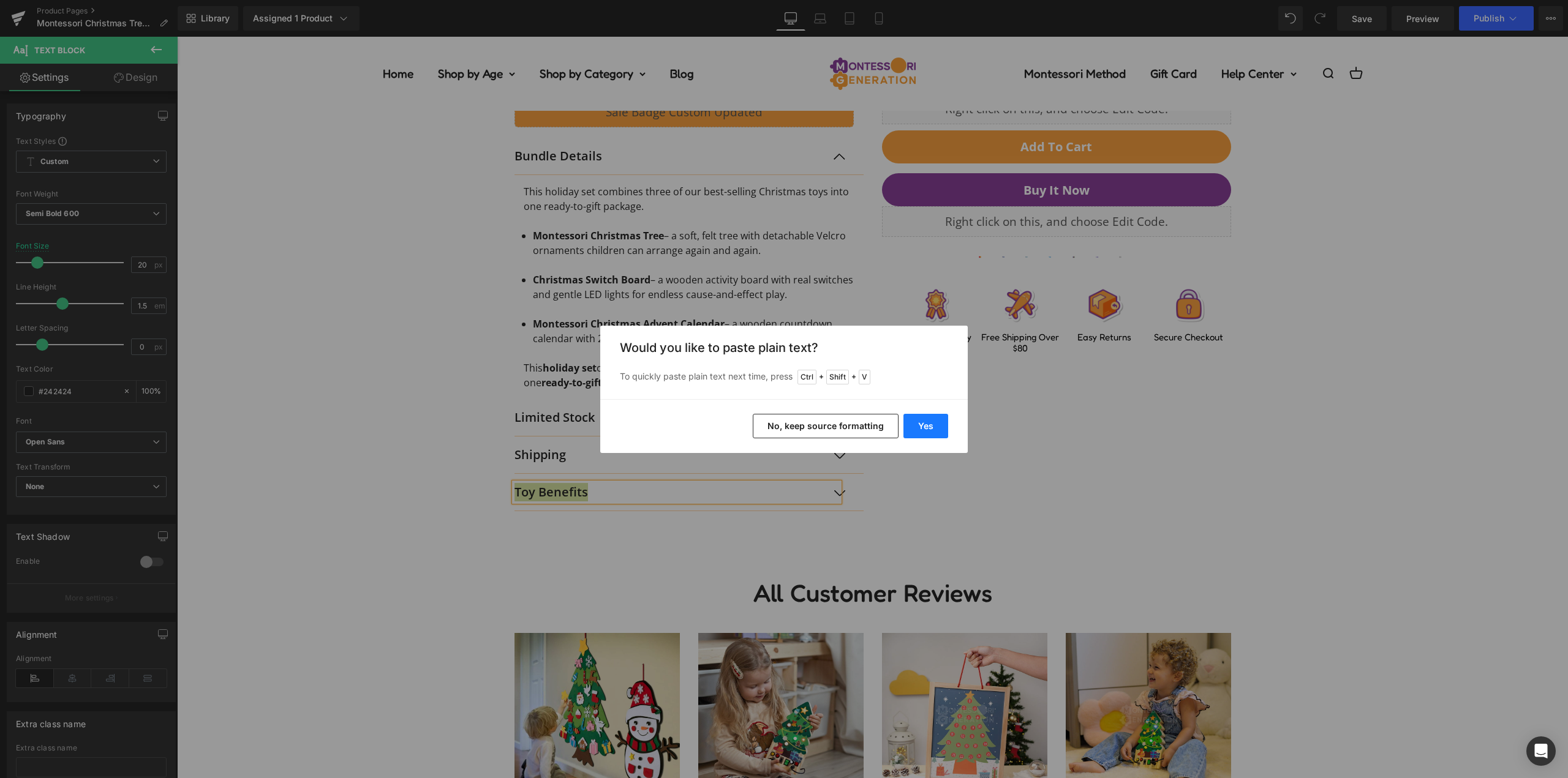
drag, startPoint x: 740, startPoint y: 389, endPoint x: 928, endPoint y: 429, distance: 192.2
click at [928, 429] on button "Yes" at bounding box center [926, 426] width 45 height 25
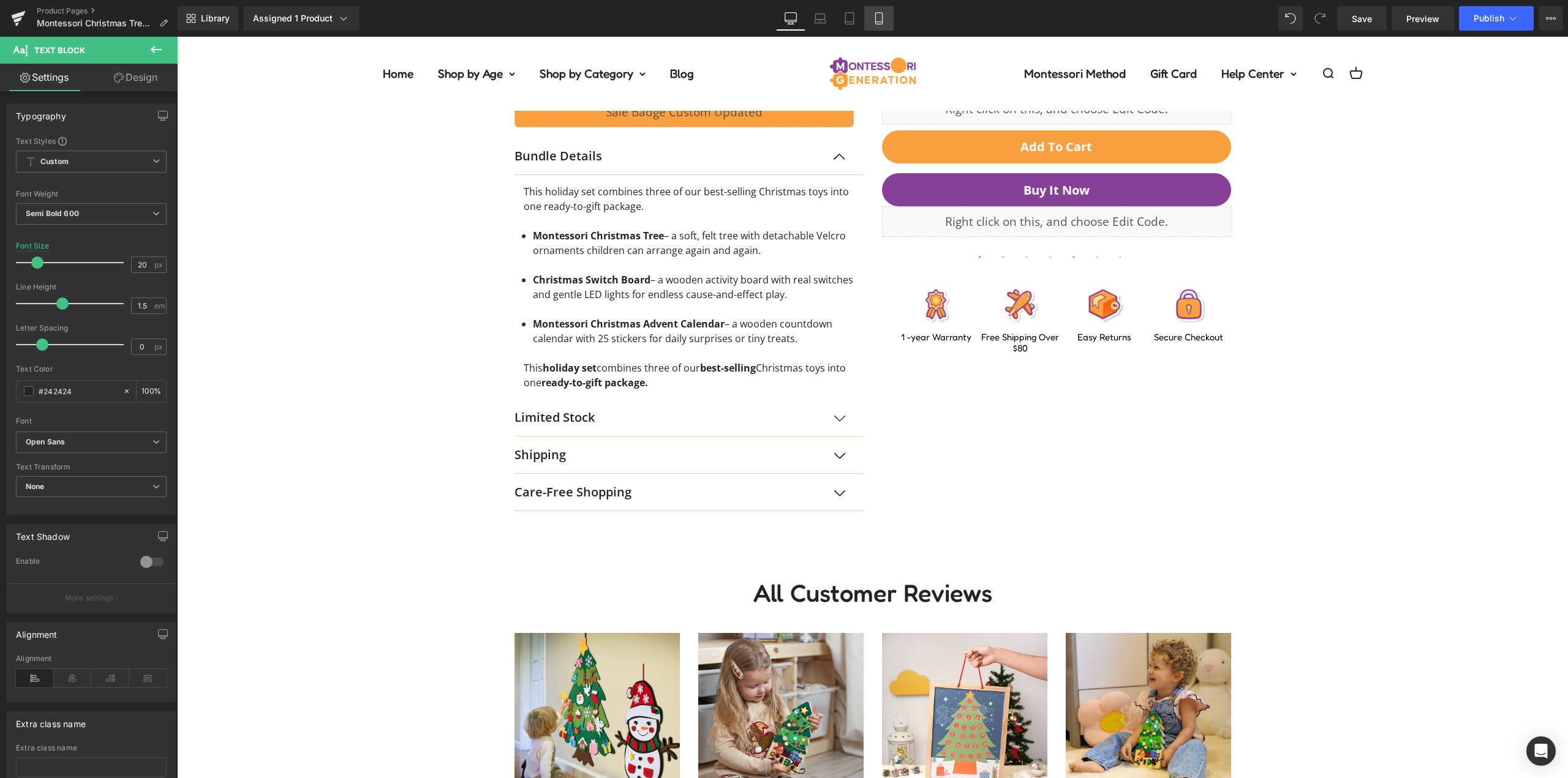
click at [879, 13] on icon at bounding box center [879, 19] width 12 height 12
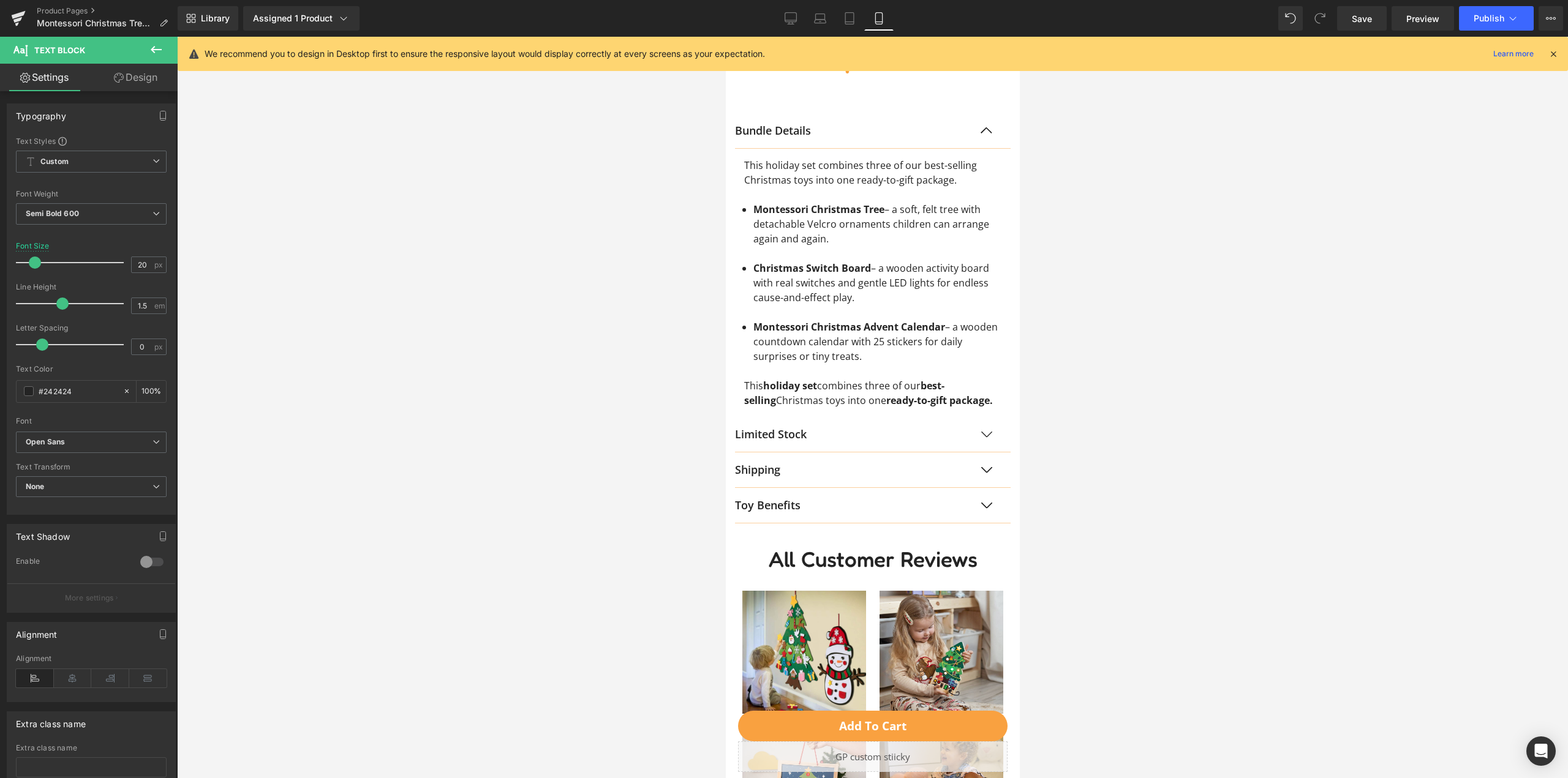
scroll to position [1102, 0]
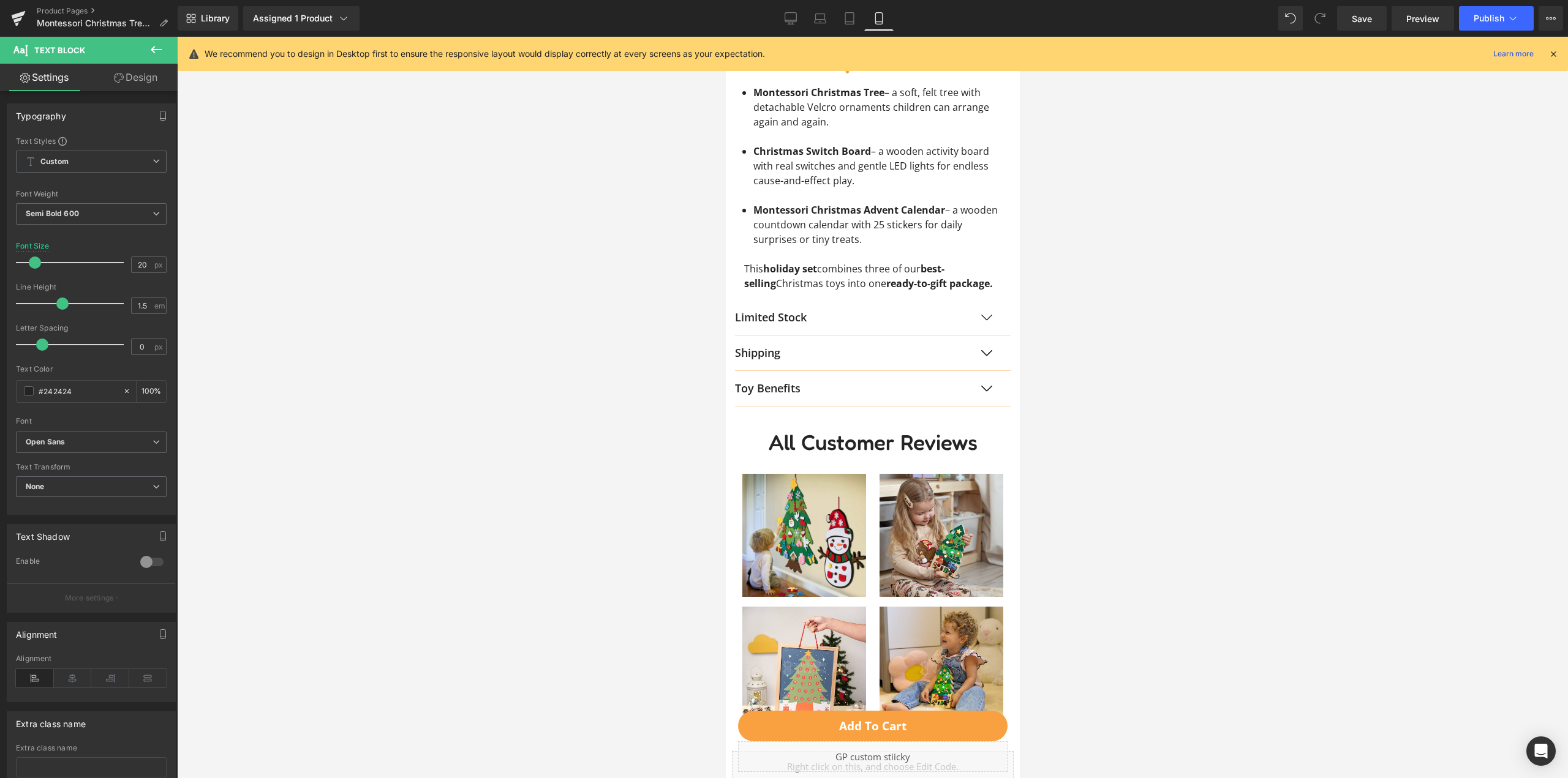
click at [725, 37] on div at bounding box center [725, 37] width 0 height 0
click at [781, 394] on p "Toy Benefits" at bounding box center [859, 388] width 251 height 16
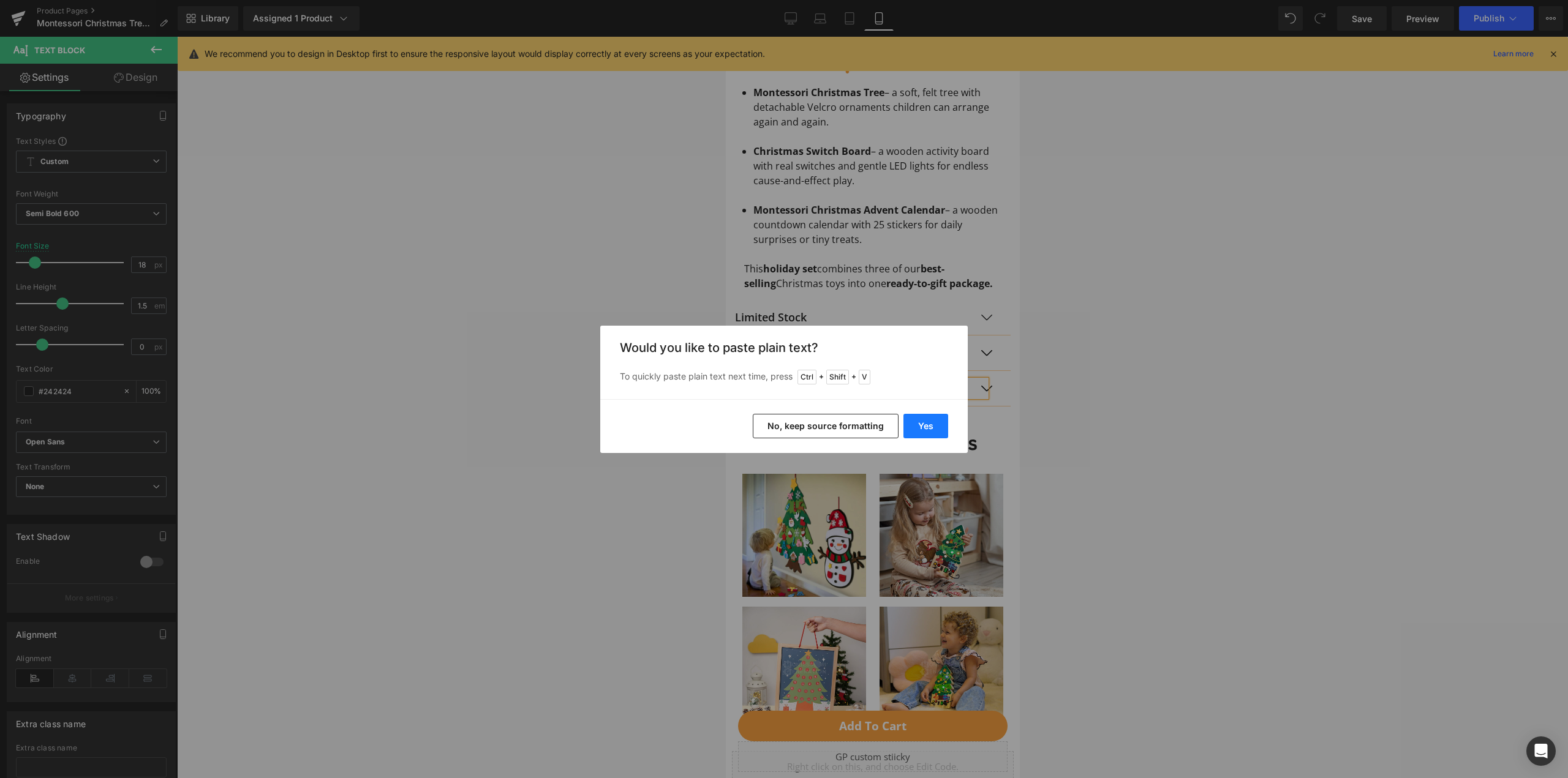
click at [926, 424] on button "Yes" at bounding box center [926, 426] width 45 height 25
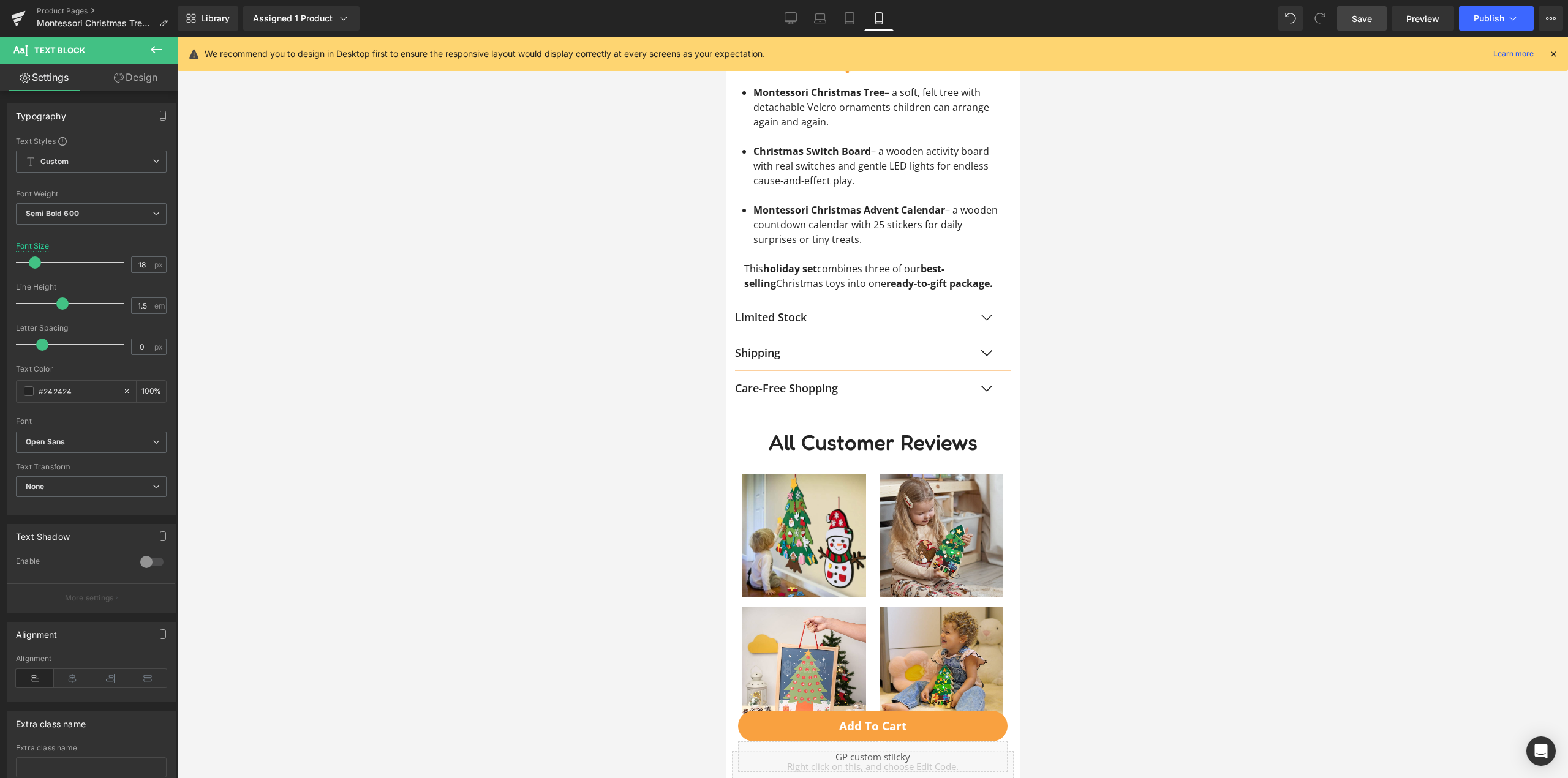
click at [1379, 27] on link "Save" at bounding box center [1362, 19] width 49 height 25
click at [1497, 10] on button "Publish" at bounding box center [1496, 19] width 75 height 25
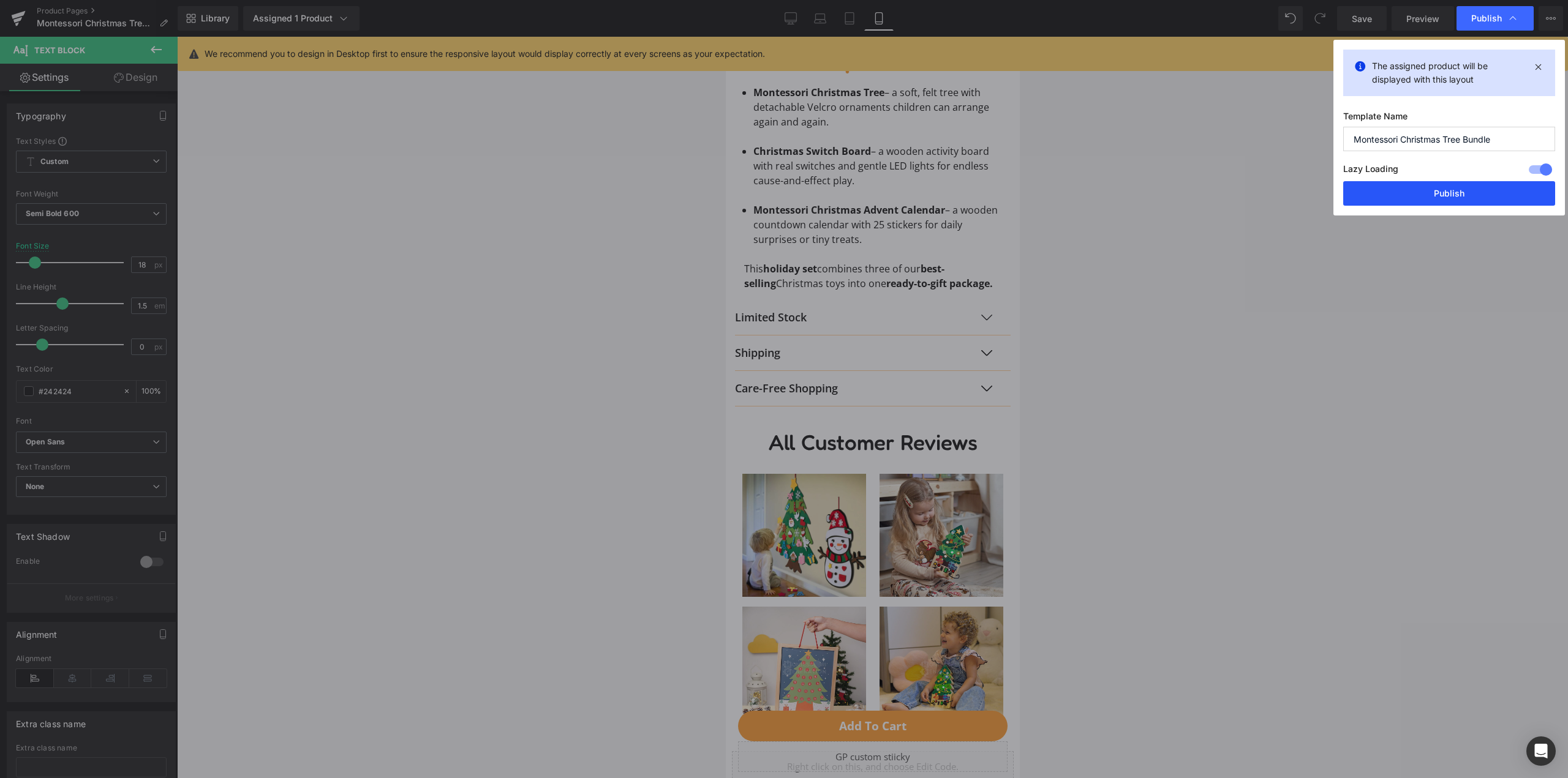
click at [1471, 188] on button "Publish" at bounding box center [1449, 194] width 212 height 25
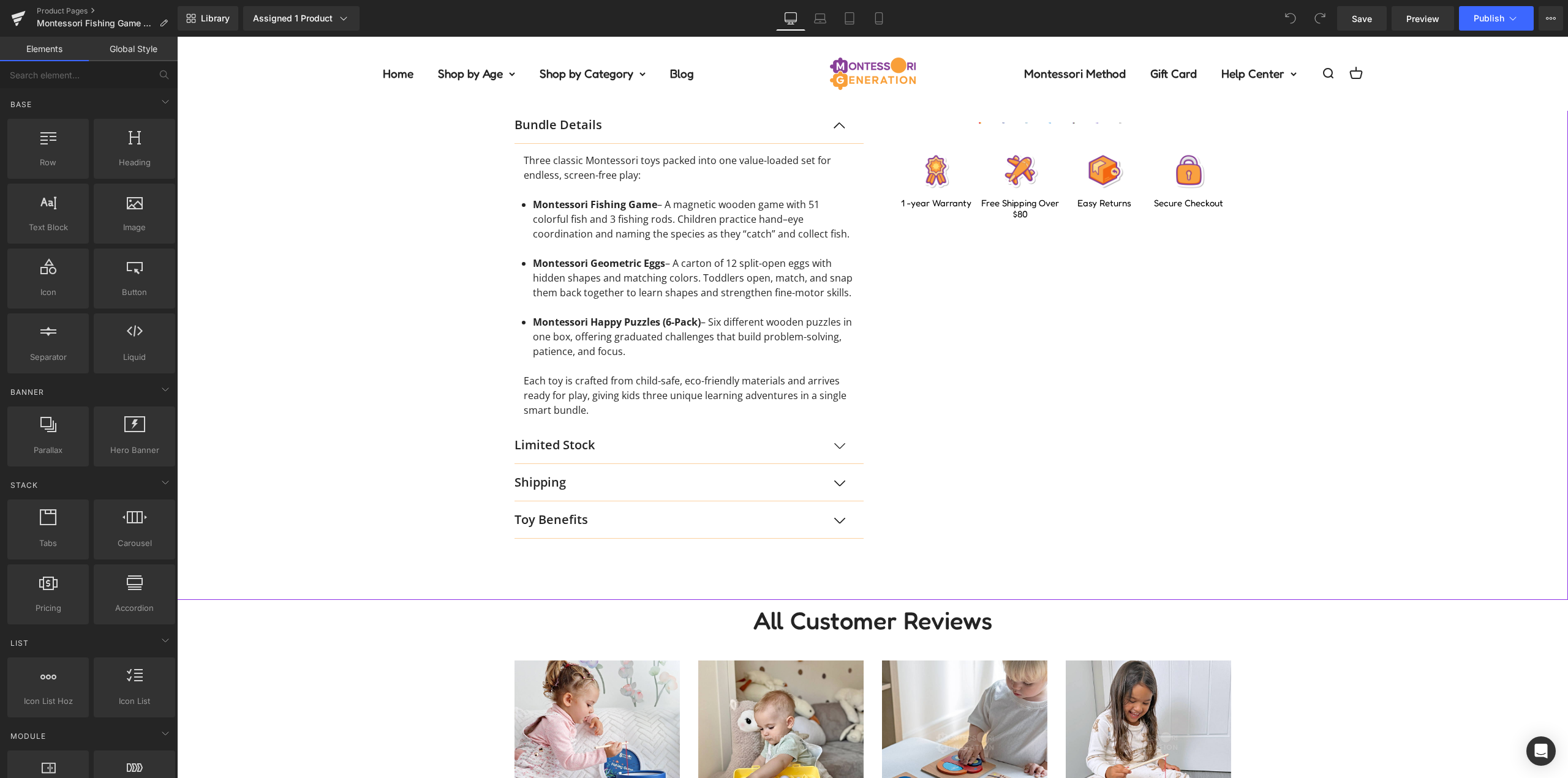
scroll to position [613, 0]
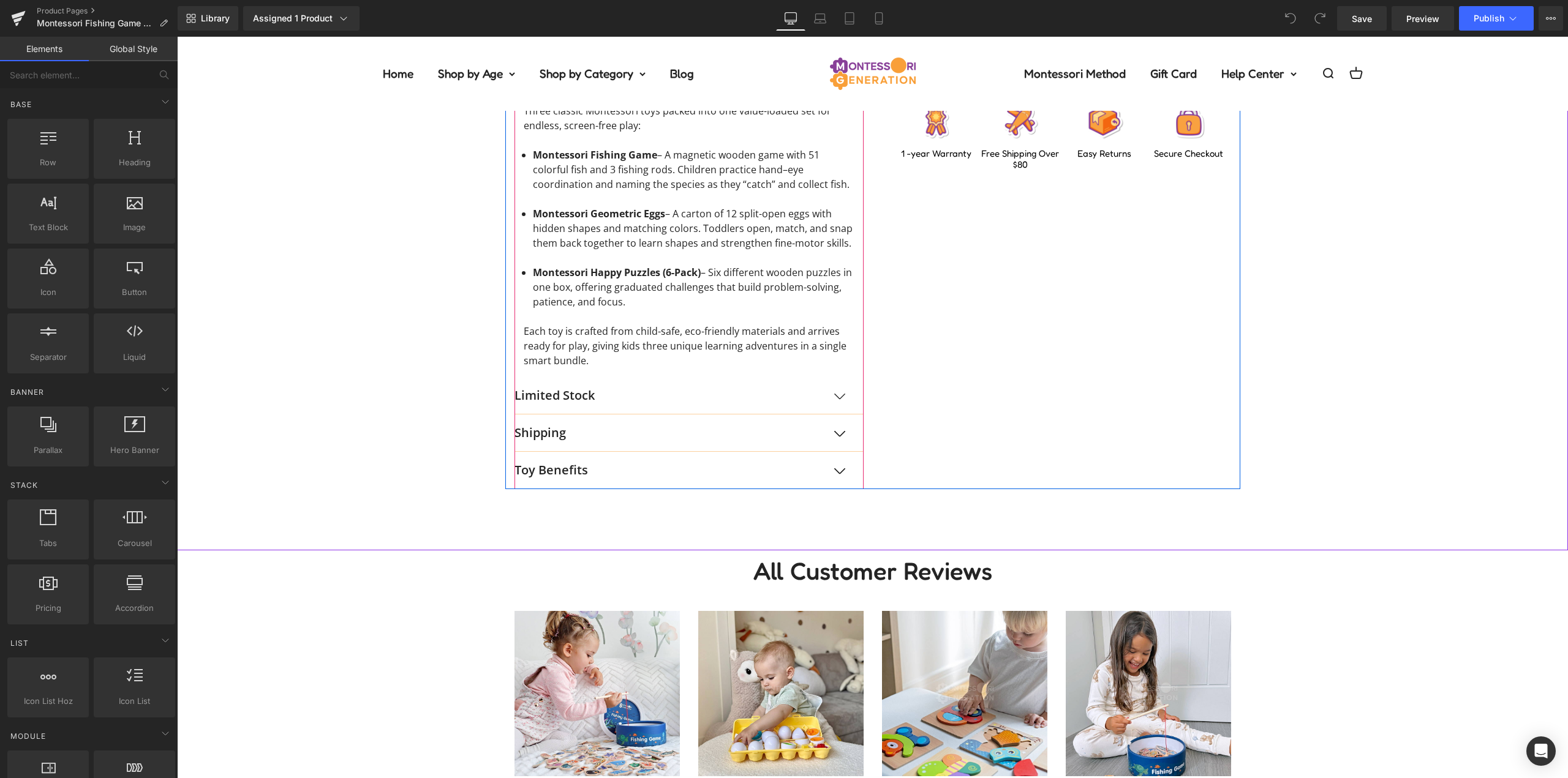
drag, startPoint x: 554, startPoint y: 468, endPoint x: 584, endPoint y: 468, distance: 30.0
click at [554, 468] on p "Toy Benefits" at bounding box center [677, 471] width 325 height 19
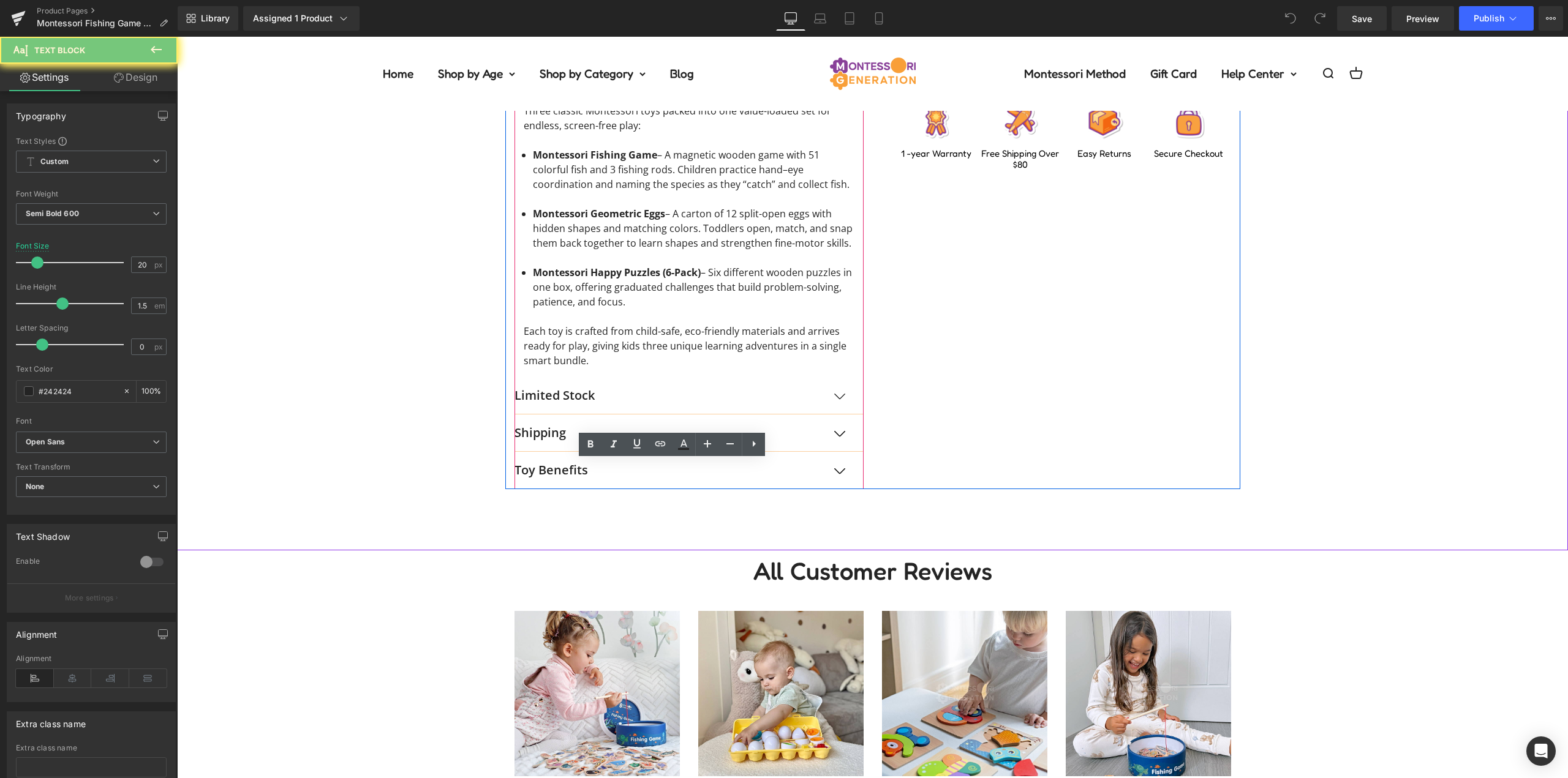
click at [554, 468] on p "Toy Benefits" at bounding box center [677, 471] width 325 height 19
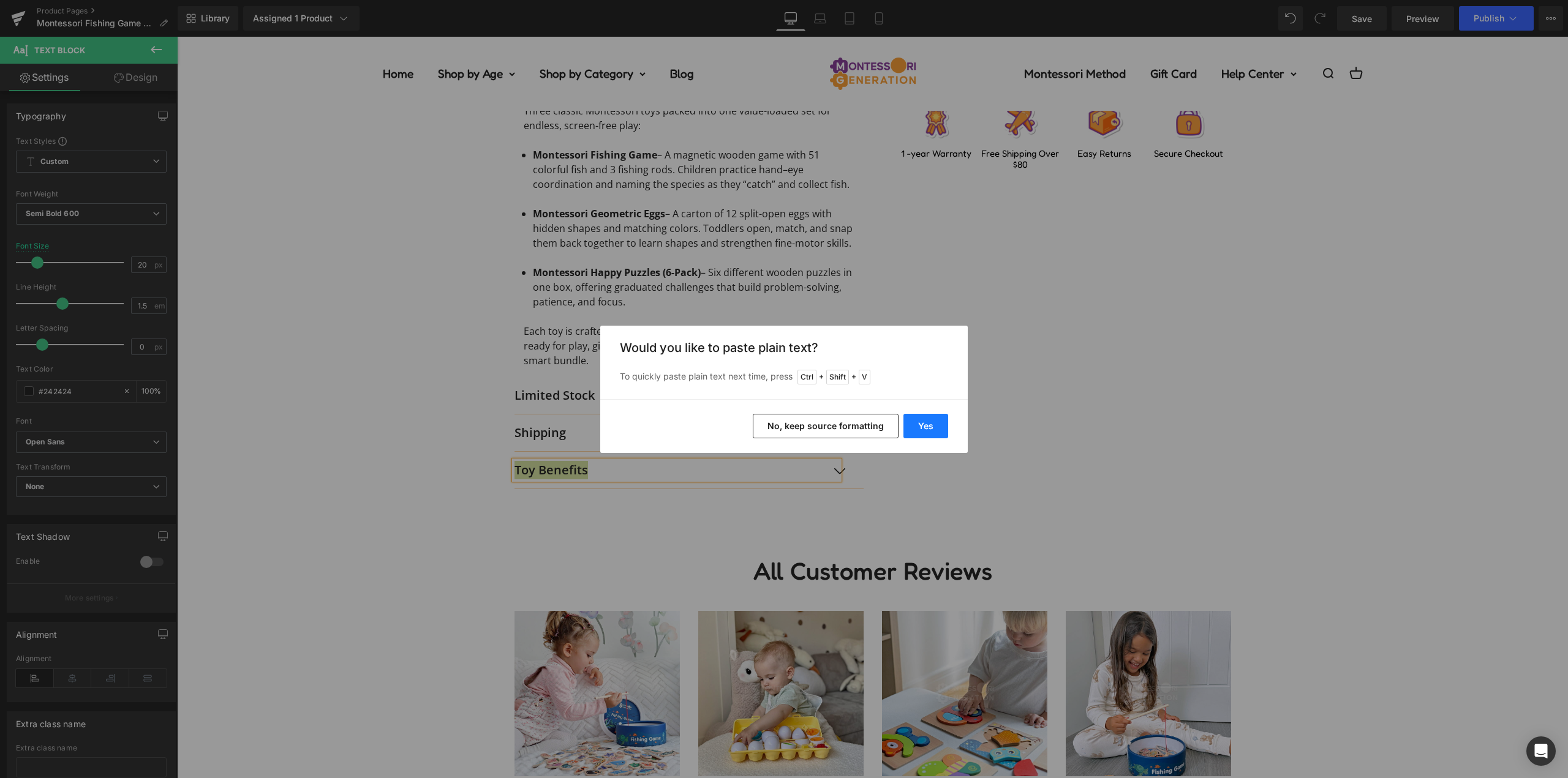
click at [911, 423] on button "Yes" at bounding box center [926, 426] width 45 height 25
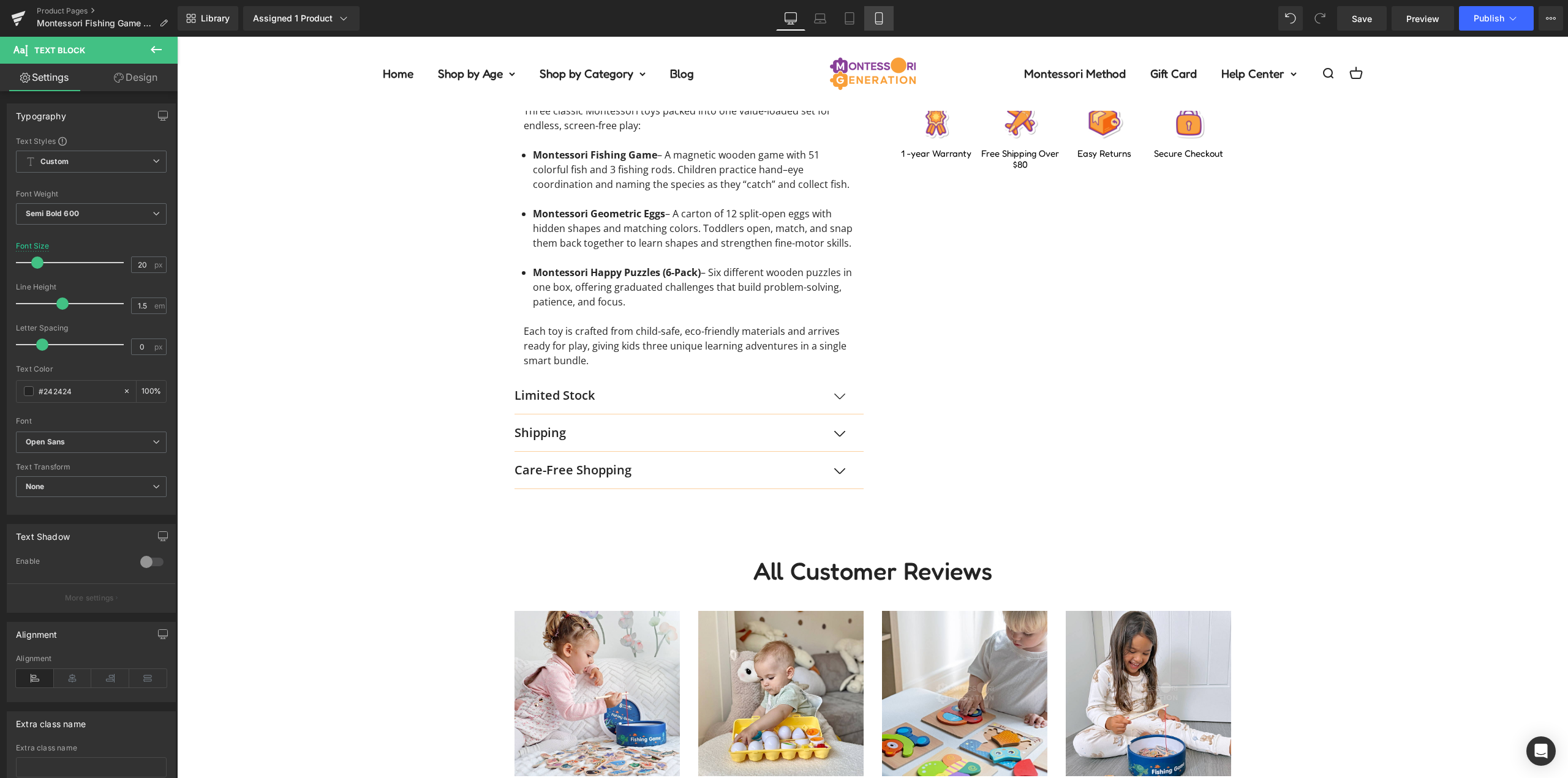
drag, startPoint x: 883, startPoint y: 22, endPoint x: 147, endPoint y: 39, distance: 736.2
click at [882, 22] on icon at bounding box center [879, 19] width 7 height 12
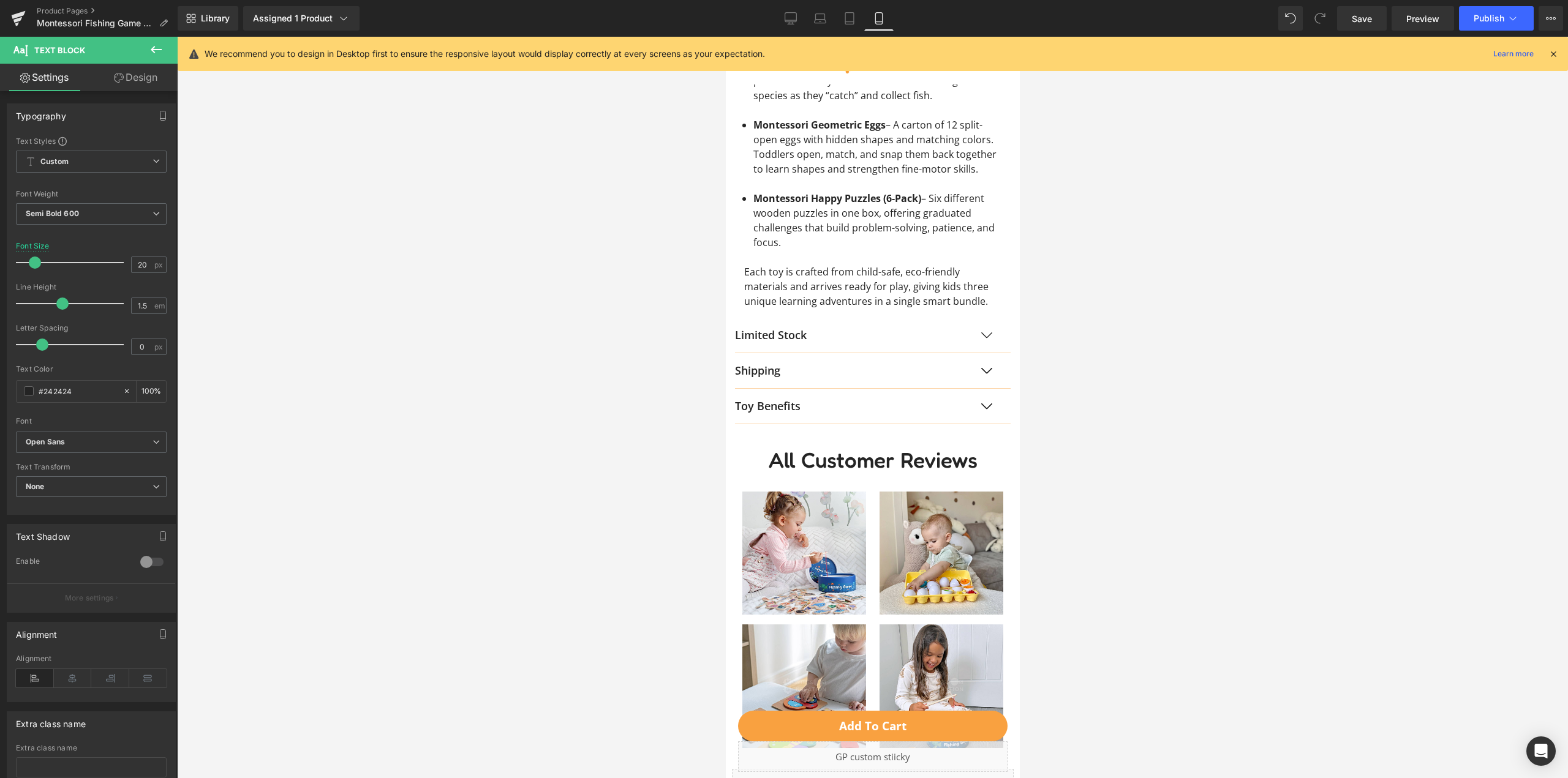
scroll to position [1286, 0]
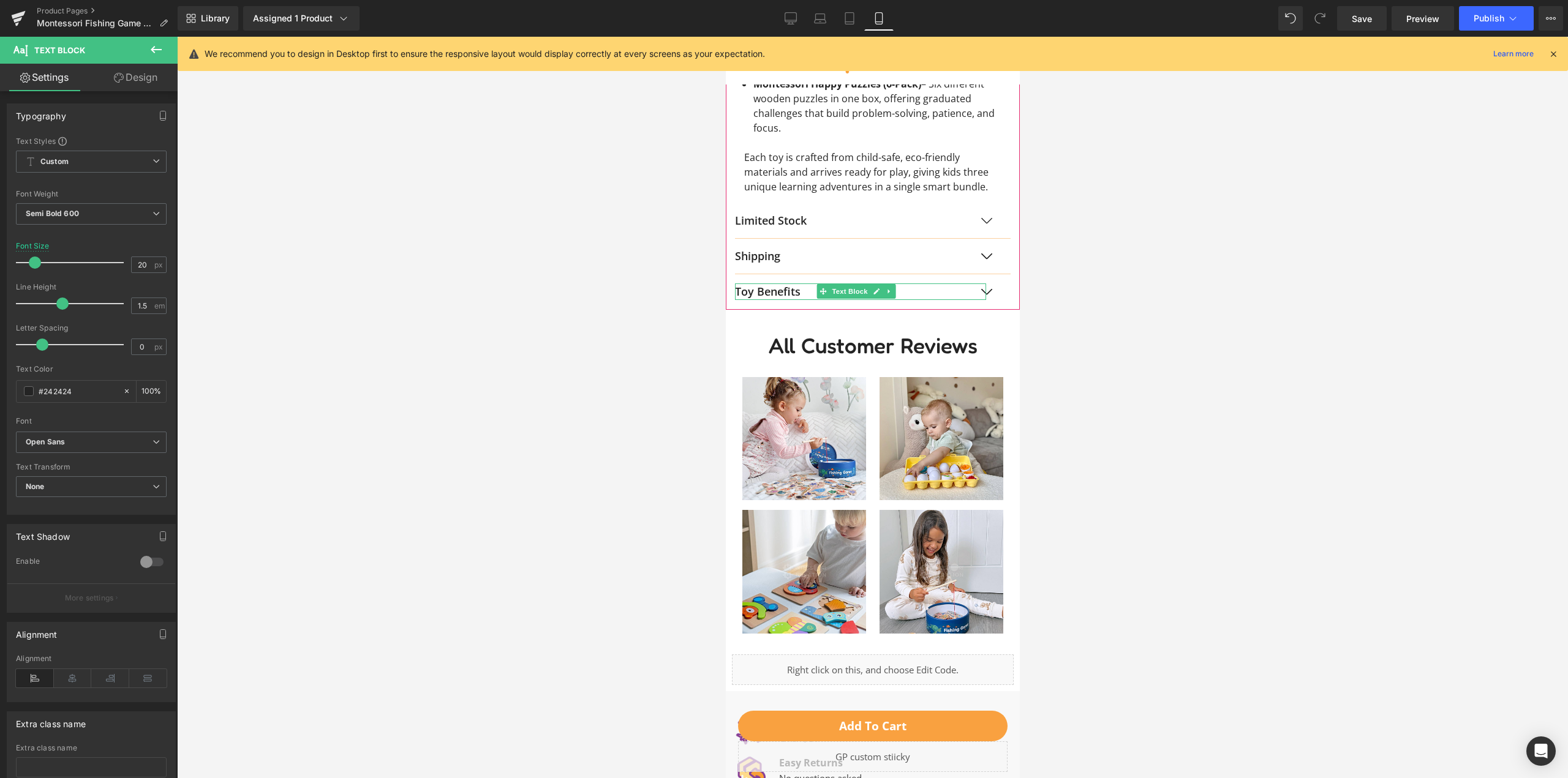
click at [801, 300] on p "Toy Benefits" at bounding box center [859, 291] width 251 height 16
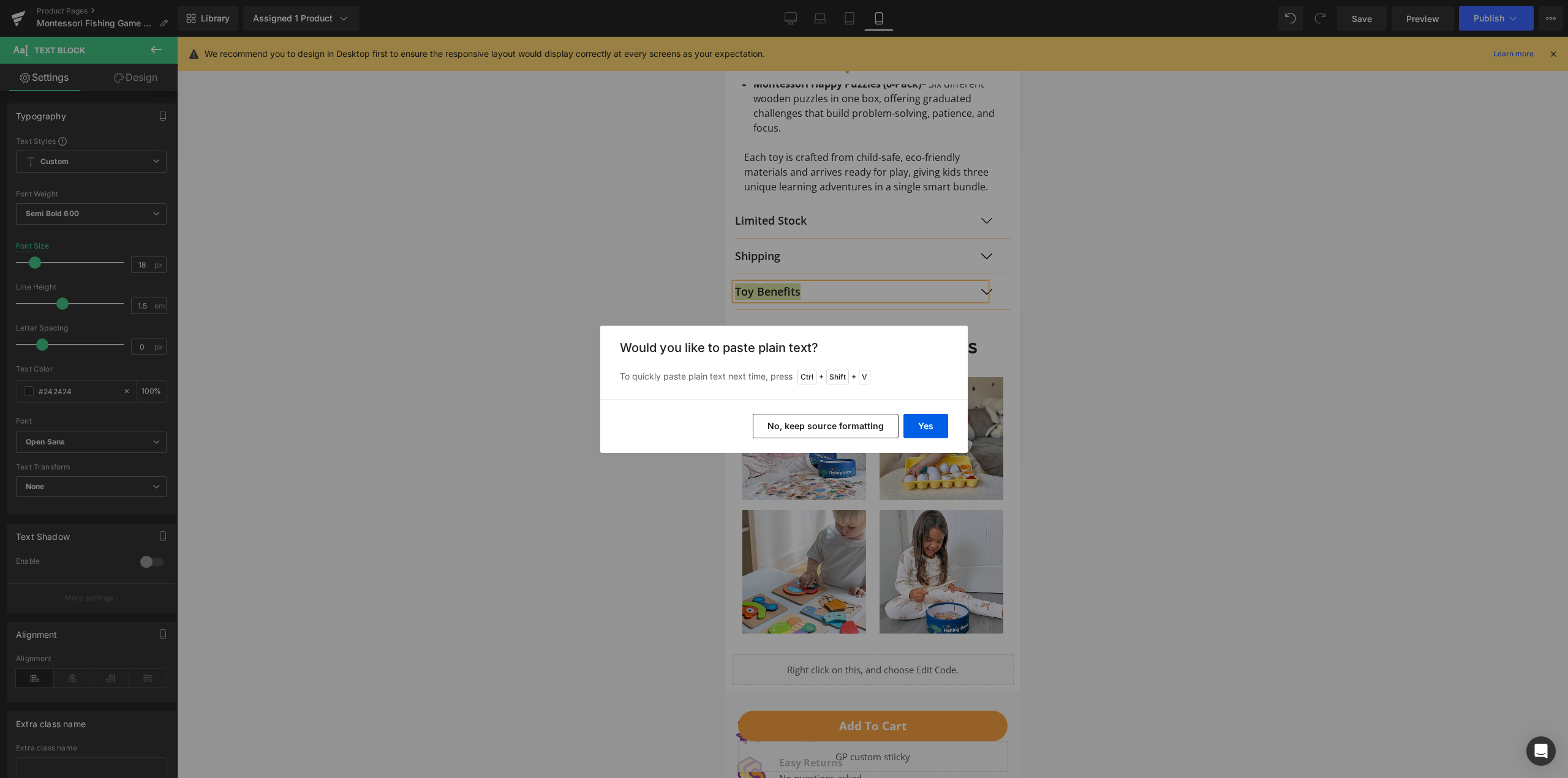
drag, startPoint x: 918, startPoint y: 430, endPoint x: 1115, endPoint y: 307, distance: 232.2
click at [918, 430] on button "Yes" at bounding box center [926, 426] width 45 height 25
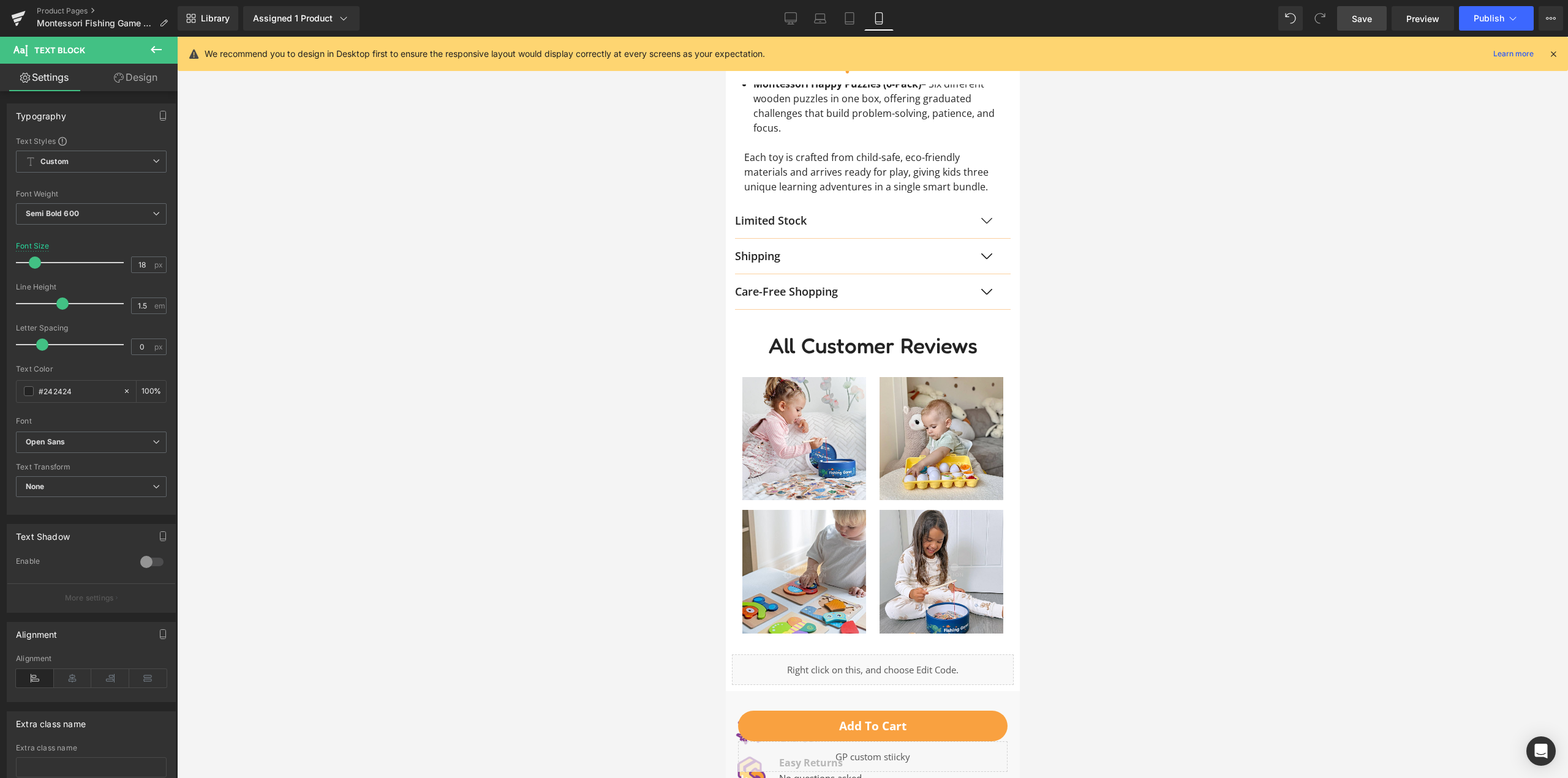
click at [1361, 16] on span "Save" at bounding box center [1362, 19] width 20 height 13
click at [1501, 18] on span "Publish" at bounding box center [1489, 18] width 31 height 10
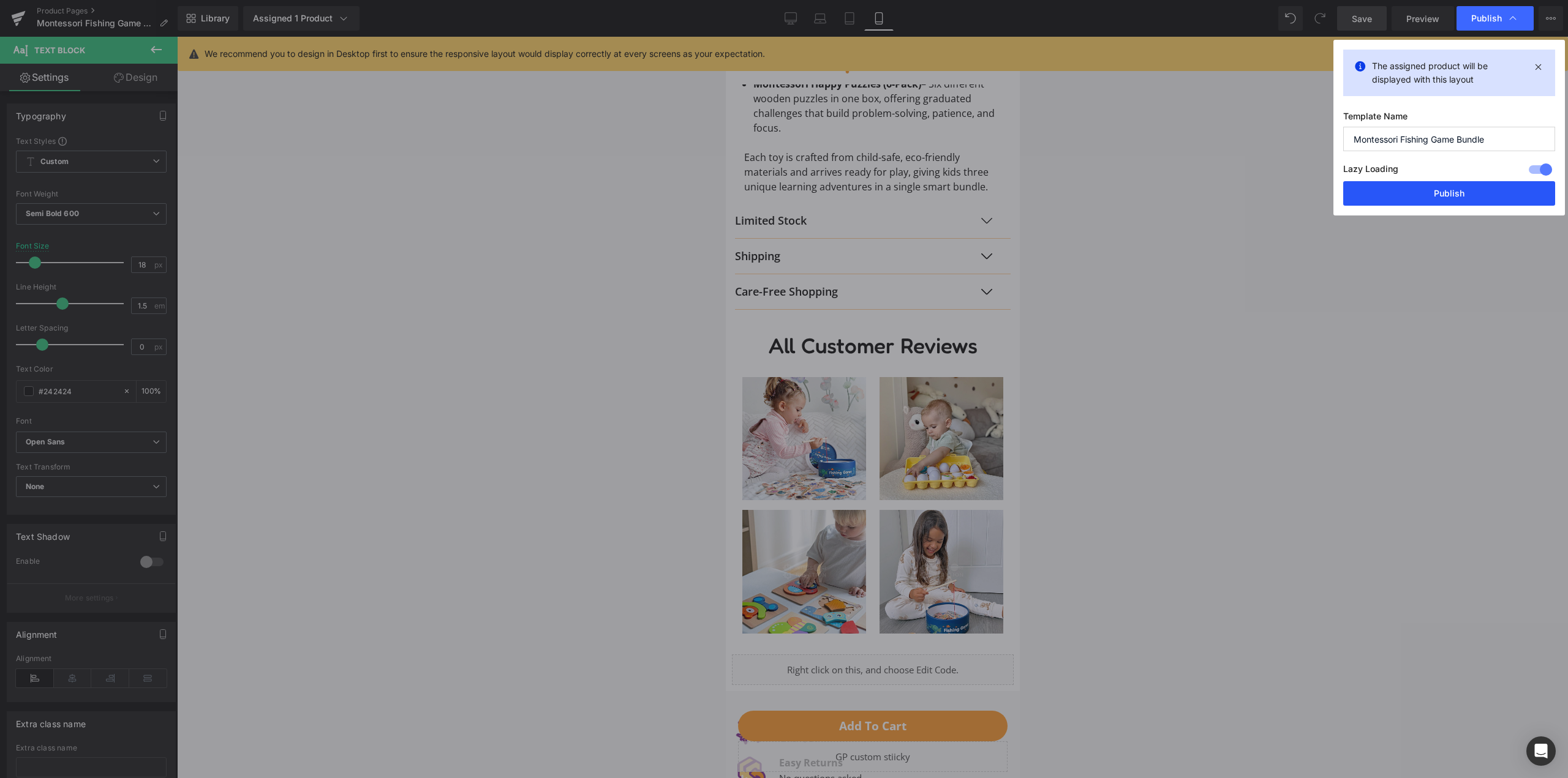
click at [1461, 194] on button "Publish" at bounding box center [1449, 194] width 212 height 25
